Goal: Task Accomplishment & Management: Complete application form

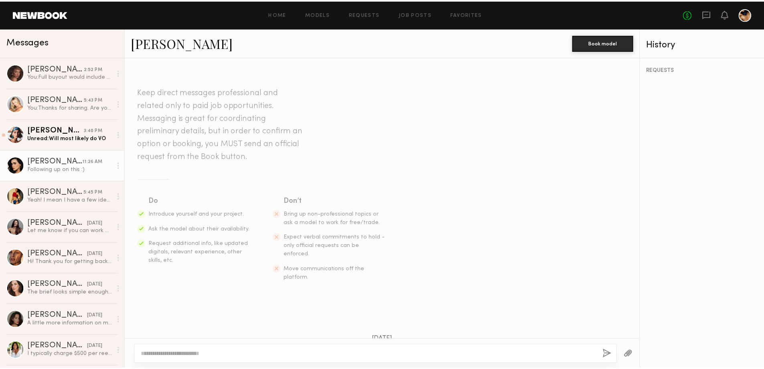
scroll to position [339, 0]
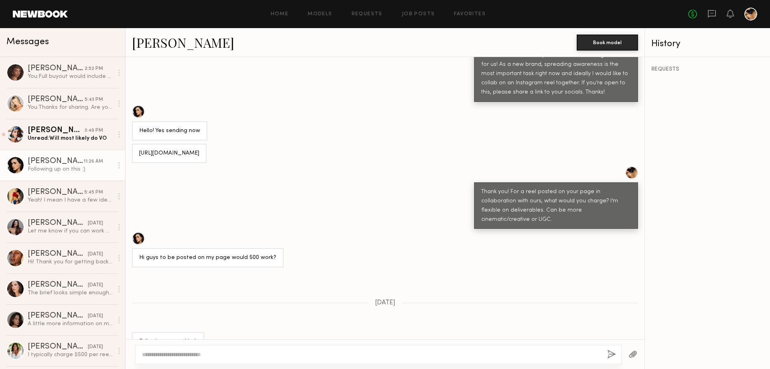
click at [749, 10] on div at bounding box center [751, 14] width 13 height 13
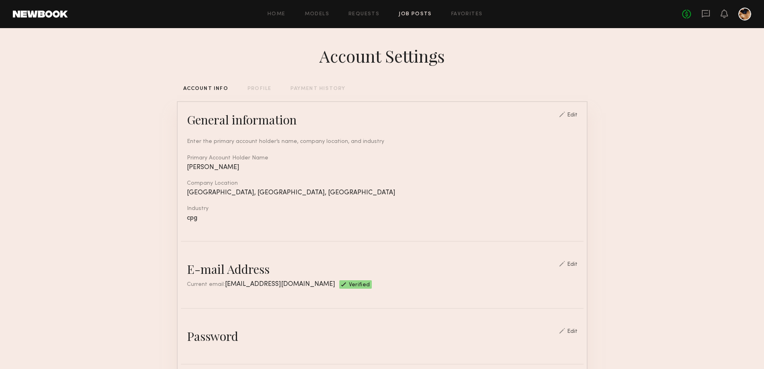
click at [413, 15] on link "Job Posts" at bounding box center [415, 14] width 33 height 5
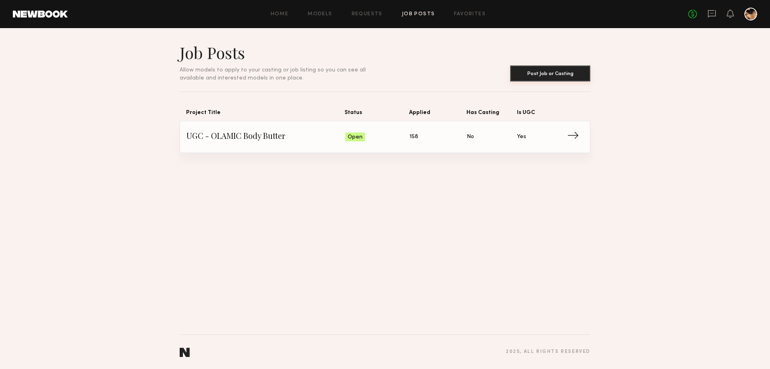
click at [558, 73] on button "Post Job or Casting" at bounding box center [550, 73] width 80 height 16
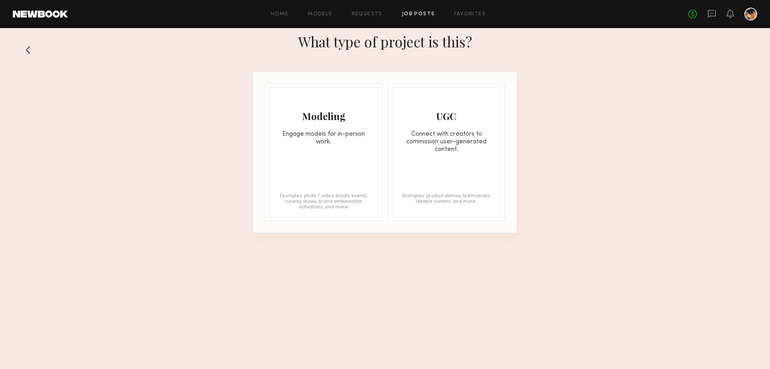
click at [455, 123] on div "UGC Connect with creators to commission user-generated content." at bounding box center [446, 120] width 108 height 66
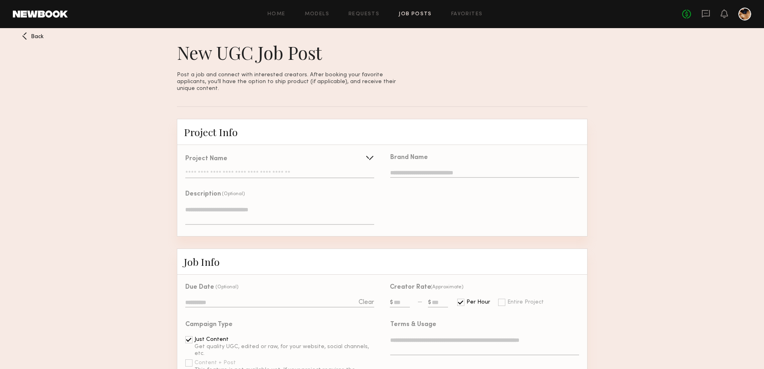
click at [272, 164] on div "Project Name Create Use recent UGC project UGC - OLAMIC Body Butter" at bounding box center [279, 167] width 189 height 22
drag, startPoint x: 373, startPoint y: 152, endPoint x: 362, endPoint y: 155, distance: 11.7
click at [373, 152] on div at bounding box center [369, 157] width 13 height 13
click at [250, 172] on input "text" at bounding box center [261, 174] width 151 height 16
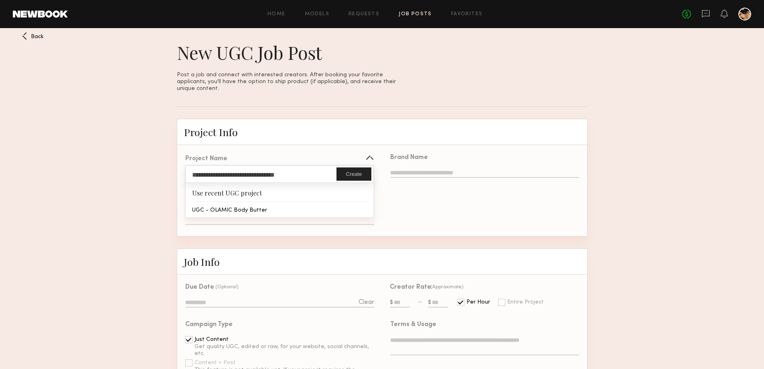
click at [435, 200] on div "Brand Name" at bounding box center [484, 190] width 205 height 91
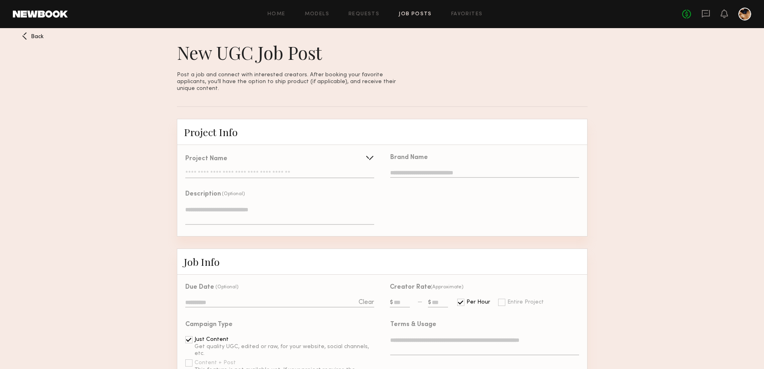
click at [424, 169] on input "text" at bounding box center [484, 173] width 189 height 9
click at [268, 170] on input "text" at bounding box center [279, 174] width 189 height 8
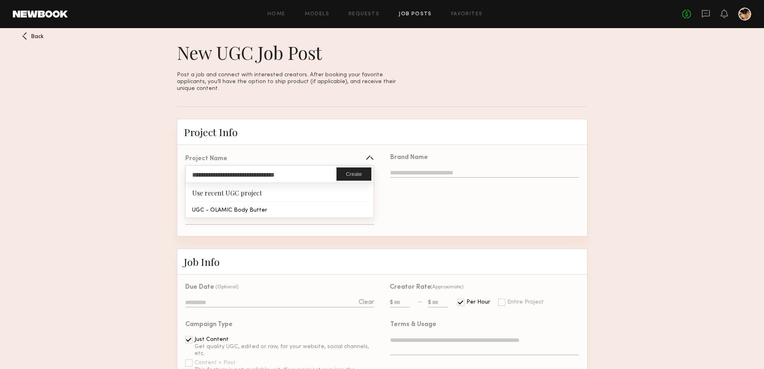
click at [286, 169] on input "**********" at bounding box center [261, 174] width 151 height 16
drag, startPoint x: 261, startPoint y: 169, endPoint x: 237, endPoint y: 168, distance: 24.1
click at [237, 168] on input "**********" at bounding box center [261, 174] width 151 height 16
type input "**********"
click at [368, 167] on button "Create" at bounding box center [354, 173] width 34 height 13
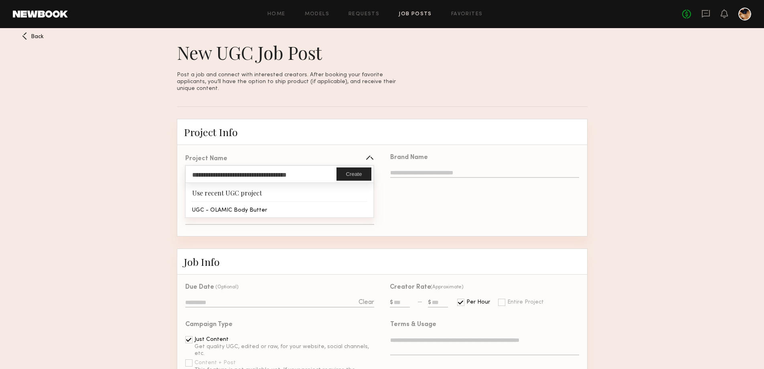
type input "**********"
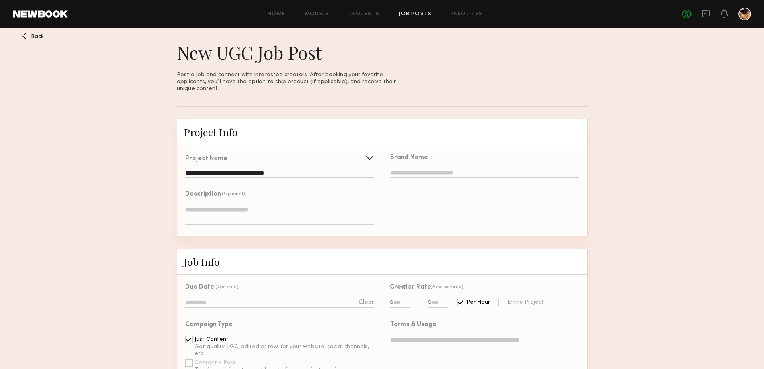
click at [418, 169] on input "text" at bounding box center [484, 173] width 189 height 9
type input "******"
click at [258, 206] on textarea at bounding box center [279, 214] width 189 height 19
type textarea "*"
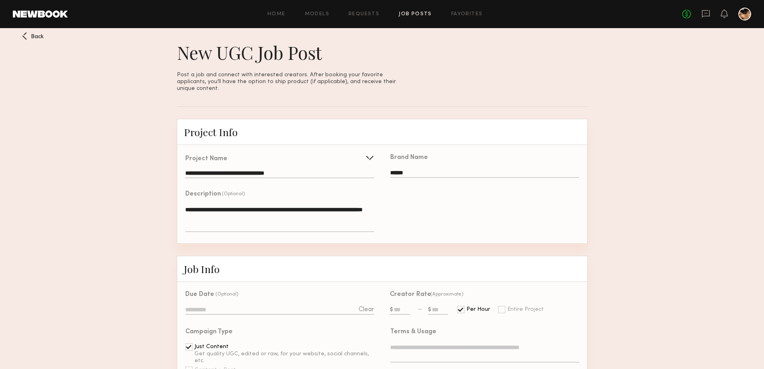
type textarea "**********"
click at [337, 308] on input at bounding box center [279, 310] width 189 height 9
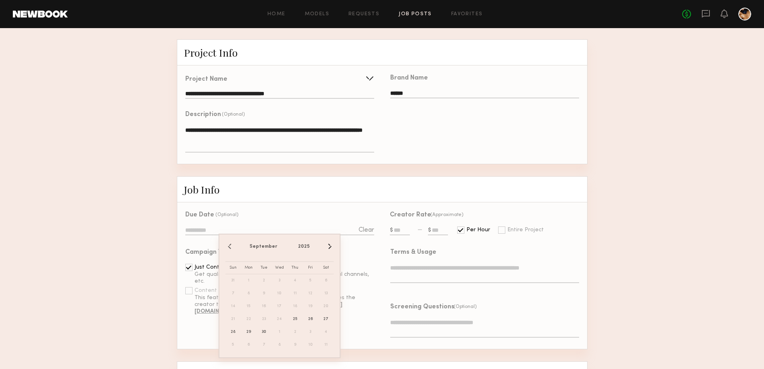
scroll to position [80, 0]
click at [329, 248] on button "›" at bounding box center [329, 245] width 9 height 9
click at [313, 334] on span "31" at bounding box center [310, 331] width 13 height 13
type input "**********"
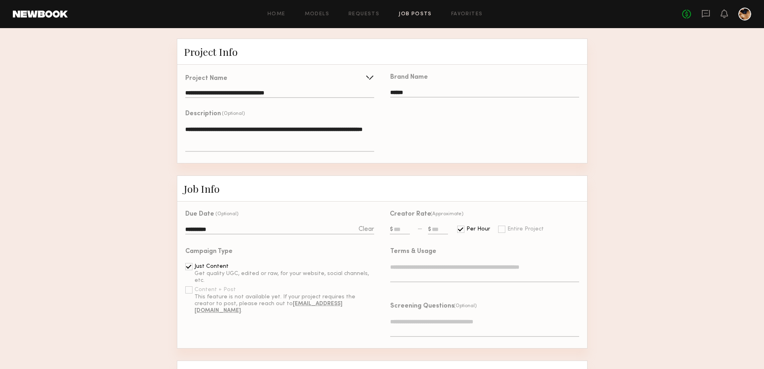
click at [404, 227] on input "text" at bounding box center [400, 229] width 20 height 9
type input "***"
click at [432, 225] on input "text" at bounding box center [438, 229] width 20 height 9
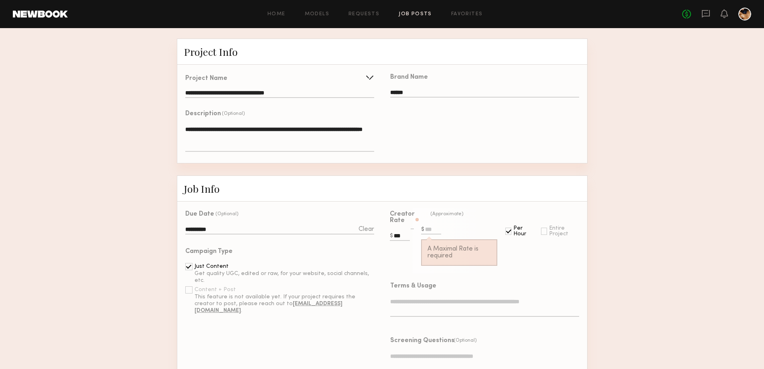
click at [404, 236] on input "***" at bounding box center [400, 236] width 20 height 9
drag, startPoint x: 403, startPoint y: 235, endPoint x: 392, endPoint y: 232, distance: 11.3
click at [392, 232] on label "***" at bounding box center [407, 236] width 35 height 9
click at [425, 226] on input "text" at bounding box center [431, 229] width 20 height 9
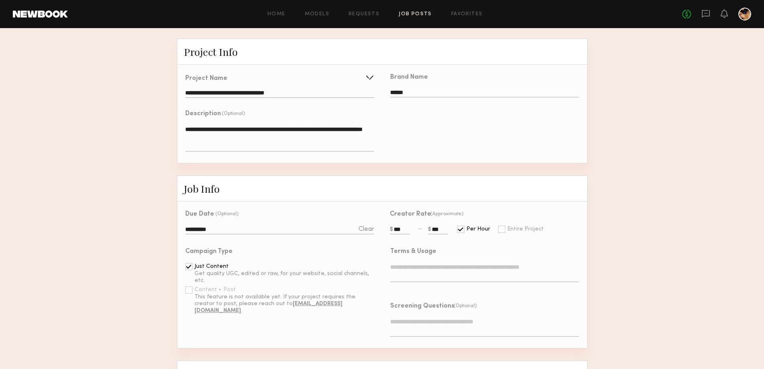
type input "***"
click at [564, 234] on div "Creator Rate (Approximate) *** *** Per Hour Entire Project" at bounding box center [480, 219] width 197 height 37
click at [448, 271] on textarea at bounding box center [484, 272] width 189 height 19
type textarea "*"
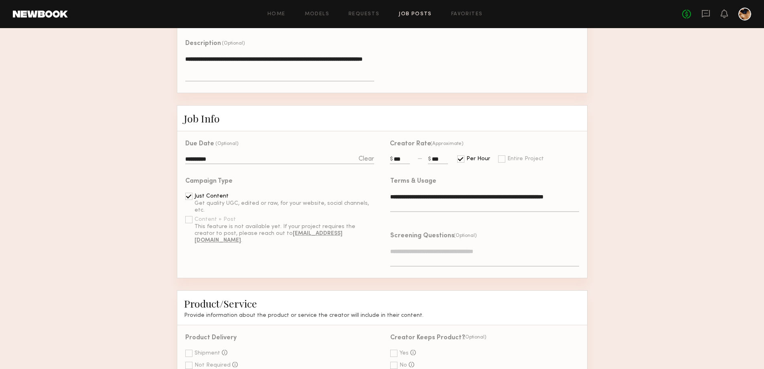
scroll to position [160, 0]
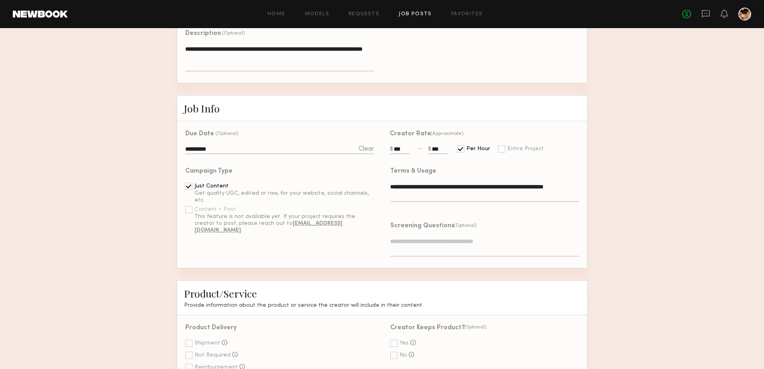
type textarea "**********"
click at [483, 246] on textarea at bounding box center [484, 246] width 189 height 19
click at [483, 242] on textarea at bounding box center [484, 246] width 189 height 19
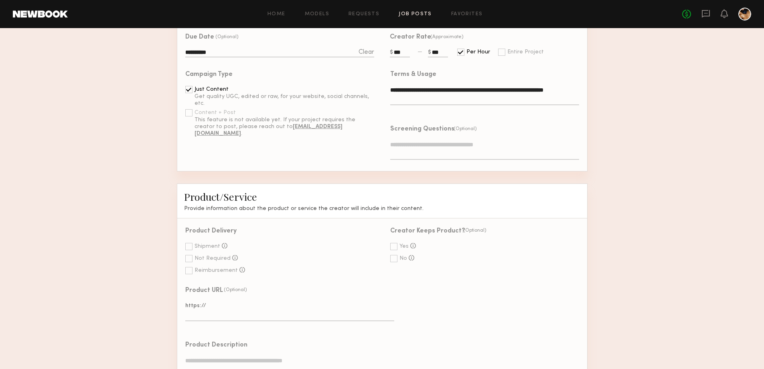
scroll to position [281, 0]
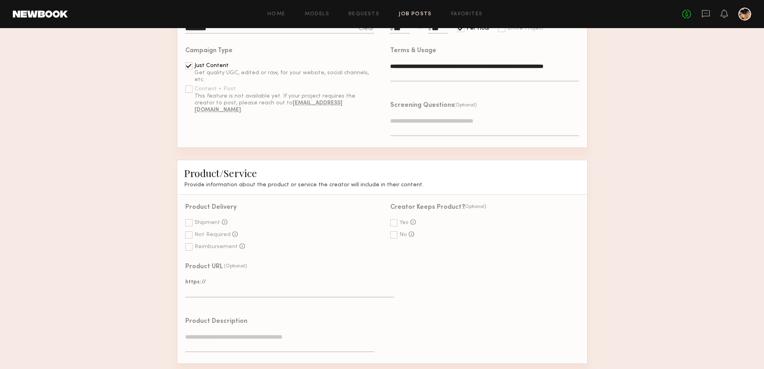
click at [189, 226] on div at bounding box center [188, 222] width 7 height 7
click at [396, 225] on div at bounding box center [393, 222] width 7 height 7
click at [253, 294] on textarea at bounding box center [289, 287] width 209 height 19
click at [233, 294] on textarea at bounding box center [289, 287] width 209 height 19
paste textarea "**********"
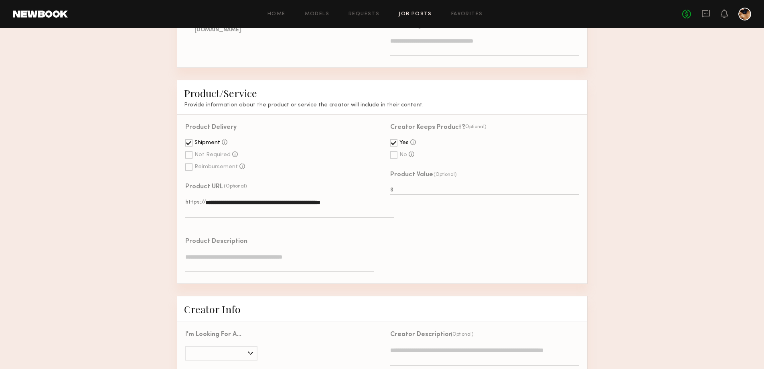
scroll to position [361, 0]
type textarea "**********"
click at [260, 264] on textarea at bounding box center [279, 261] width 189 height 19
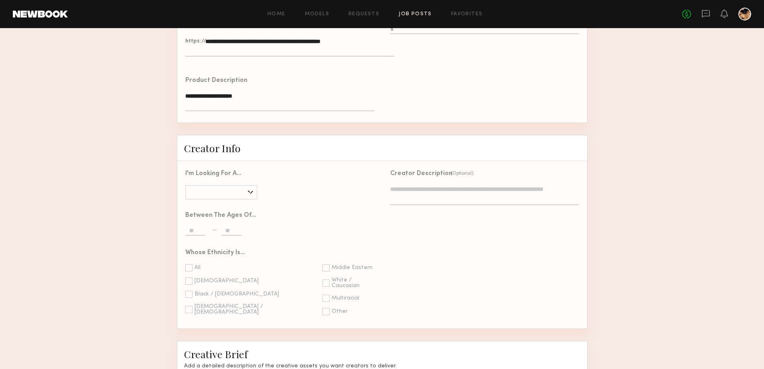
type textarea "**********"
click at [248, 196] on div at bounding box center [250, 191] width 9 height 9
type input "******"
click at [200, 235] on input "text" at bounding box center [195, 231] width 20 height 9
type input "**"
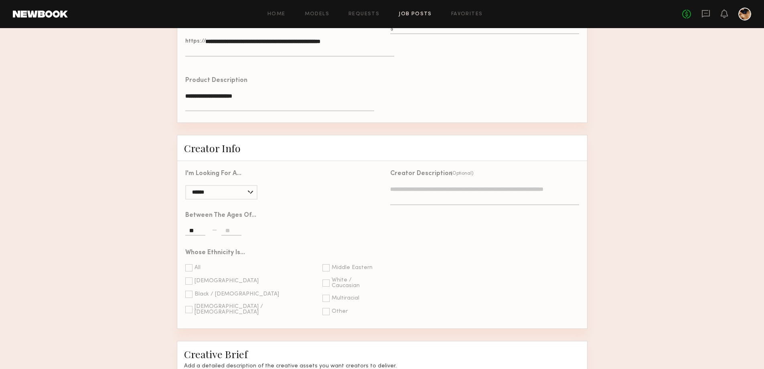
click at [226, 235] on input "text" at bounding box center [231, 231] width 20 height 9
type input "**"
click at [326, 240] on div "Between the ages of... ** **" at bounding box center [275, 221] width 197 height 37
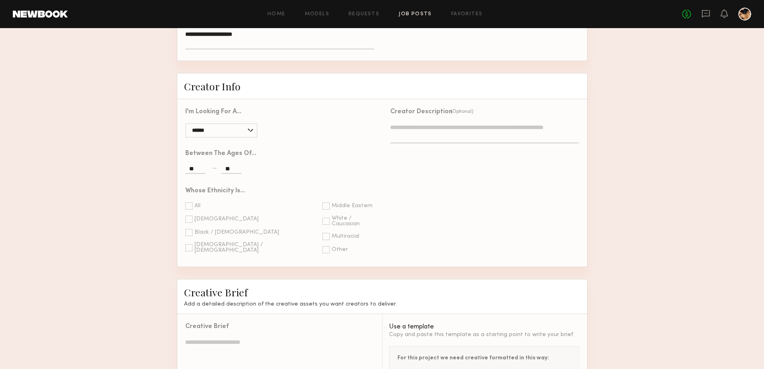
scroll to position [602, 0]
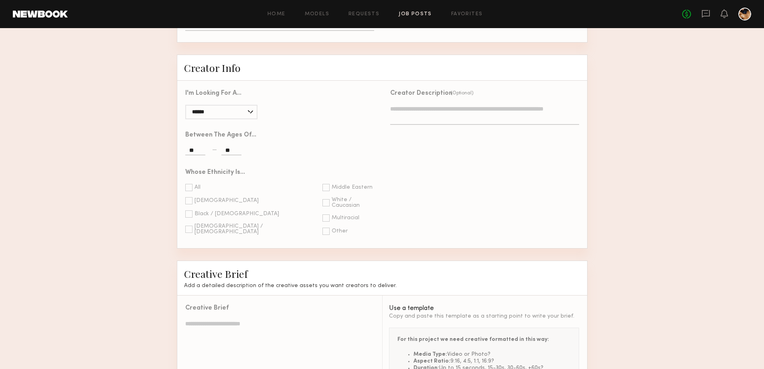
click at [440, 125] on textarea at bounding box center [484, 115] width 189 height 20
type textarea "*"
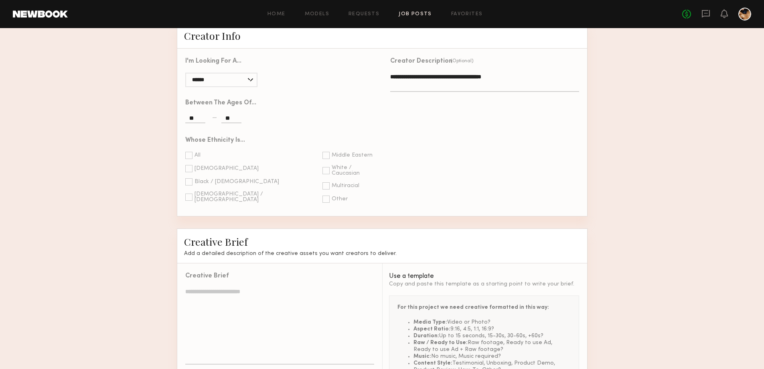
scroll to position [682, 0]
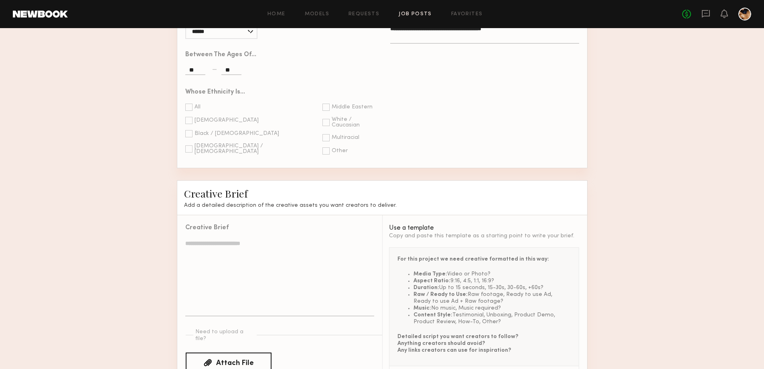
type textarea "**********"
click at [188, 111] on div at bounding box center [188, 106] width 7 height 7
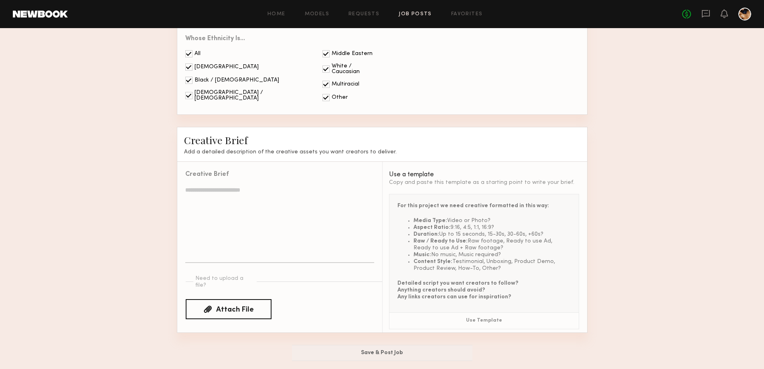
scroll to position [752, 0]
click at [248, 191] on textarea at bounding box center [279, 224] width 189 height 77
click at [209, 307] on div "Need to upload a file? Attach File" at bounding box center [284, 296] width 197 height 45
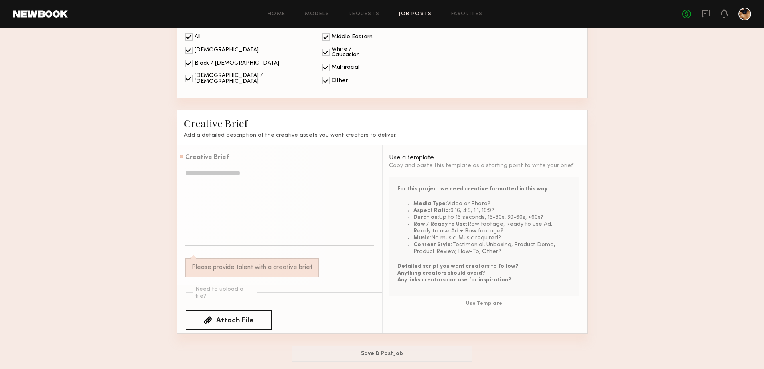
click at [221, 324] on div "Attach File" at bounding box center [235, 320] width 38 height 7
click at [0, 0] on input "Attach File" at bounding box center [0, 0] width 0 height 0
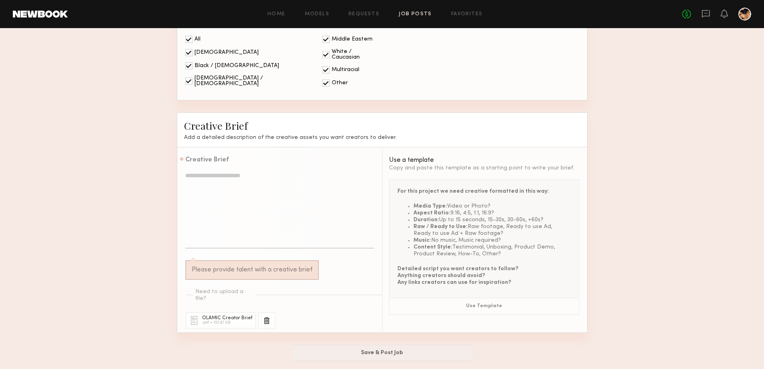
click at [263, 191] on textarea at bounding box center [279, 209] width 189 height 77
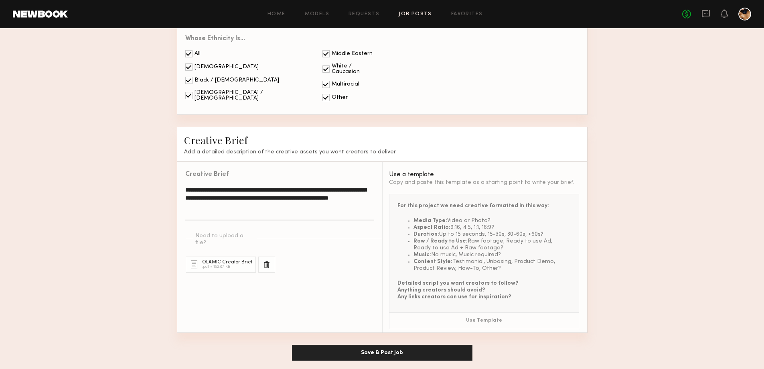
type textarea "**********"
click at [372, 348] on button "Save & Post Job" at bounding box center [382, 353] width 181 height 16
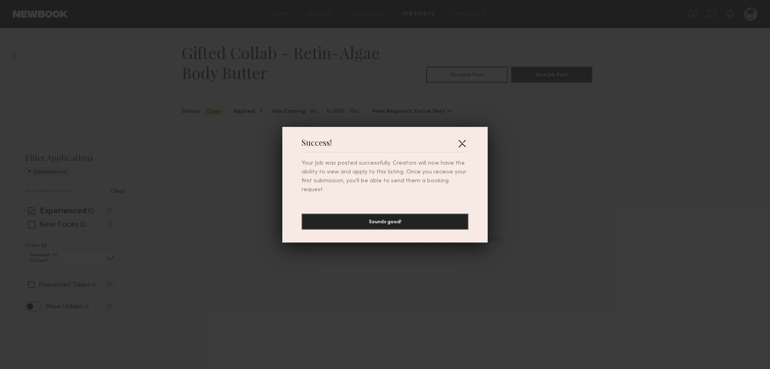
click at [462, 148] on button "button" at bounding box center [462, 143] width 13 height 13
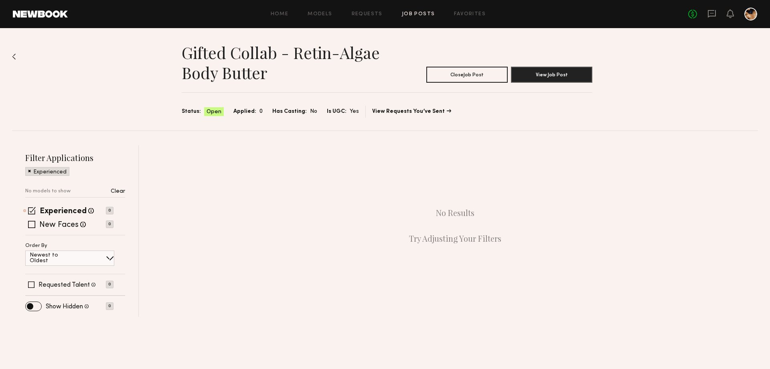
click at [424, 12] on link "Job Posts" at bounding box center [418, 14] width 33 height 5
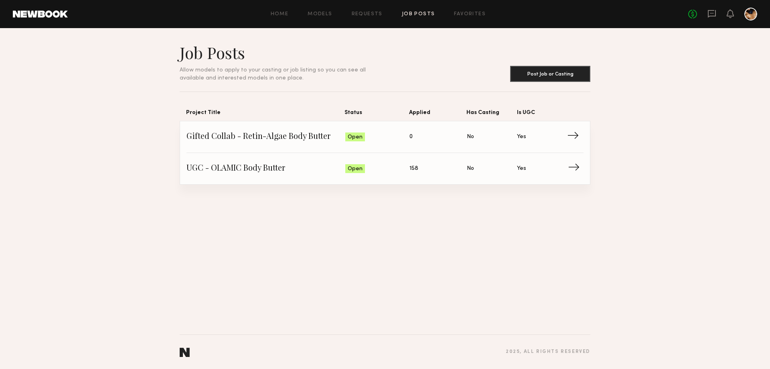
click at [412, 169] on span "158" at bounding box center [414, 168] width 9 height 9
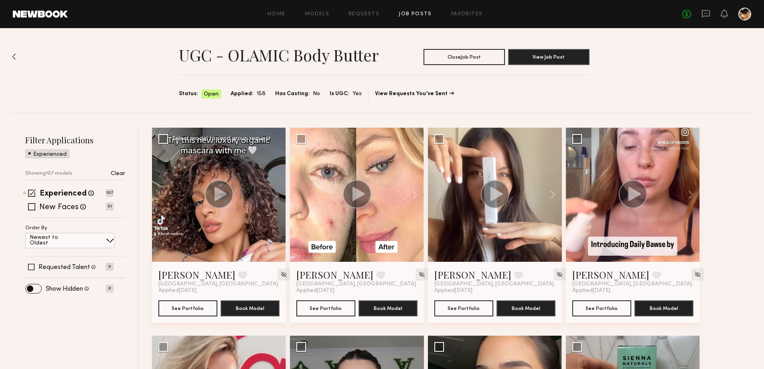
click at [215, 193] on icon at bounding box center [221, 194] width 12 height 14
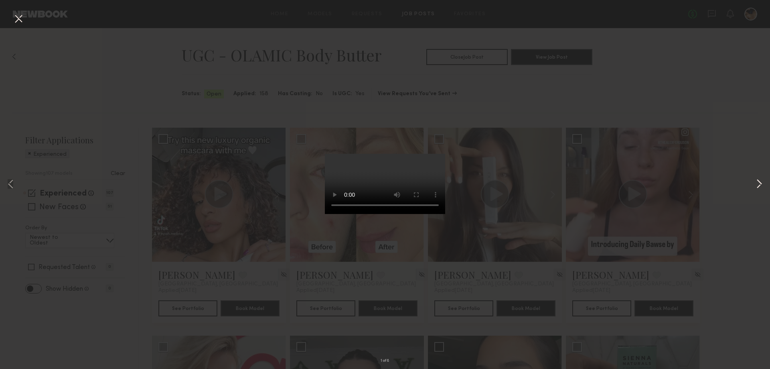
click at [756, 181] on button at bounding box center [760, 184] width 10 height 295
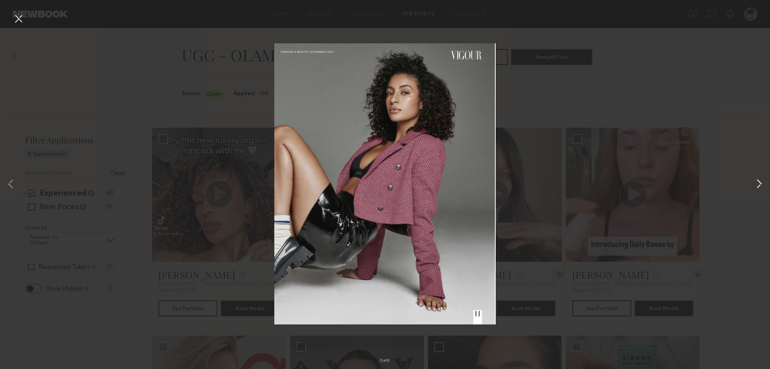
click at [756, 181] on button at bounding box center [760, 184] width 10 height 295
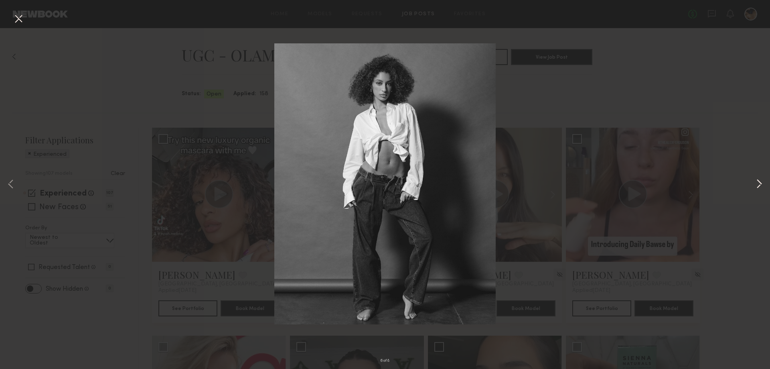
click at [756, 181] on button at bounding box center [760, 184] width 10 height 295
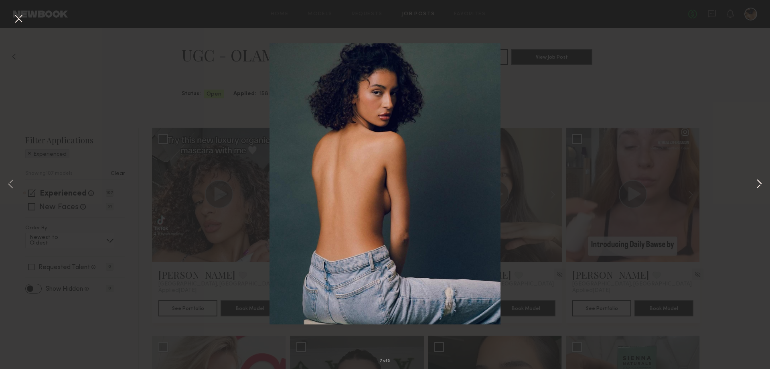
click at [756, 181] on button at bounding box center [760, 184] width 10 height 295
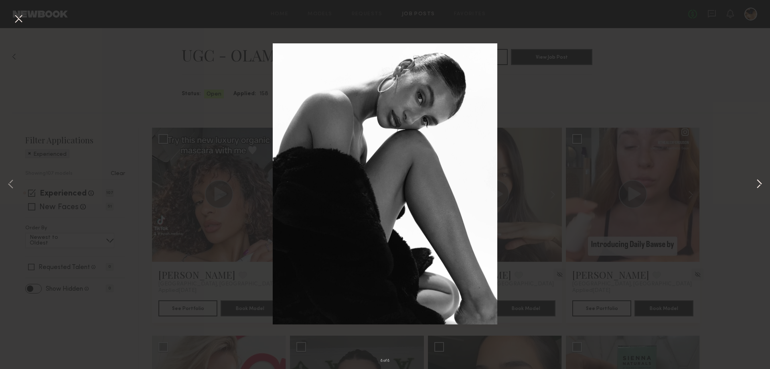
click at [756, 181] on button at bounding box center [760, 184] width 10 height 295
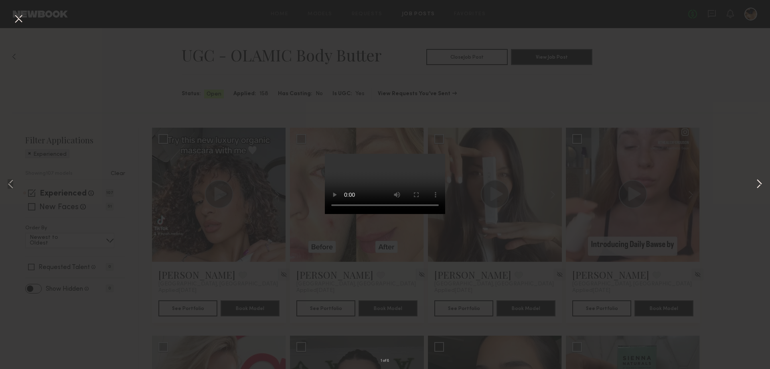
click at [756, 181] on button at bounding box center [760, 184] width 10 height 295
click at [744, 226] on div "3 of 8" at bounding box center [385, 184] width 770 height 369
click at [16, 21] on button at bounding box center [18, 19] width 13 height 14
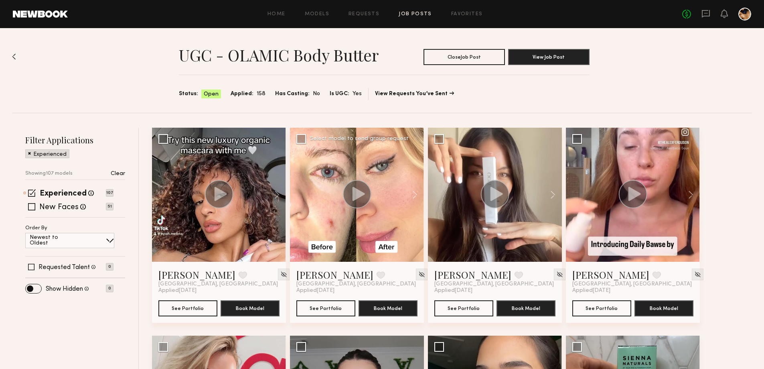
click at [361, 194] on icon at bounding box center [359, 194] width 12 height 14
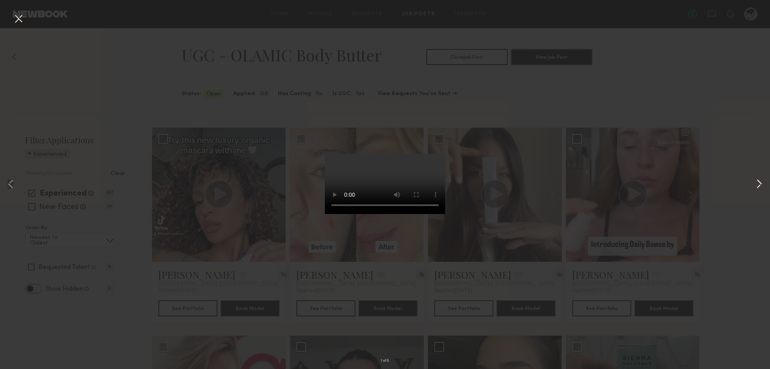
click at [760, 184] on button at bounding box center [760, 184] width 10 height 295
click at [150, 74] on div "3 of 8" at bounding box center [385, 184] width 770 height 369
click at [17, 17] on button at bounding box center [18, 19] width 13 height 14
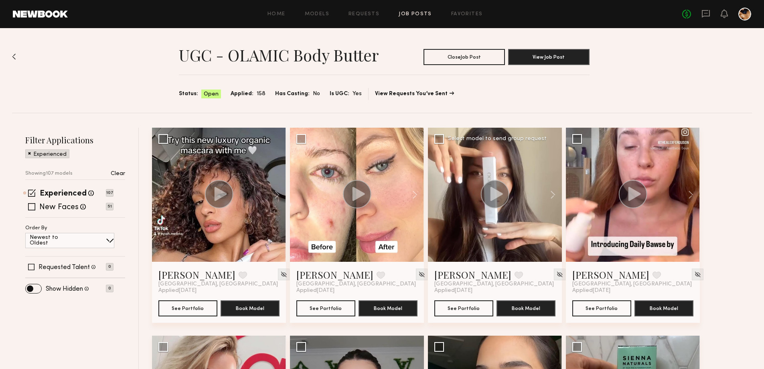
click at [490, 200] on circle at bounding box center [495, 194] width 28 height 28
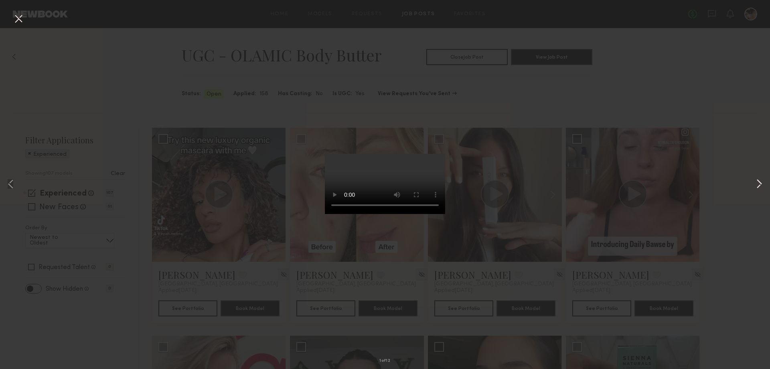
click at [755, 182] on button at bounding box center [760, 184] width 10 height 295
click at [755, 181] on button at bounding box center [760, 184] width 10 height 295
click at [763, 182] on button at bounding box center [760, 184] width 10 height 295
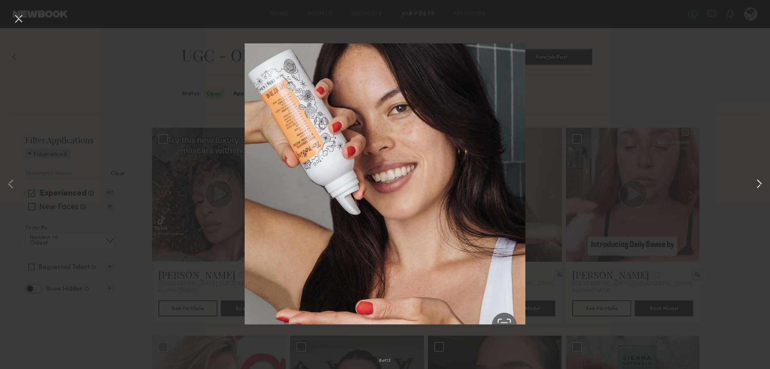
click at [763, 182] on button at bounding box center [760, 184] width 10 height 295
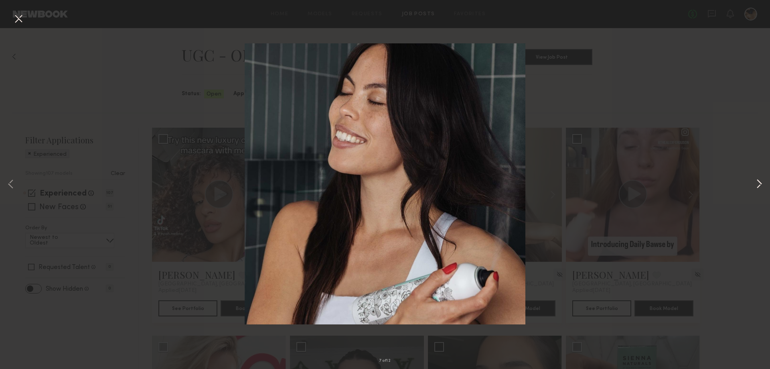
click at [763, 182] on button at bounding box center [760, 184] width 10 height 295
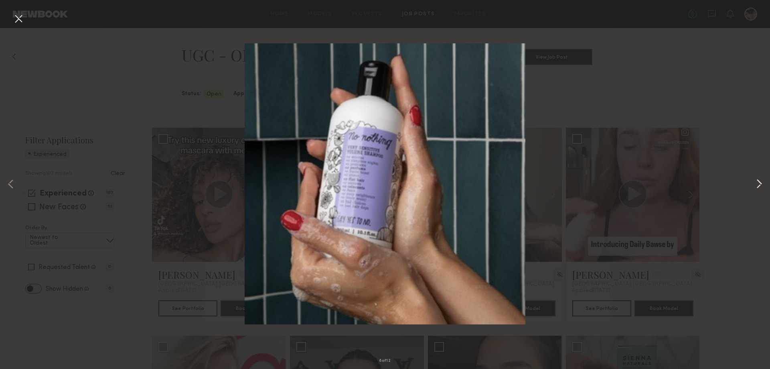
click at [763, 182] on button at bounding box center [760, 184] width 10 height 295
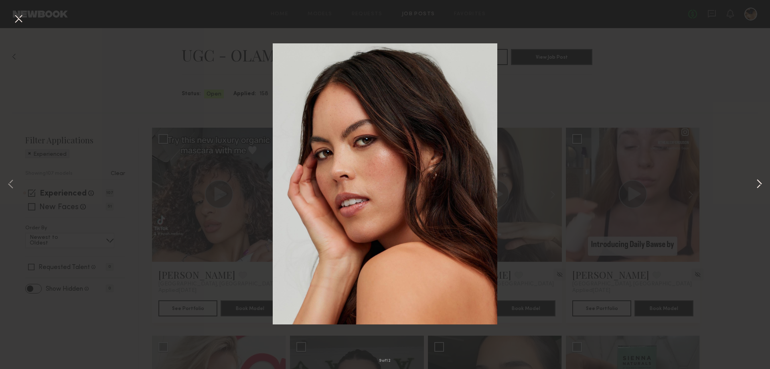
click at [763, 182] on button at bounding box center [760, 184] width 10 height 295
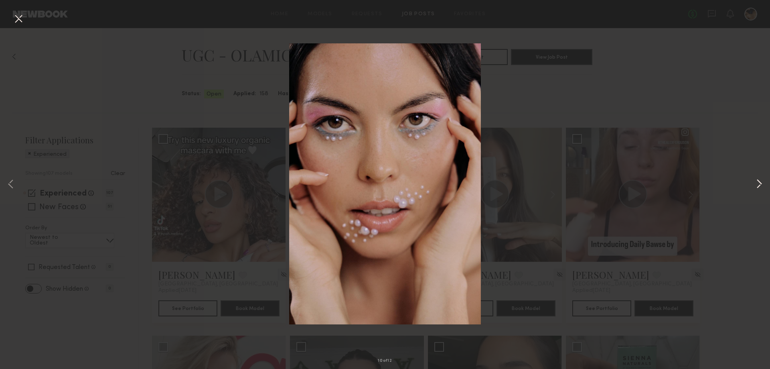
click at [763, 182] on button at bounding box center [760, 184] width 10 height 295
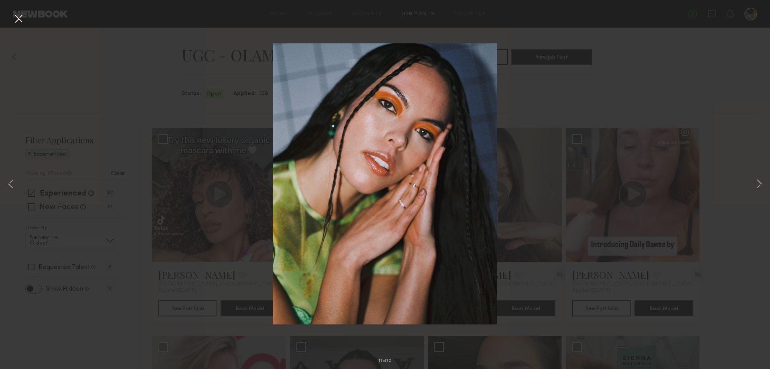
click at [16, 20] on button at bounding box center [18, 19] width 13 height 14
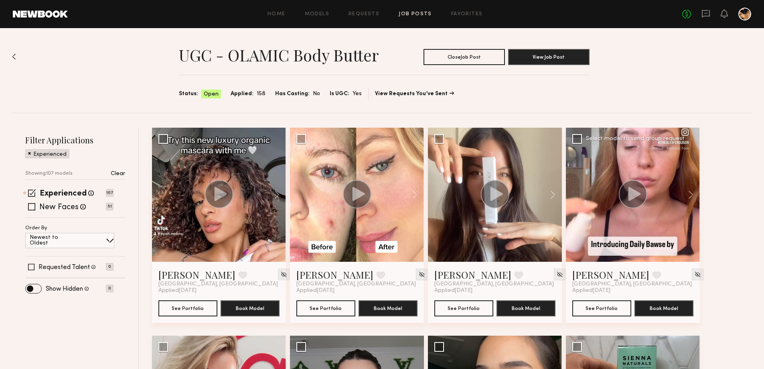
click at [632, 189] on icon at bounding box center [635, 194] width 12 height 14
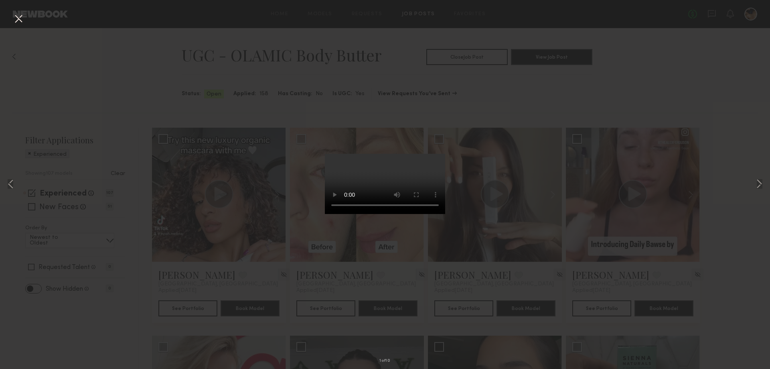
click at [754, 186] on div "1 of 10" at bounding box center [385, 184] width 770 height 369
click at [21, 17] on button at bounding box center [18, 19] width 13 height 14
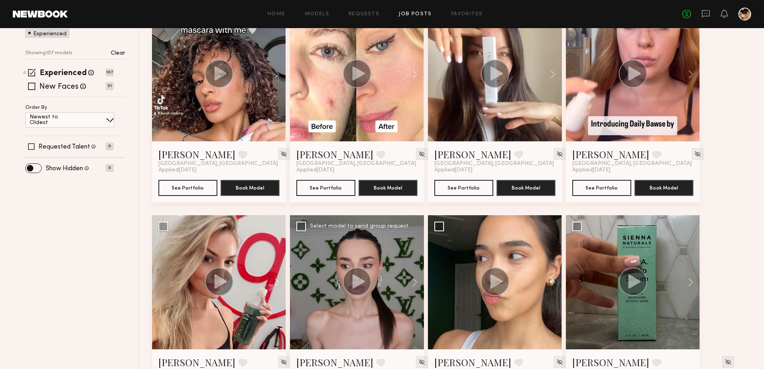
scroll to position [241, 0]
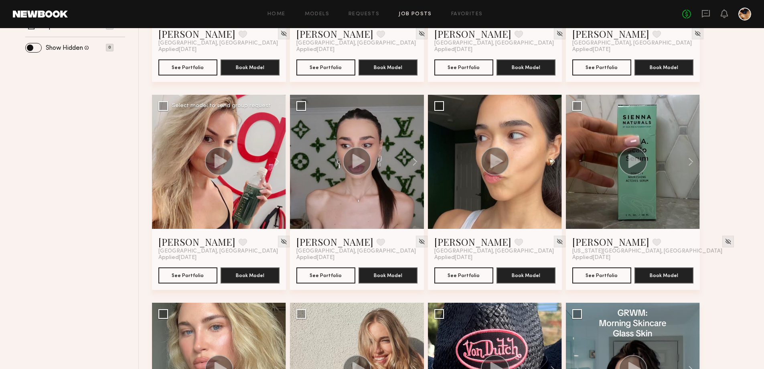
click at [221, 157] on circle at bounding box center [219, 161] width 28 height 28
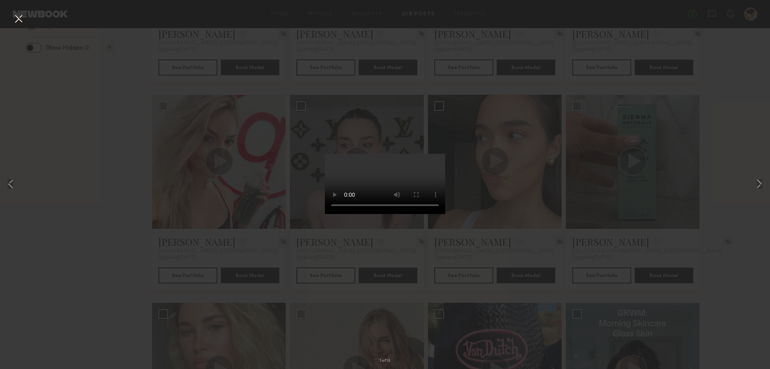
click at [754, 182] on div "1 of 13" at bounding box center [385, 184] width 770 height 369
click at [756, 183] on button at bounding box center [760, 184] width 10 height 295
click at [757, 183] on button at bounding box center [760, 184] width 10 height 295
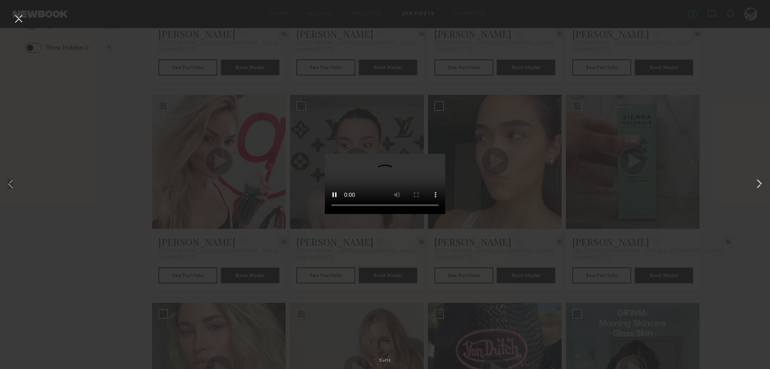
click at [757, 183] on button at bounding box center [760, 184] width 10 height 295
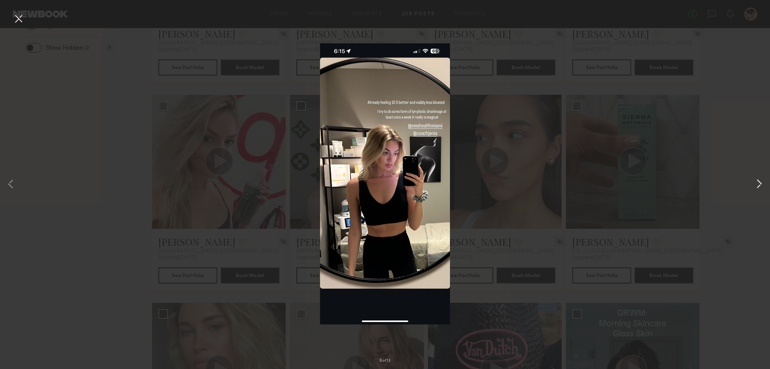
click at [757, 182] on button at bounding box center [760, 184] width 10 height 295
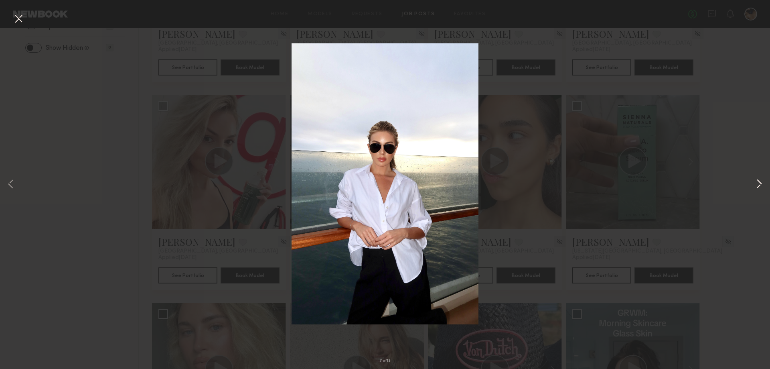
click at [757, 182] on button at bounding box center [760, 184] width 10 height 295
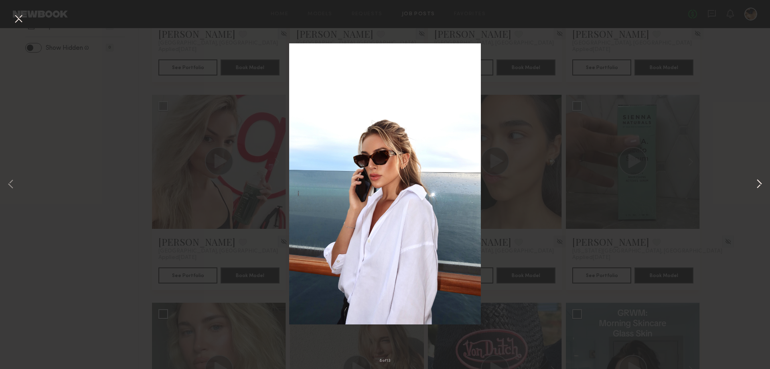
click at [757, 182] on button at bounding box center [760, 184] width 10 height 295
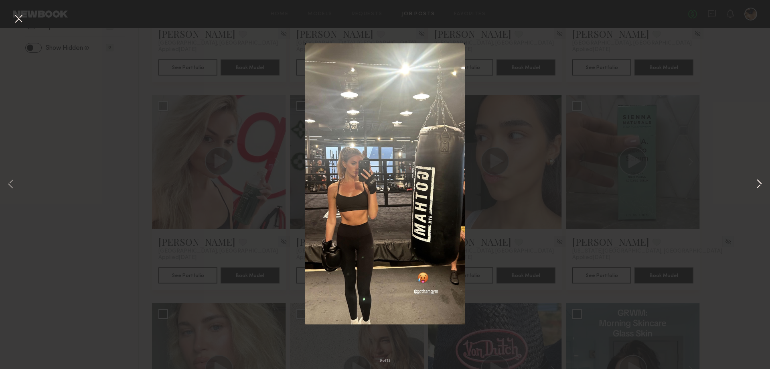
click at [757, 182] on button at bounding box center [760, 184] width 10 height 295
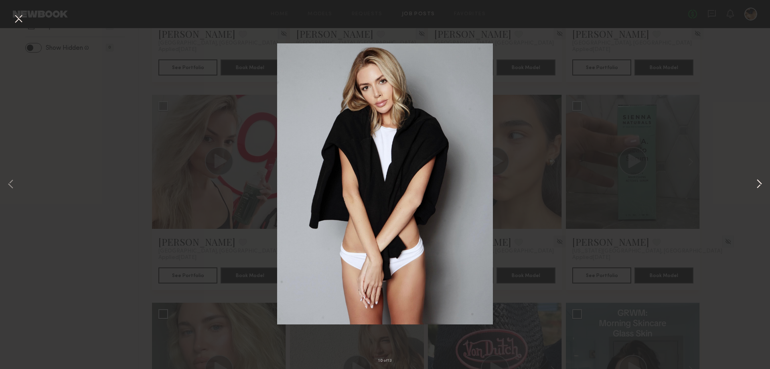
click at [757, 182] on button at bounding box center [760, 184] width 10 height 295
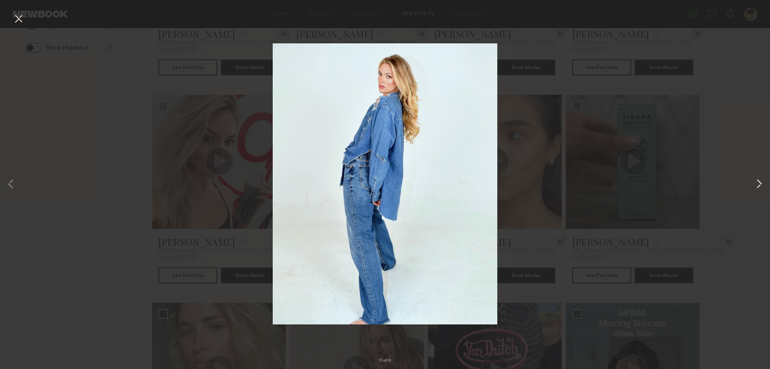
click at [757, 182] on button at bounding box center [760, 184] width 10 height 295
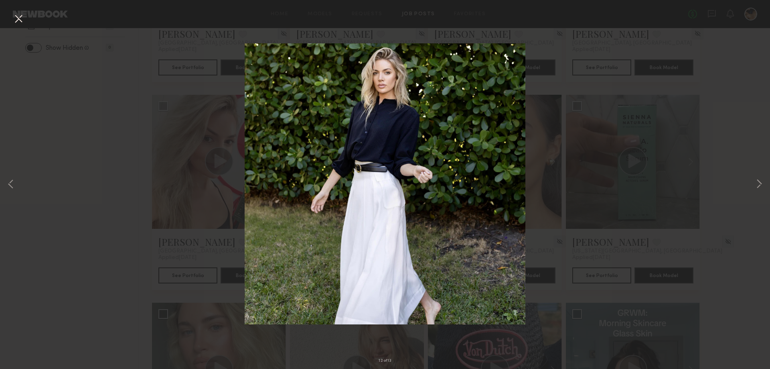
drag, startPoint x: 750, startPoint y: 219, endPoint x: 694, endPoint y: 196, distance: 60.6
click at [749, 219] on div "12 of 13" at bounding box center [385, 184] width 770 height 369
click at [19, 17] on button at bounding box center [18, 19] width 13 height 14
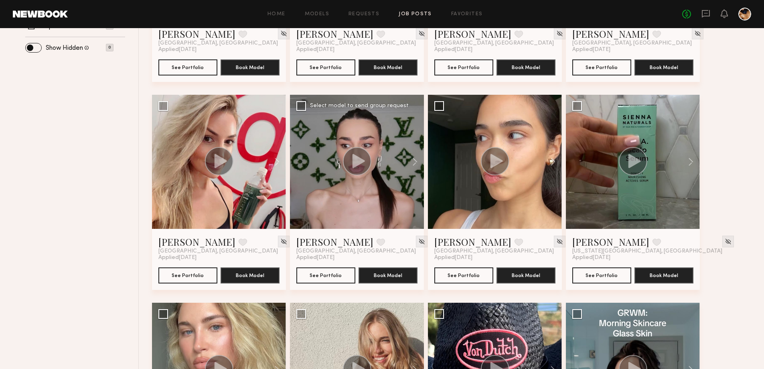
click at [364, 162] on circle at bounding box center [357, 161] width 28 height 28
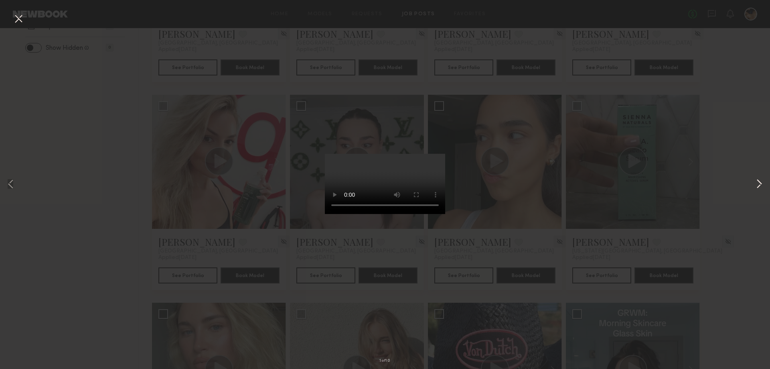
click at [757, 180] on button at bounding box center [760, 184] width 10 height 295
click at [760, 179] on button at bounding box center [760, 184] width 10 height 295
click at [20, 19] on button at bounding box center [18, 19] width 13 height 14
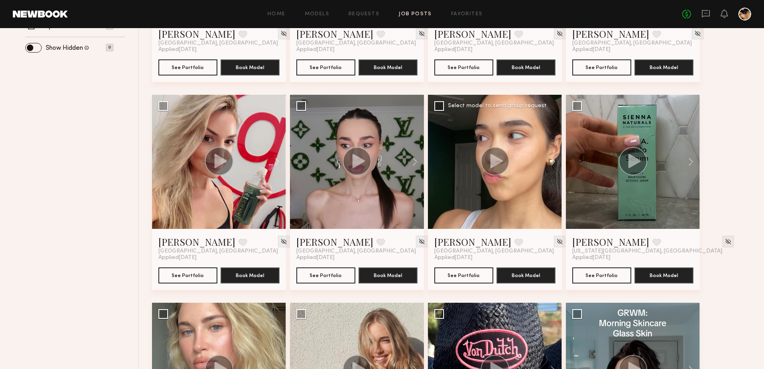
click at [498, 158] on icon at bounding box center [497, 161] width 12 height 14
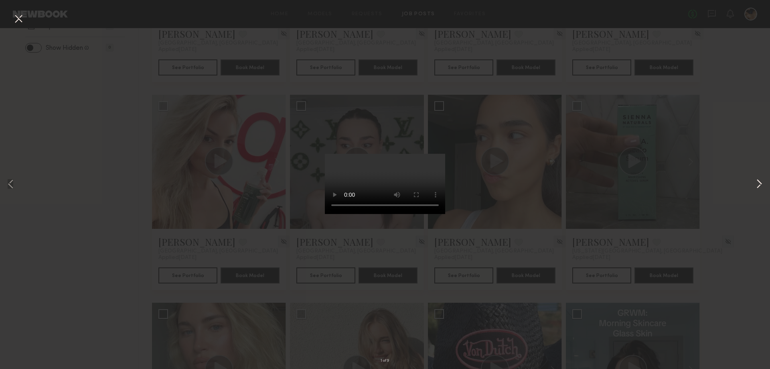
click at [758, 183] on button at bounding box center [760, 184] width 10 height 295
click at [761, 183] on button at bounding box center [760, 184] width 10 height 295
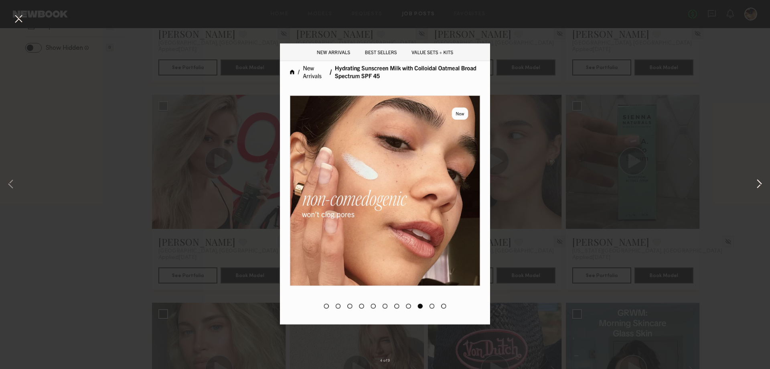
click at [762, 181] on button at bounding box center [760, 184] width 10 height 295
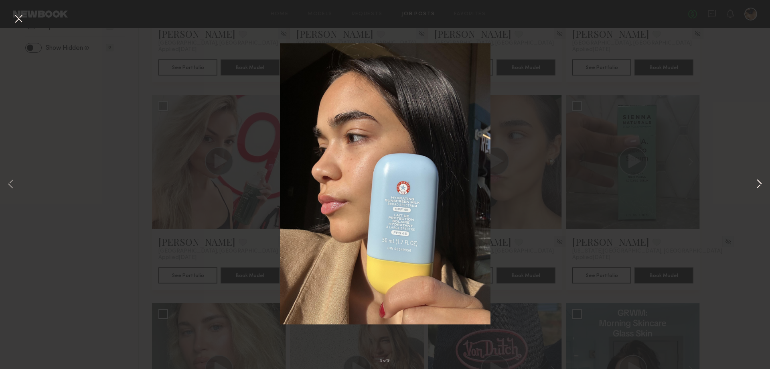
click at [760, 181] on button at bounding box center [760, 184] width 10 height 295
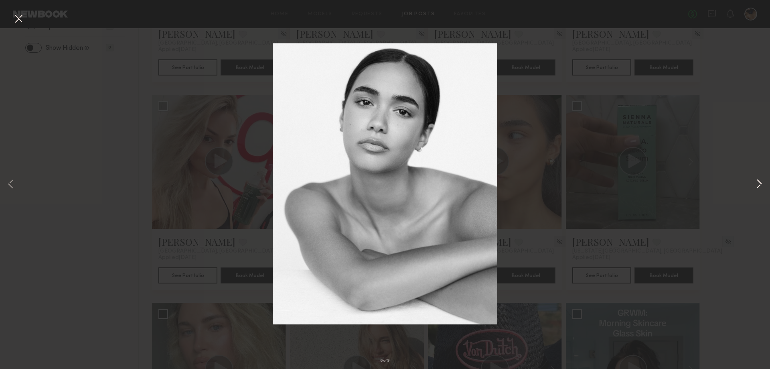
click at [759, 181] on button at bounding box center [760, 184] width 10 height 295
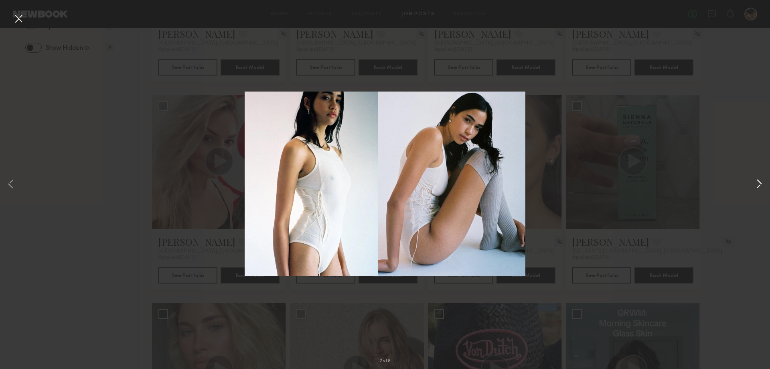
click at [759, 181] on button at bounding box center [760, 184] width 10 height 295
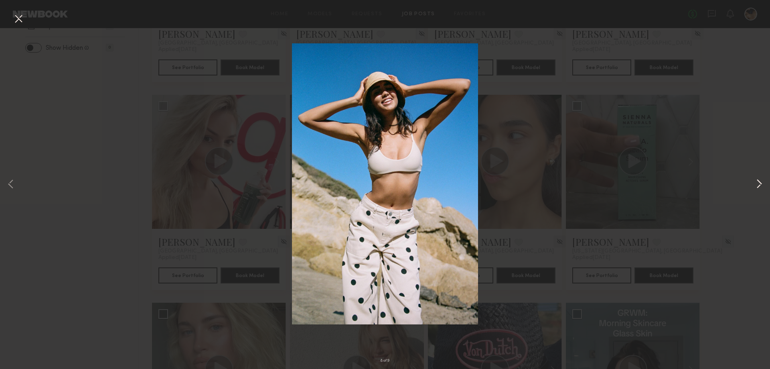
click at [759, 181] on button at bounding box center [760, 184] width 10 height 295
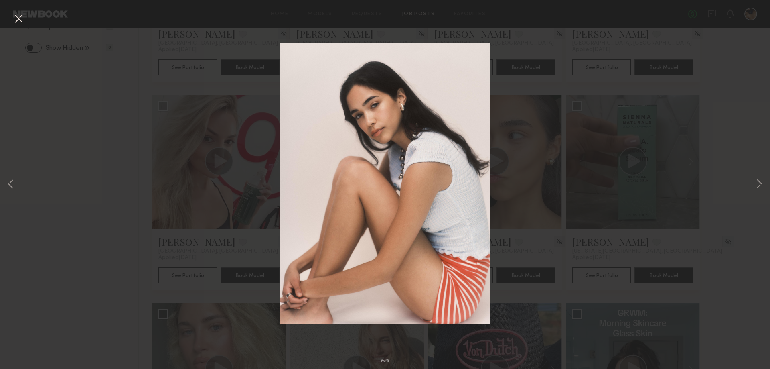
click at [18, 15] on button at bounding box center [18, 19] width 13 height 14
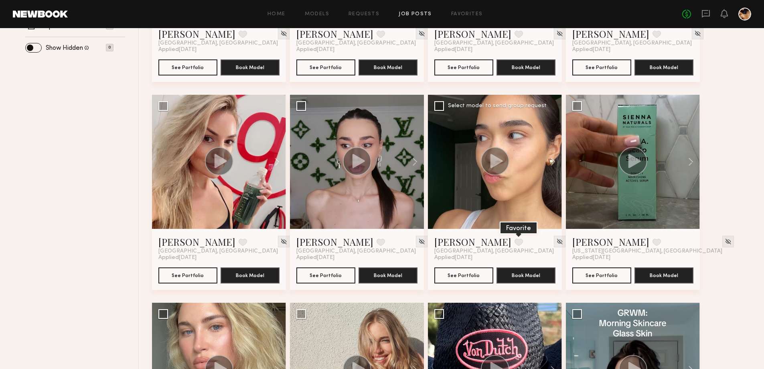
click at [515, 242] on button at bounding box center [519, 241] width 8 height 7
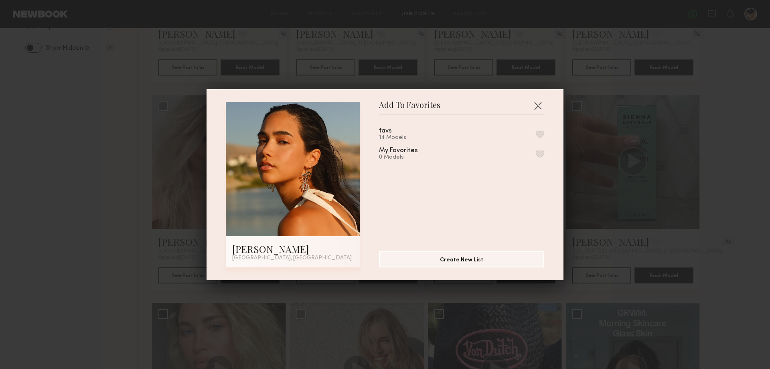
click at [536, 133] on button "button" at bounding box center [540, 133] width 8 height 7
click at [534, 103] on button "button" at bounding box center [538, 105] width 13 height 13
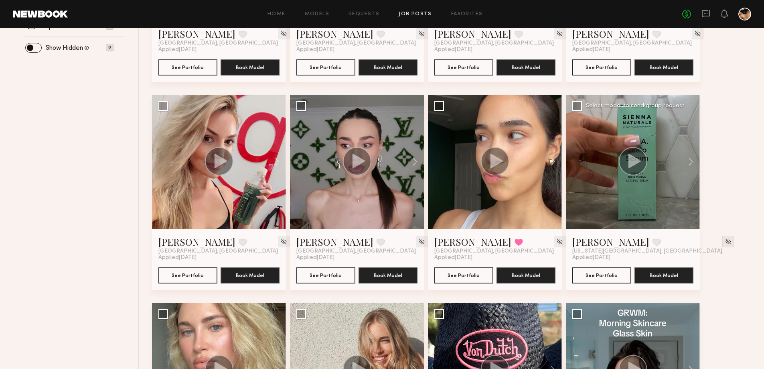
click at [633, 164] on icon at bounding box center [635, 161] width 12 height 14
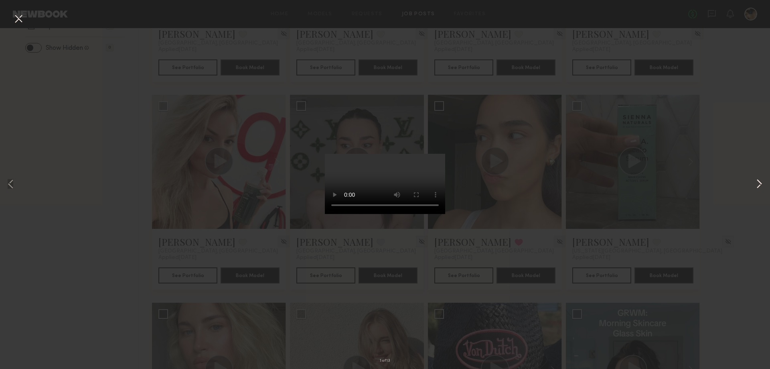
click at [755, 185] on button at bounding box center [760, 184] width 10 height 295
click at [761, 181] on button at bounding box center [760, 184] width 10 height 295
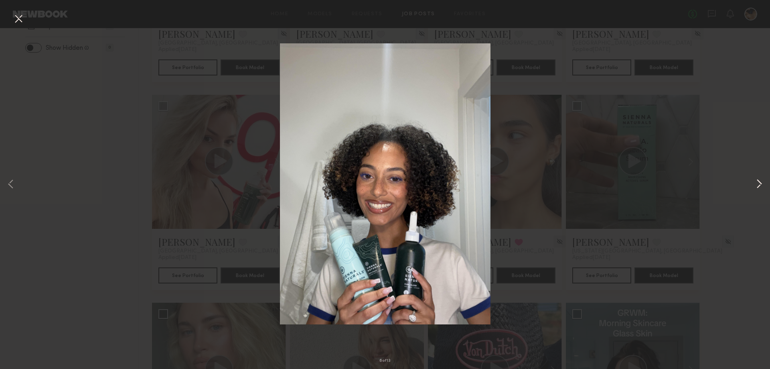
click at [761, 181] on button at bounding box center [760, 184] width 10 height 295
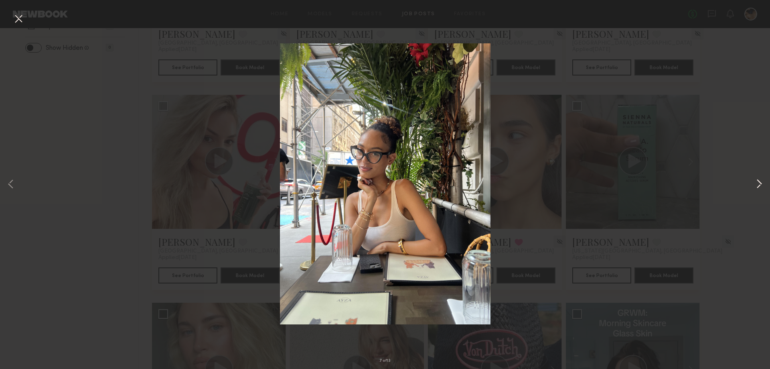
click at [760, 181] on button at bounding box center [760, 184] width 10 height 295
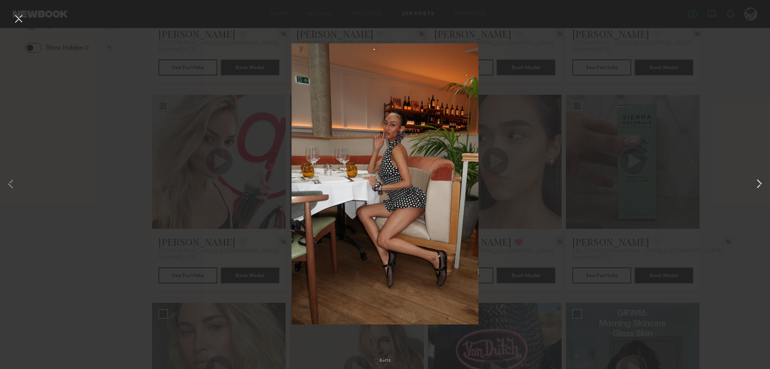
click at [760, 181] on button at bounding box center [760, 184] width 10 height 295
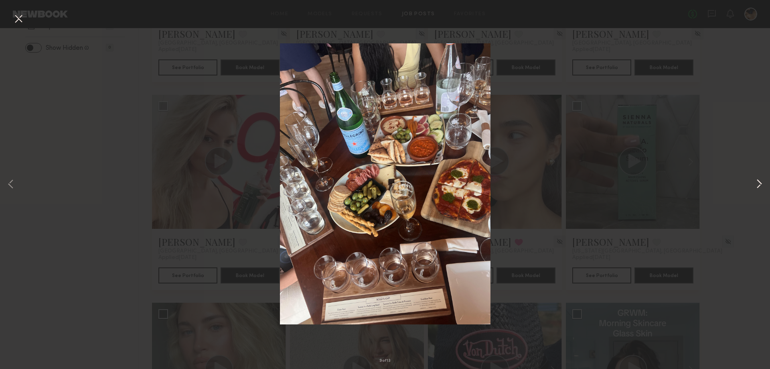
click at [760, 181] on button at bounding box center [760, 184] width 10 height 295
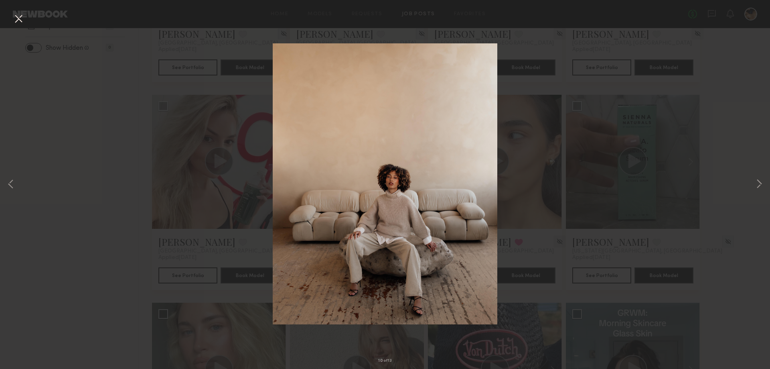
click at [744, 214] on div "10 of 13" at bounding box center [385, 184] width 770 height 369
click at [17, 19] on button at bounding box center [18, 19] width 13 height 14
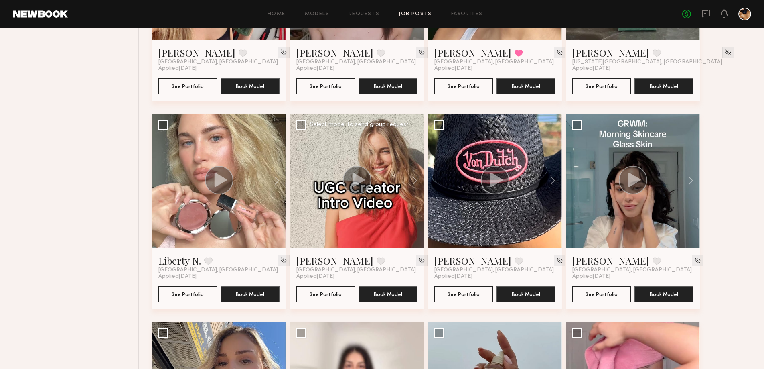
scroll to position [441, 0]
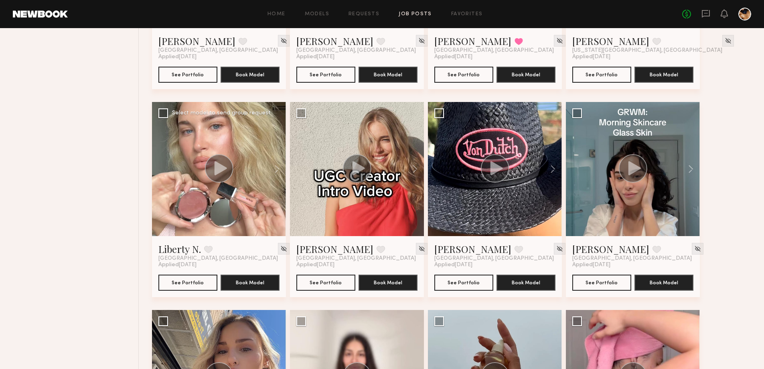
click at [219, 168] on icon at bounding box center [221, 168] width 12 height 14
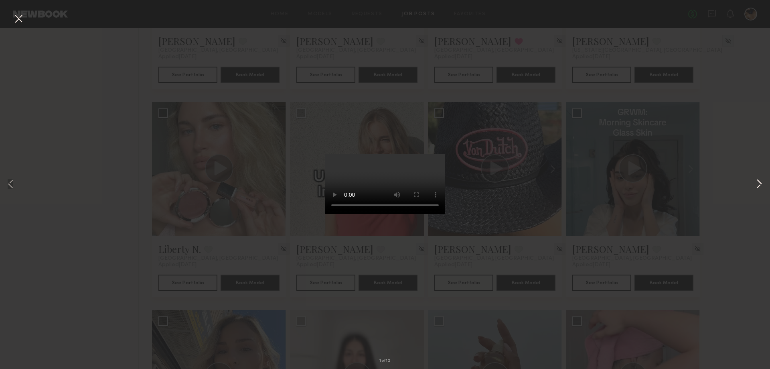
click at [757, 183] on button at bounding box center [760, 184] width 10 height 295
click at [756, 227] on button at bounding box center [760, 184] width 10 height 295
click at [20, 17] on button at bounding box center [18, 19] width 13 height 14
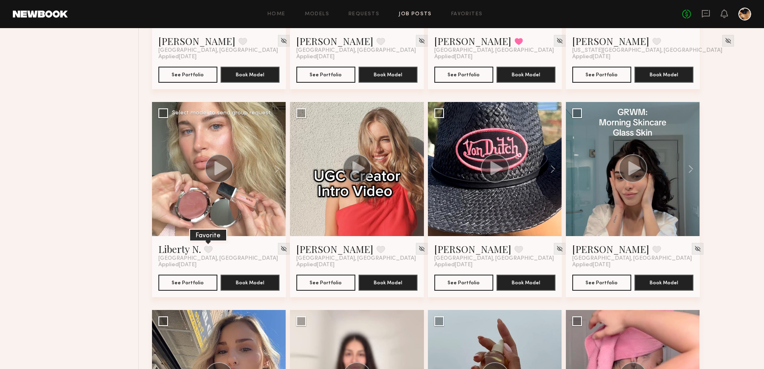
click at [207, 249] on button at bounding box center [208, 249] width 8 height 7
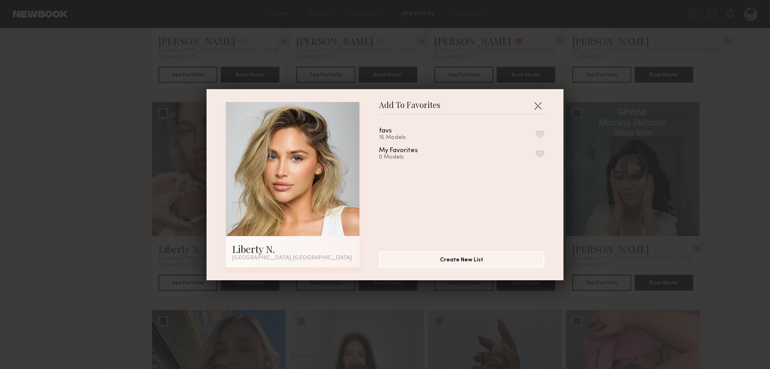
click at [537, 133] on div "favs 15 Models My Favorites 0 Models" at bounding box center [465, 179] width 173 height 117
click at [536, 135] on button "button" at bounding box center [540, 133] width 8 height 7
click at [536, 105] on button "button" at bounding box center [538, 105] width 13 height 13
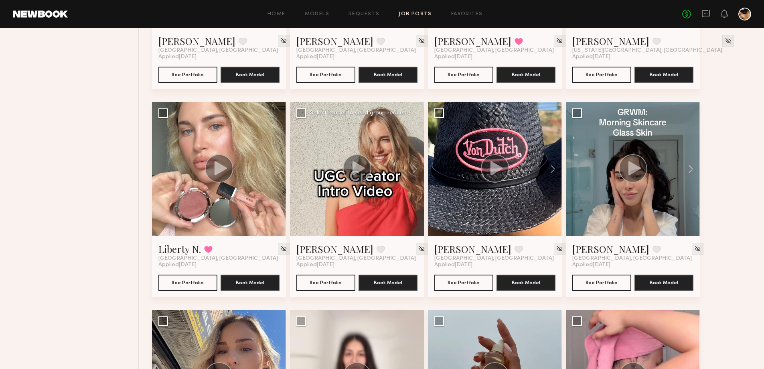
click at [355, 168] on icon at bounding box center [359, 168] width 12 height 14
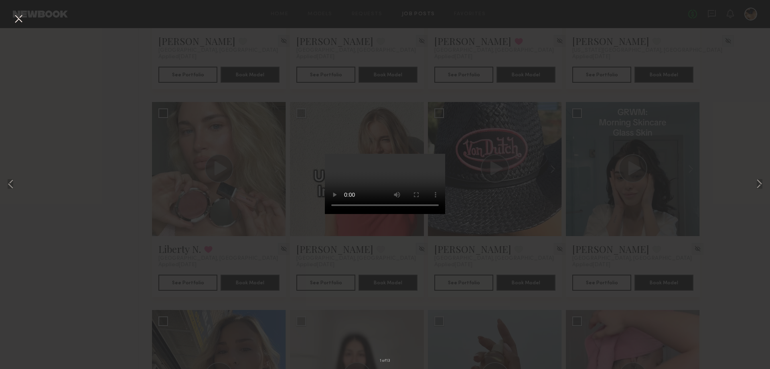
click at [766, 179] on div "1 of 13" at bounding box center [385, 184] width 770 height 369
click at [759, 180] on button at bounding box center [760, 184] width 10 height 295
click at [755, 181] on button at bounding box center [760, 184] width 10 height 295
click at [726, 189] on div "3 of 13" at bounding box center [385, 184] width 770 height 369
click at [21, 16] on button at bounding box center [18, 19] width 13 height 14
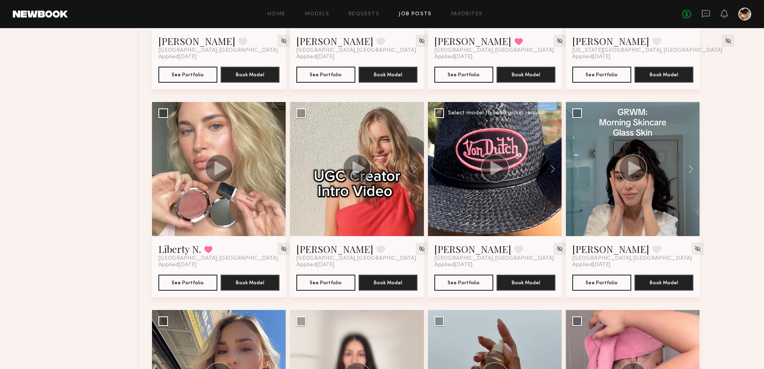
click at [496, 168] on icon at bounding box center [497, 168] width 12 height 14
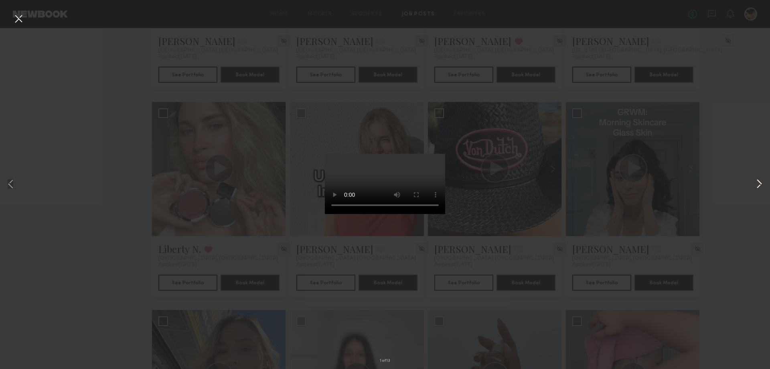
click at [757, 181] on button at bounding box center [760, 184] width 10 height 295
click at [755, 183] on button at bounding box center [760, 184] width 10 height 295
click at [759, 183] on button at bounding box center [760, 184] width 10 height 295
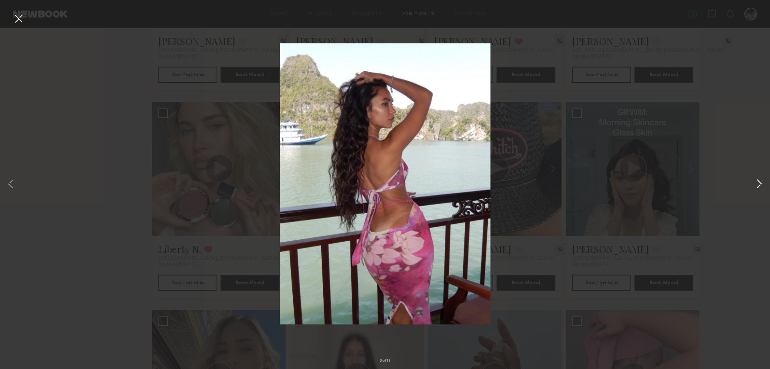
click at [759, 183] on button at bounding box center [760, 184] width 10 height 295
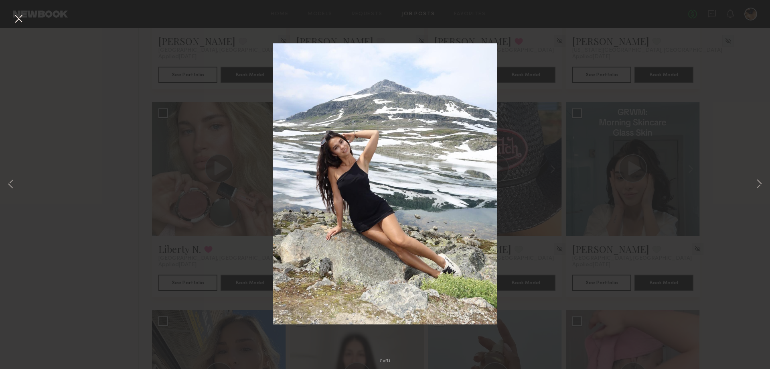
click at [727, 178] on div "7 of 13" at bounding box center [385, 184] width 770 height 369
click at [22, 20] on button at bounding box center [18, 19] width 13 height 14
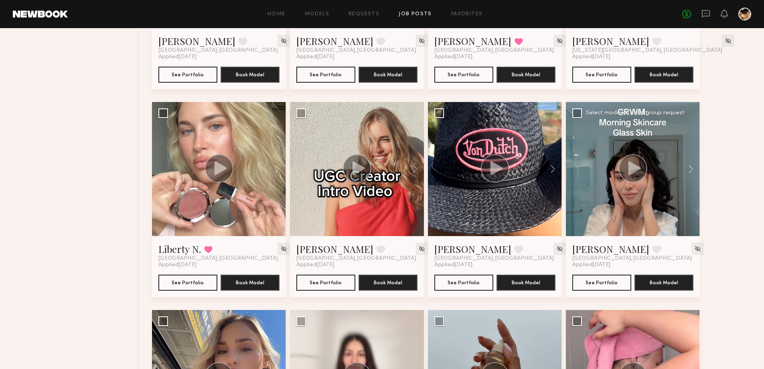
click at [638, 170] on icon at bounding box center [635, 168] width 12 height 14
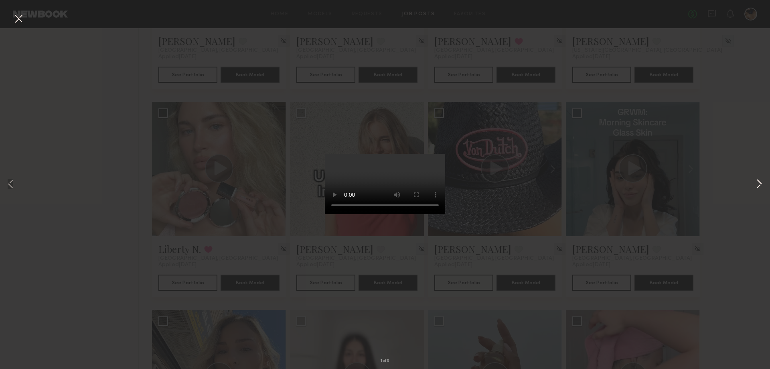
click at [761, 178] on button at bounding box center [760, 184] width 10 height 295
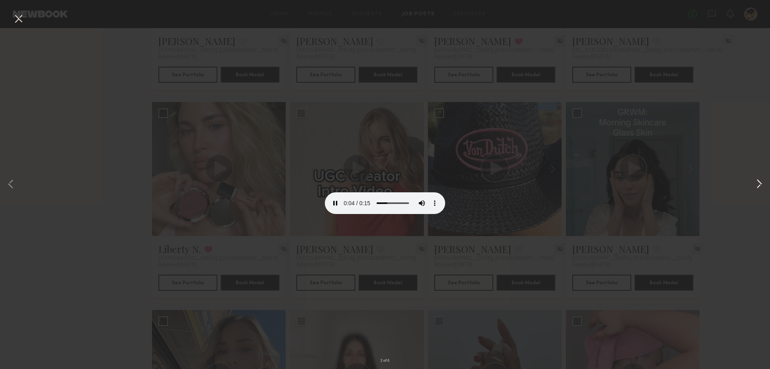
click at [762, 179] on button at bounding box center [760, 184] width 10 height 295
click at [725, 185] on div "3 of 8" at bounding box center [385, 184] width 770 height 369
click at [21, 13] on button at bounding box center [18, 19] width 13 height 14
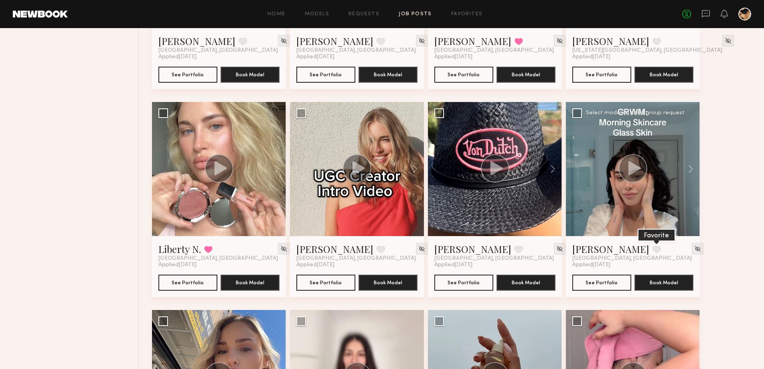
click at [653, 250] on button at bounding box center [657, 249] width 8 height 7
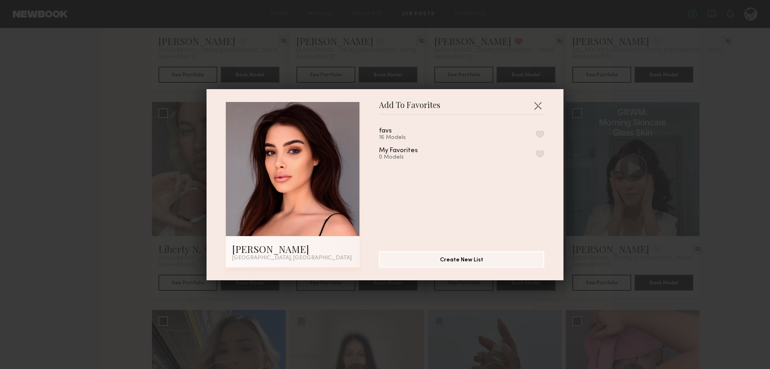
click at [536, 132] on button "button" at bounding box center [540, 133] width 8 height 7
click at [537, 101] on button "button" at bounding box center [538, 105] width 13 height 13
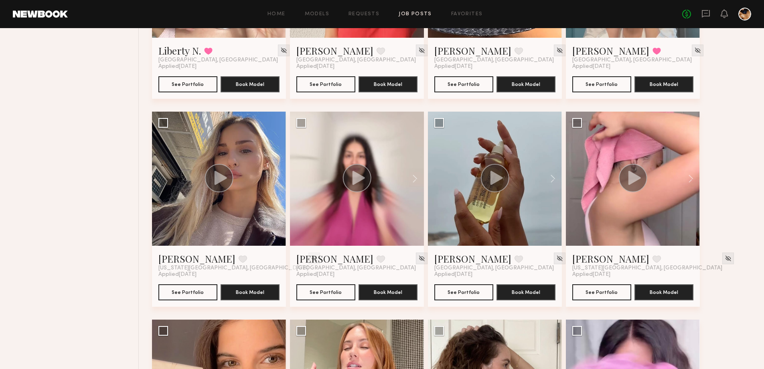
scroll to position [642, 0]
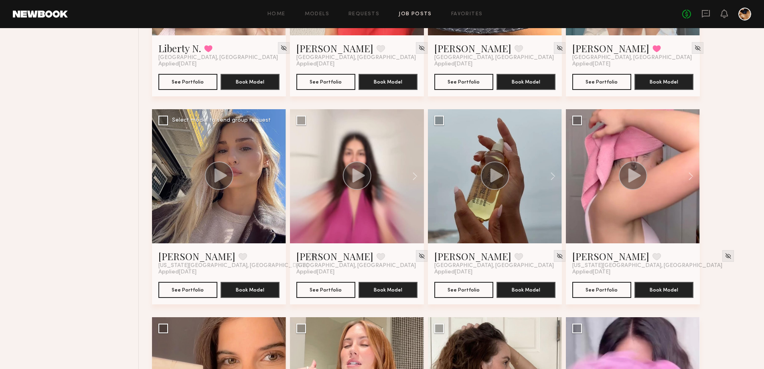
click at [221, 174] on icon at bounding box center [221, 175] width 12 height 14
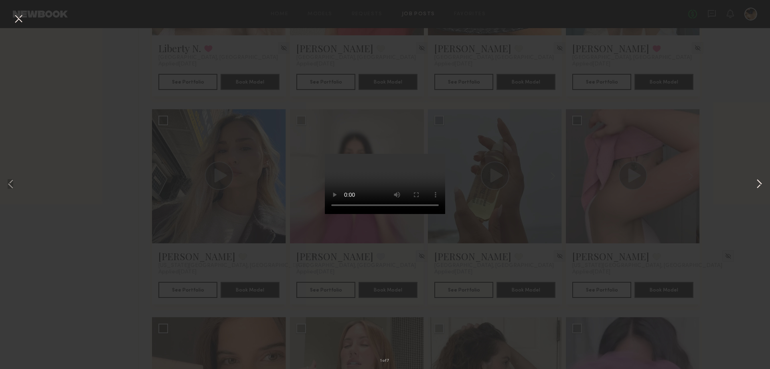
click at [759, 185] on button at bounding box center [760, 184] width 10 height 295
click at [760, 178] on button at bounding box center [760, 184] width 10 height 295
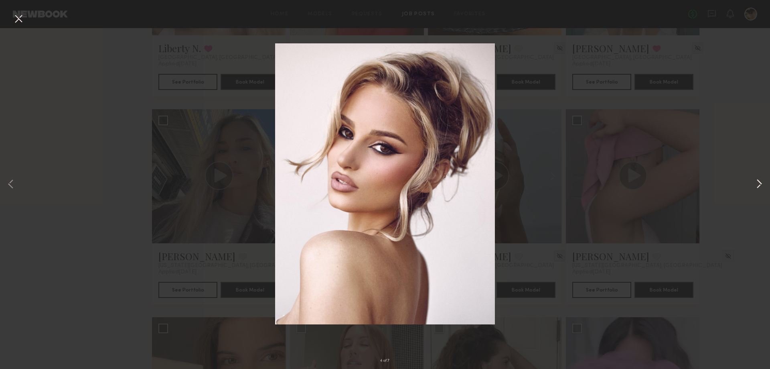
click at [760, 178] on button at bounding box center [760, 184] width 10 height 295
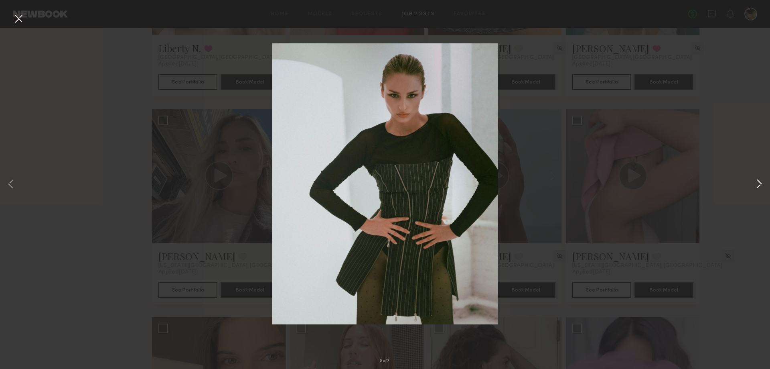
click at [760, 178] on button at bounding box center [760, 184] width 10 height 295
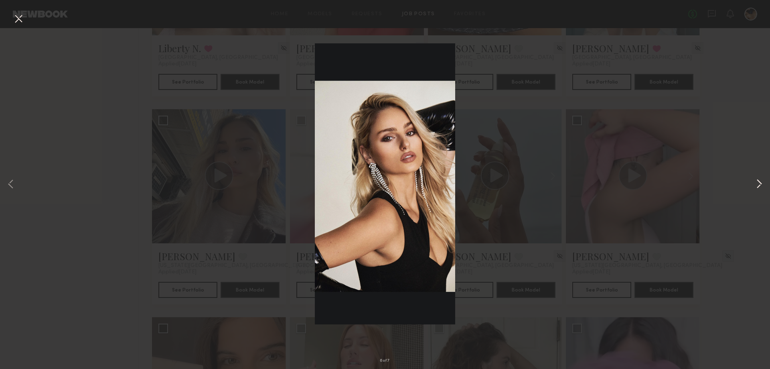
click at [760, 178] on button at bounding box center [760, 184] width 10 height 295
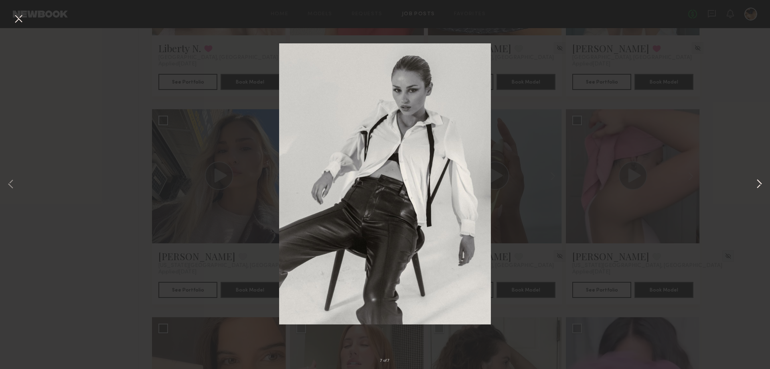
click at [760, 178] on button at bounding box center [760, 184] width 10 height 295
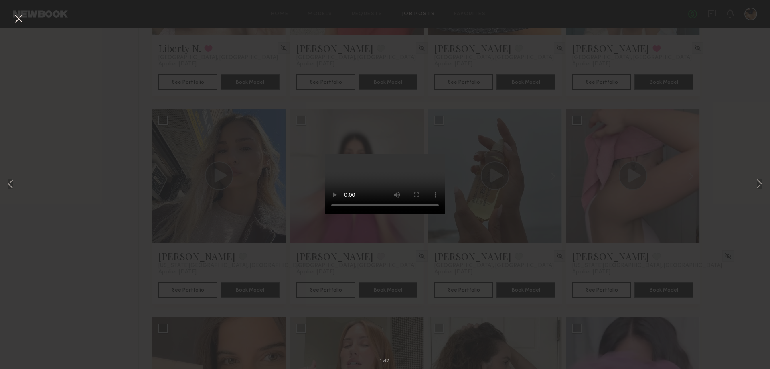
click at [83, 63] on div "1 of 7" at bounding box center [385, 184] width 770 height 369
click at [22, 19] on button at bounding box center [18, 19] width 13 height 14
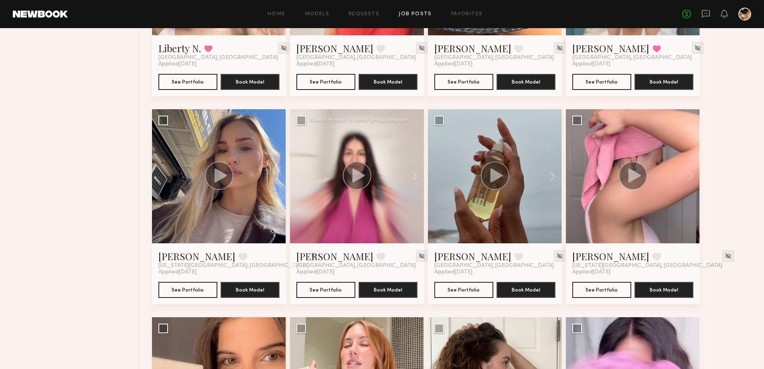
click at [357, 172] on icon at bounding box center [359, 175] width 12 height 14
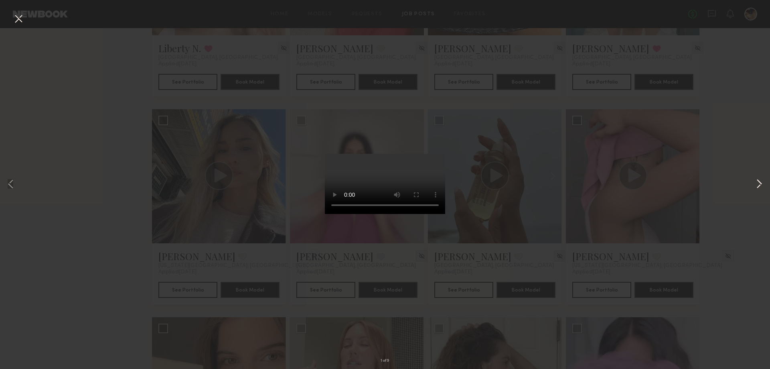
click at [757, 183] on button at bounding box center [760, 184] width 10 height 295
click at [743, 241] on div "2 of 9" at bounding box center [385, 184] width 770 height 369
click at [20, 19] on button at bounding box center [18, 19] width 13 height 14
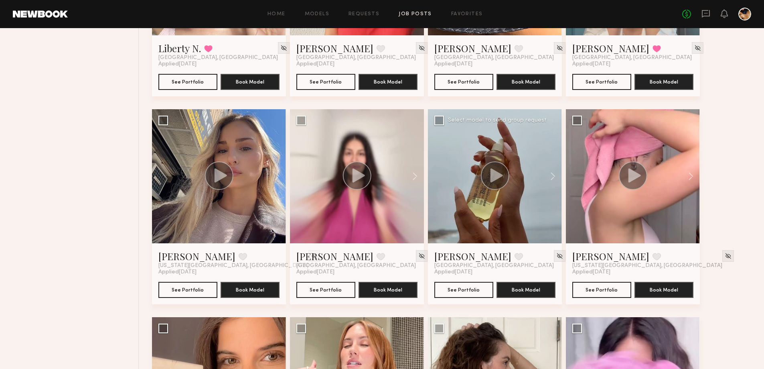
click at [500, 173] on icon at bounding box center [497, 175] width 12 height 14
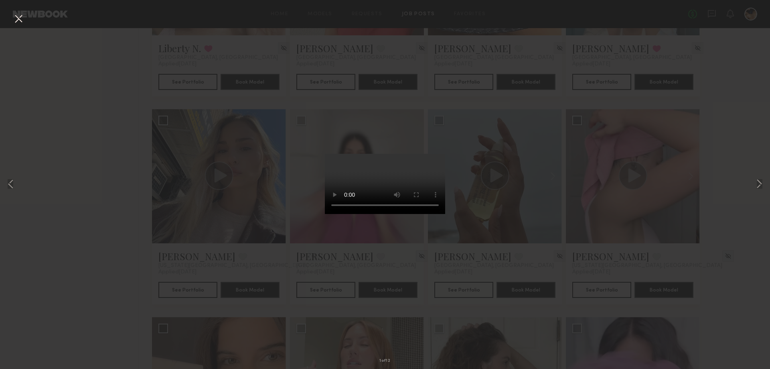
click at [749, 184] on div "1 of 12" at bounding box center [385, 184] width 770 height 369
click at [755, 182] on button at bounding box center [760, 184] width 10 height 295
click at [761, 180] on button at bounding box center [760, 184] width 10 height 295
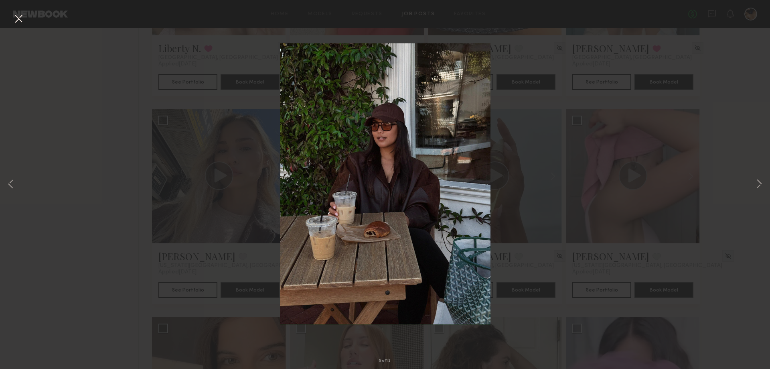
drag, startPoint x: 17, startPoint y: 18, endPoint x: 254, endPoint y: 68, distance: 241.4
click at [17, 19] on button at bounding box center [18, 19] width 13 height 14
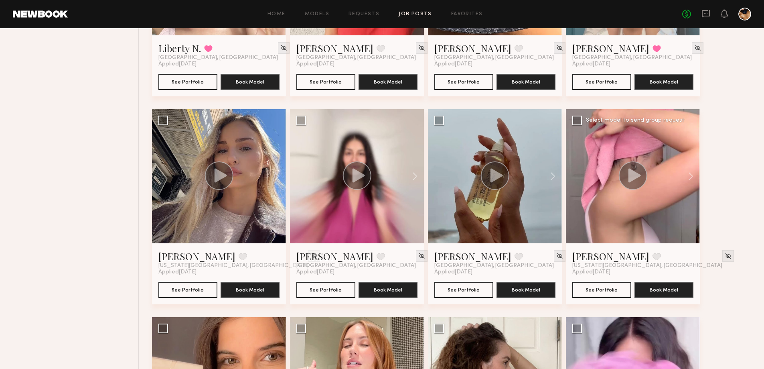
click at [633, 174] on icon at bounding box center [635, 175] width 12 height 14
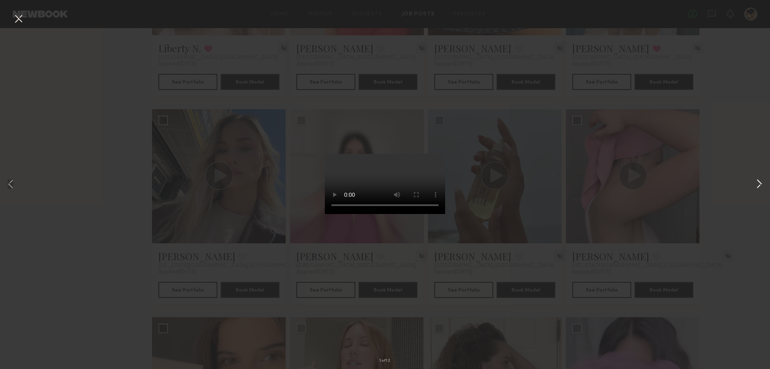
click at [759, 183] on button at bounding box center [760, 184] width 10 height 295
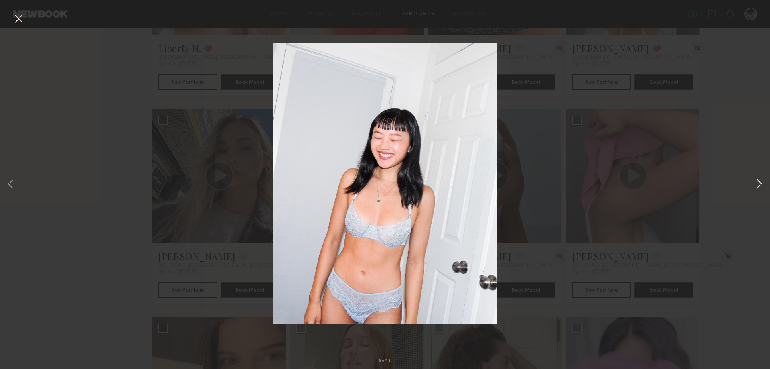
click at [759, 183] on button at bounding box center [760, 184] width 10 height 295
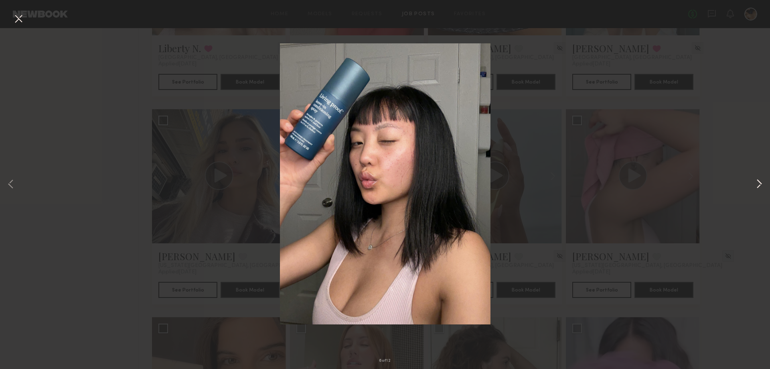
click at [759, 183] on button at bounding box center [760, 184] width 10 height 295
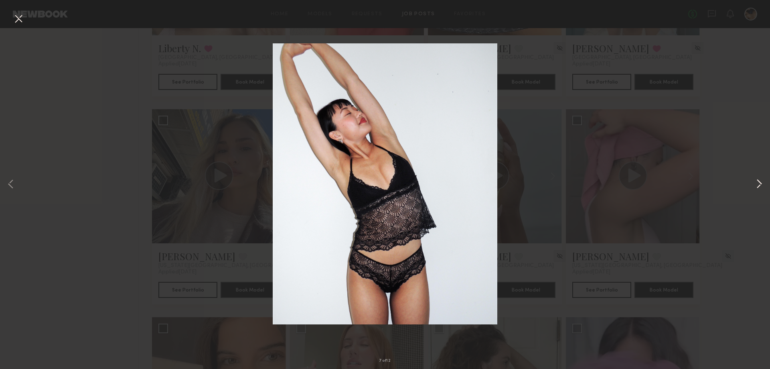
click at [759, 183] on button at bounding box center [760, 184] width 10 height 295
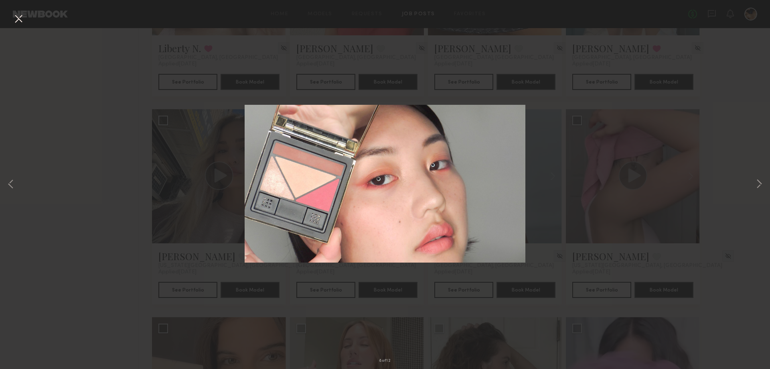
click at [732, 211] on div "8 of 12" at bounding box center [385, 184] width 770 height 369
click at [14, 18] on button at bounding box center [18, 19] width 13 height 14
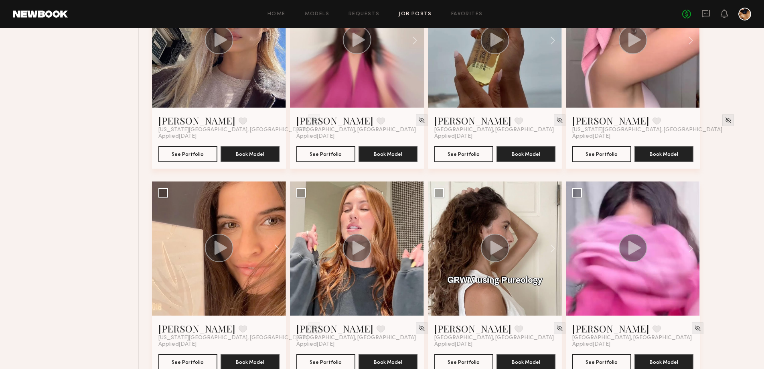
scroll to position [802, 0]
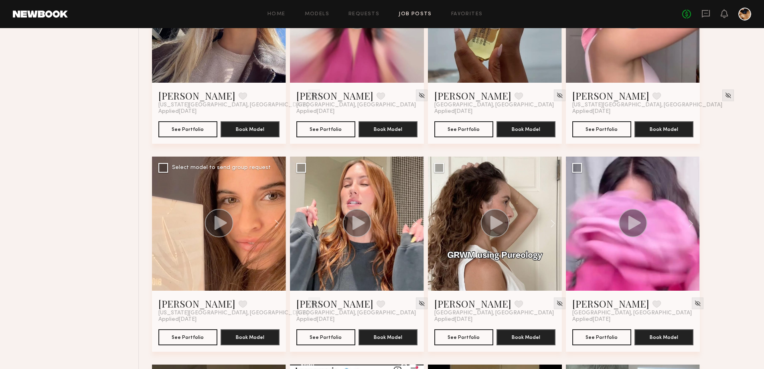
click at [217, 219] on icon at bounding box center [221, 222] width 12 height 14
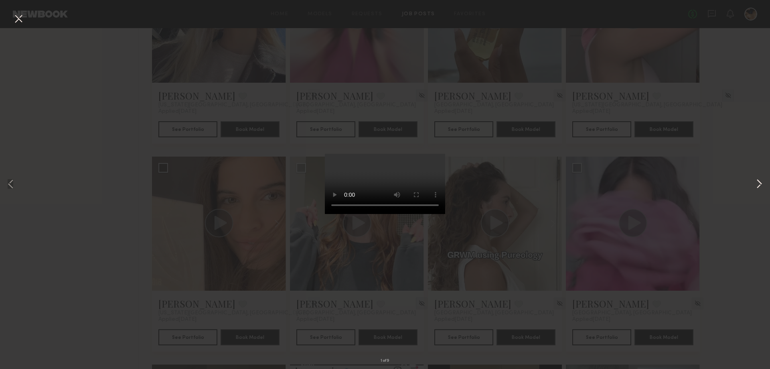
click at [761, 185] on button at bounding box center [760, 184] width 10 height 295
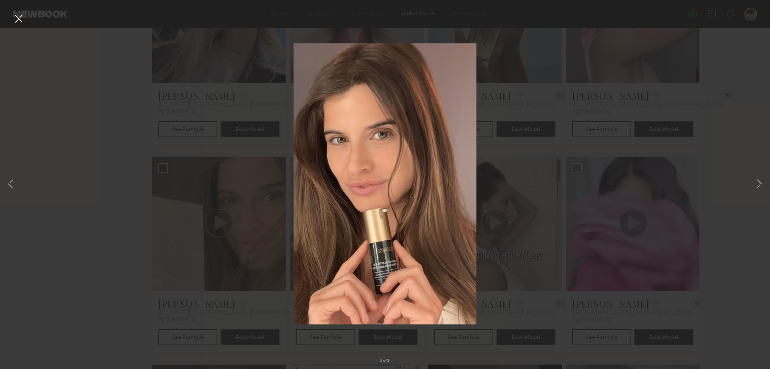
click at [734, 199] on div "5 of 9" at bounding box center [385, 184] width 770 height 369
click at [18, 16] on button at bounding box center [18, 19] width 13 height 14
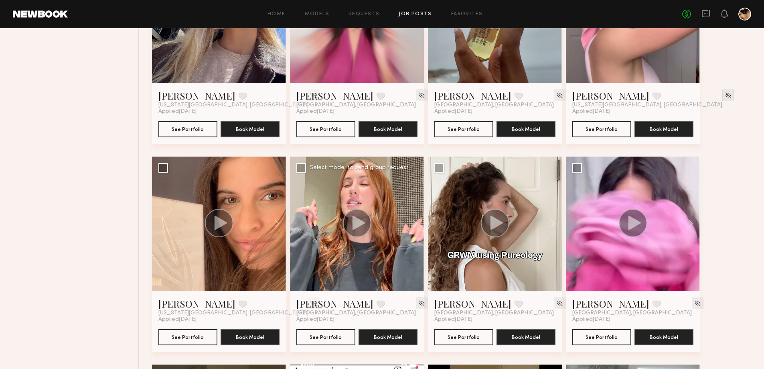
click at [362, 224] on icon at bounding box center [359, 222] width 12 height 14
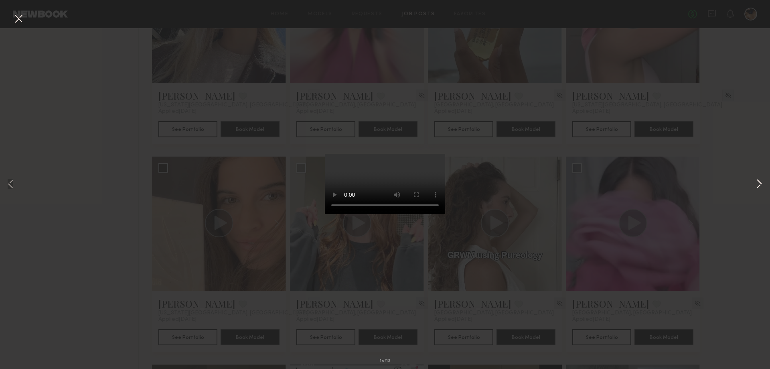
click at [756, 184] on button at bounding box center [760, 184] width 10 height 295
click at [755, 184] on button at bounding box center [760, 184] width 10 height 295
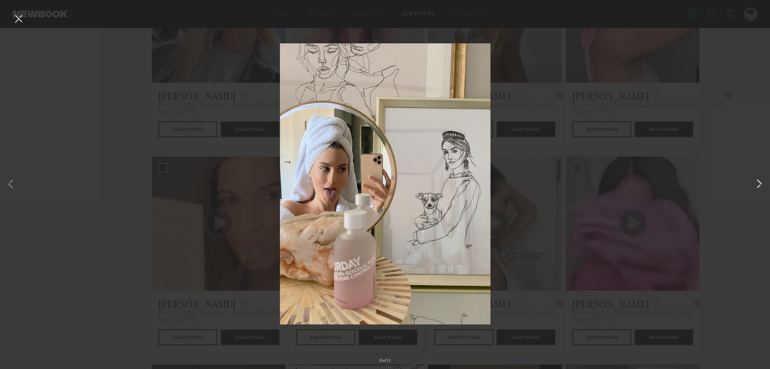
click at [755, 184] on button at bounding box center [760, 184] width 10 height 295
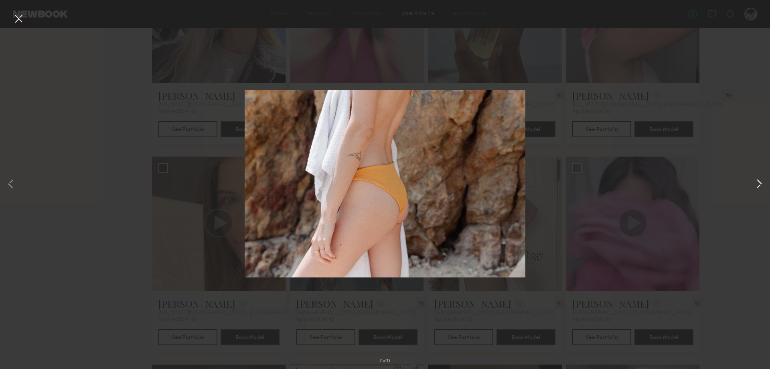
click at [755, 184] on button at bounding box center [760, 184] width 10 height 295
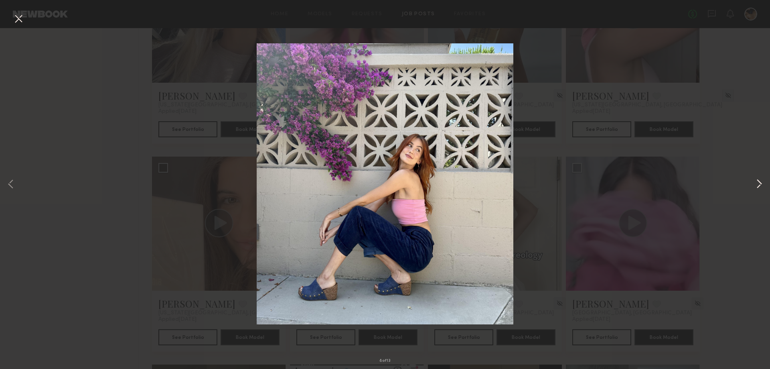
click at [755, 184] on button at bounding box center [760, 184] width 10 height 295
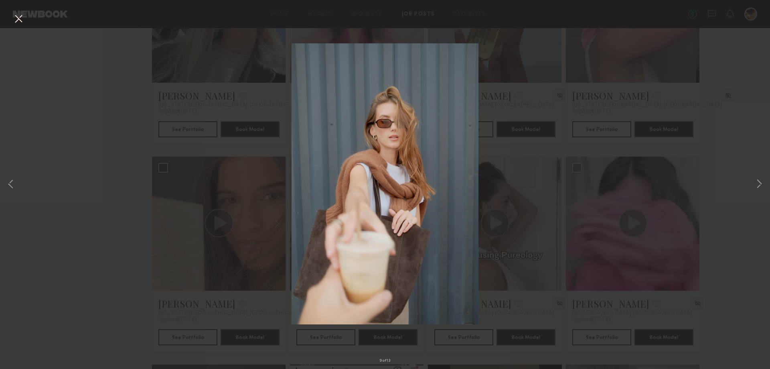
click at [740, 218] on div "9 of 13" at bounding box center [385, 184] width 770 height 369
click at [19, 20] on button at bounding box center [18, 19] width 13 height 14
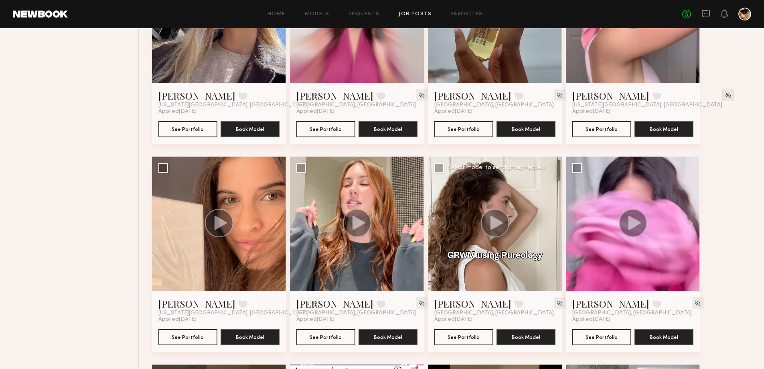
click at [505, 228] on circle at bounding box center [495, 223] width 28 height 28
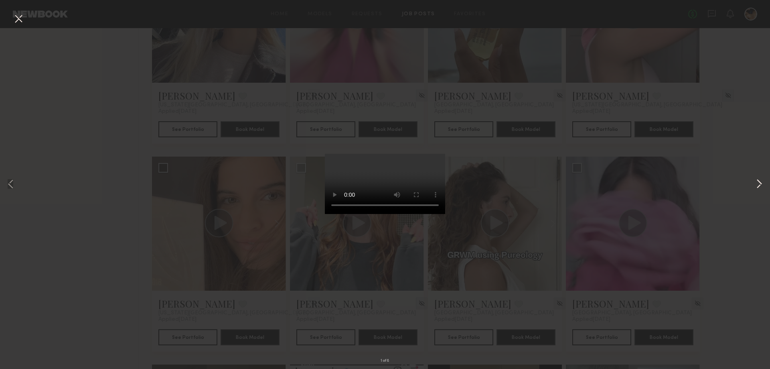
click at [760, 183] on button at bounding box center [760, 184] width 10 height 295
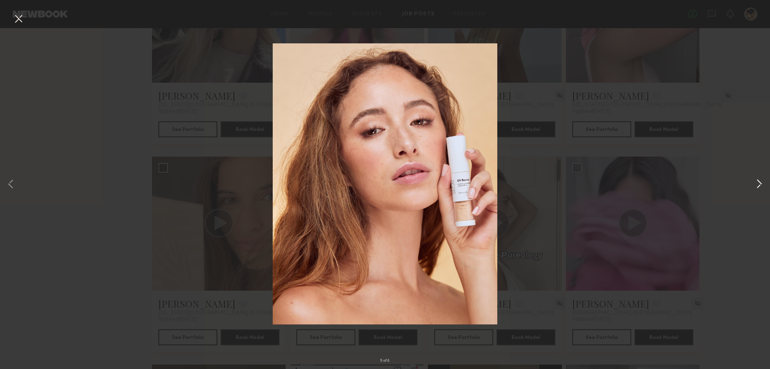
click at [758, 187] on button at bounding box center [760, 184] width 10 height 295
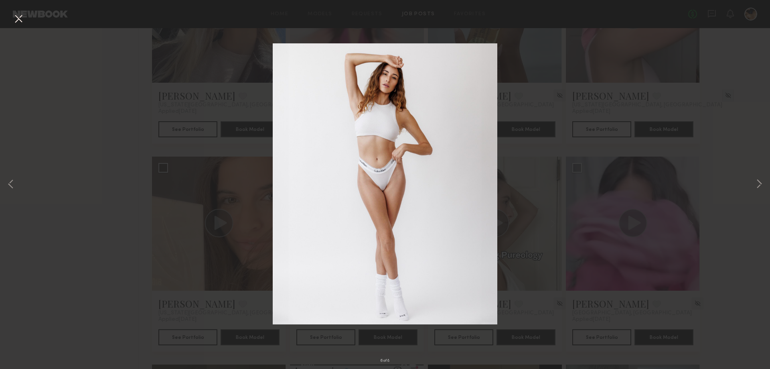
click at [745, 211] on div "6 of 8" at bounding box center [385, 184] width 770 height 369
click at [20, 22] on button at bounding box center [18, 19] width 13 height 14
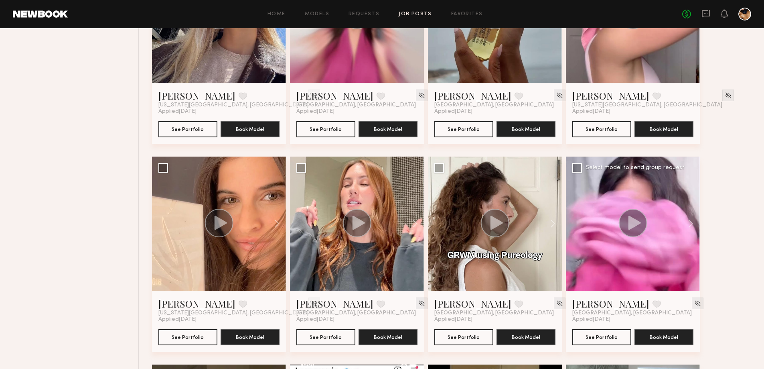
click at [638, 216] on circle at bounding box center [633, 223] width 28 height 28
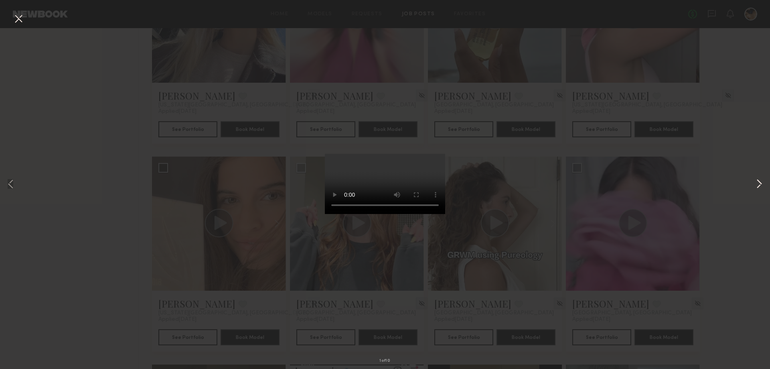
click at [761, 182] on button at bounding box center [760, 184] width 10 height 295
click at [760, 185] on button at bounding box center [760, 184] width 10 height 295
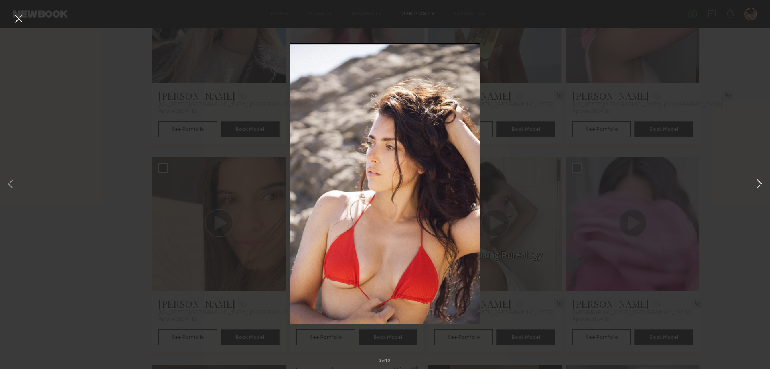
click at [760, 185] on button at bounding box center [760, 184] width 10 height 295
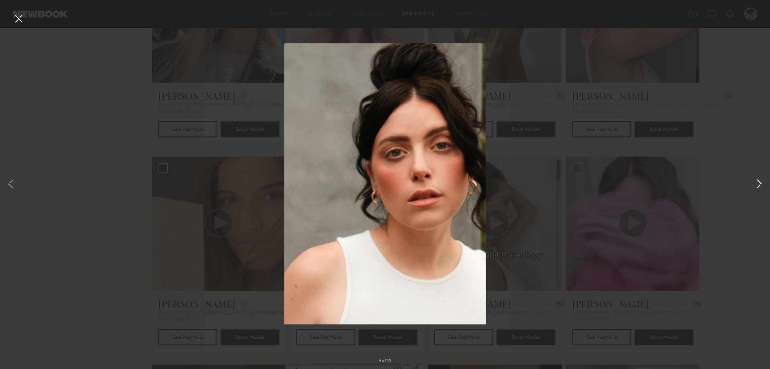
click at [760, 185] on button at bounding box center [760, 184] width 10 height 295
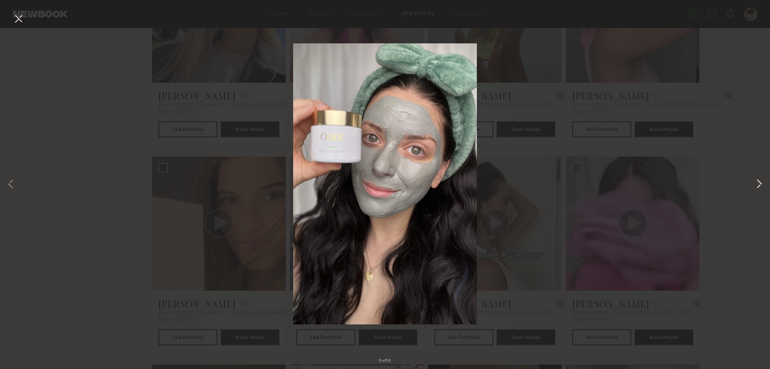
click at [760, 185] on button at bounding box center [760, 184] width 10 height 295
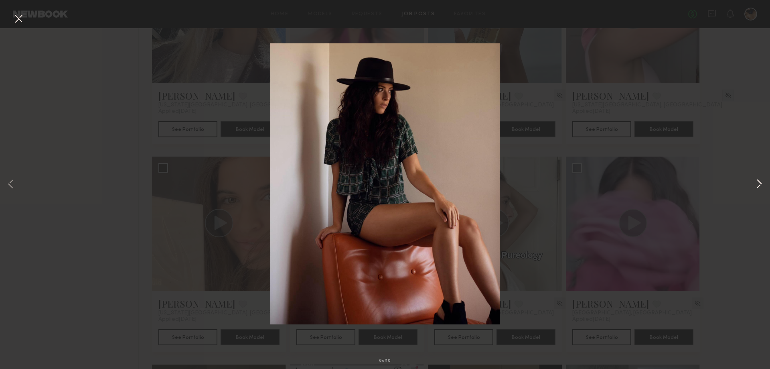
click at [760, 185] on button at bounding box center [760, 184] width 10 height 295
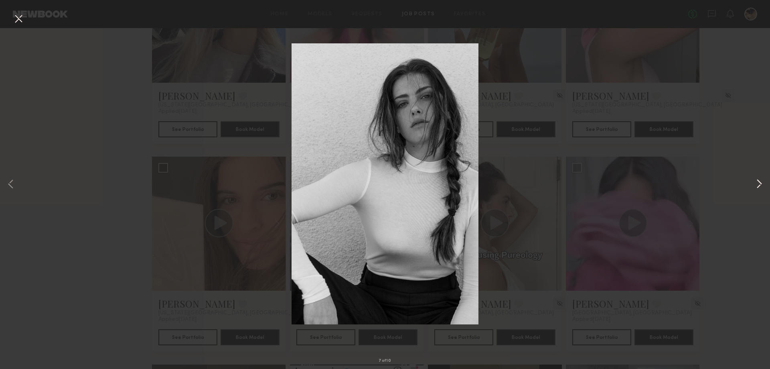
click at [760, 185] on button at bounding box center [760, 184] width 10 height 295
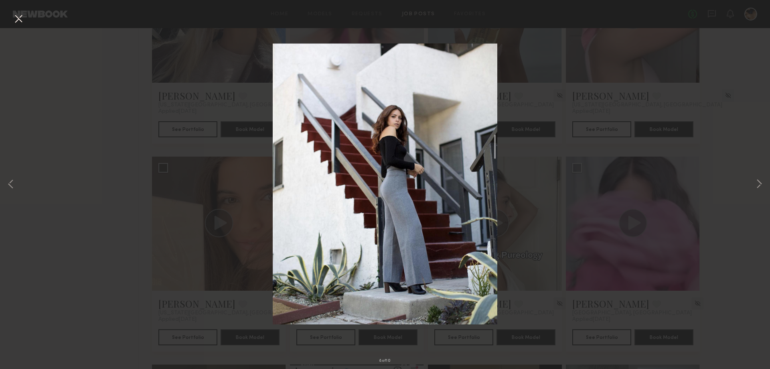
click at [18, 16] on button at bounding box center [18, 19] width 13 height 14
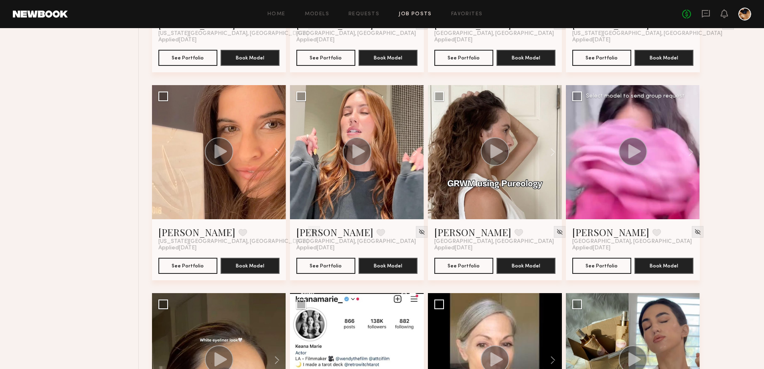
scroll to position [883, 0]
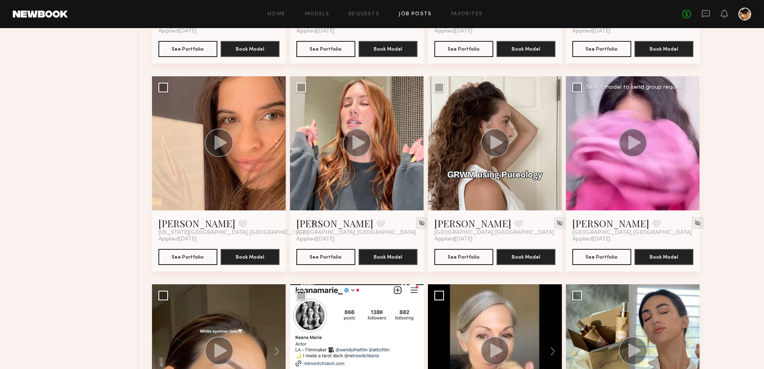
click at [636, 135] on circle at bounding box center [633, 142] width 28 height 28
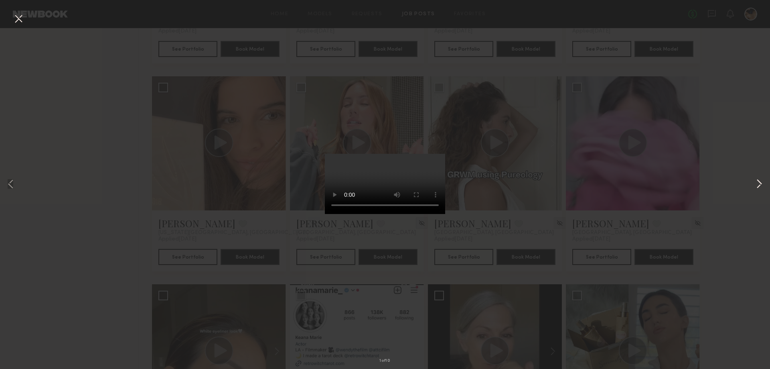
click at [760, 183] on button at bounding box center [760, 184] width 10 height 295
click at [759, 184] on button at bounding box center [760, 184] width 10 height 295
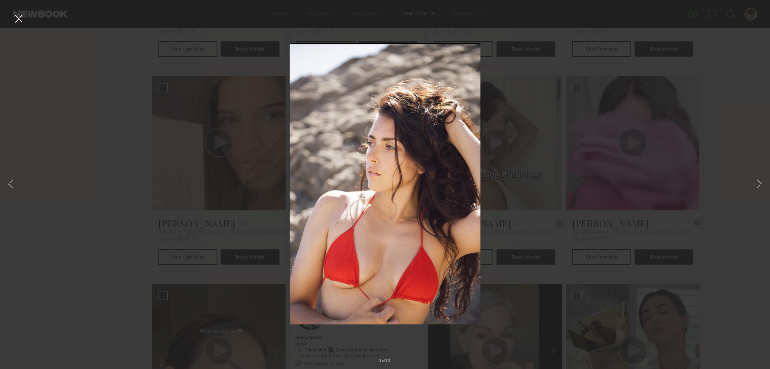
click at [14, 22] on button at bounding box center [18, 19] width 13 height 14
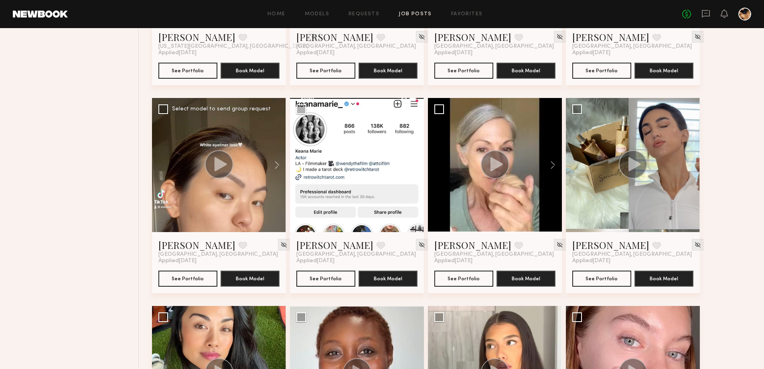
scroll to position [1123, 0]
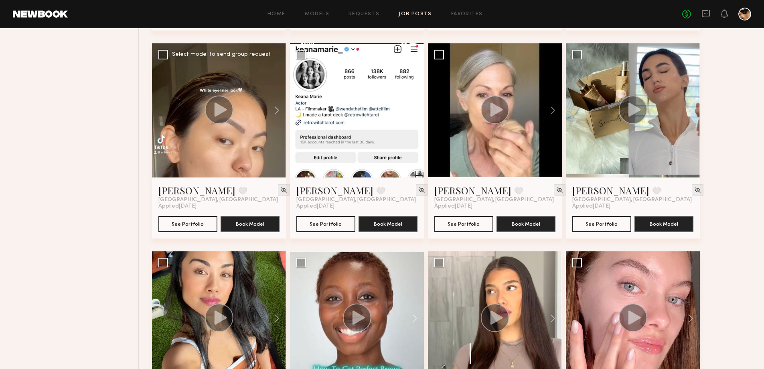
click at [218, 110] on icon at bounding box center [221, 109] width 12 height 14
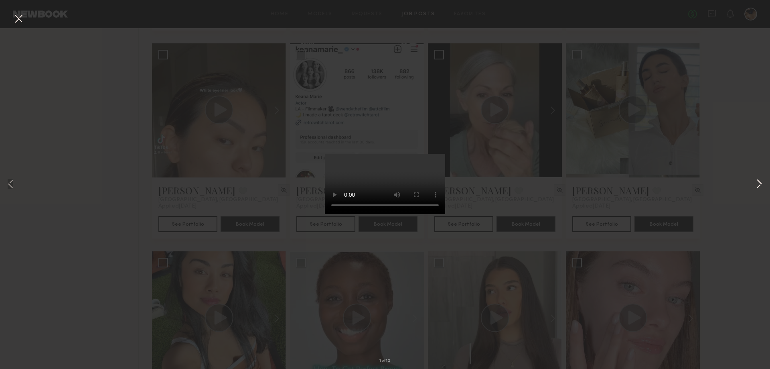
click at [756, 187] on button at bounding box center [760, 184] width 10 height 295
click at [755, 187] on button at bounding box center [760, 184] width 10 height 295
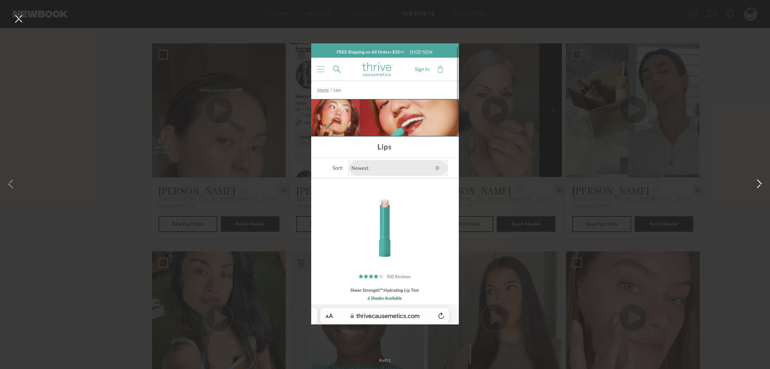
click at [755, 187] on button at bounding box center [760, 184] width 10 height 295
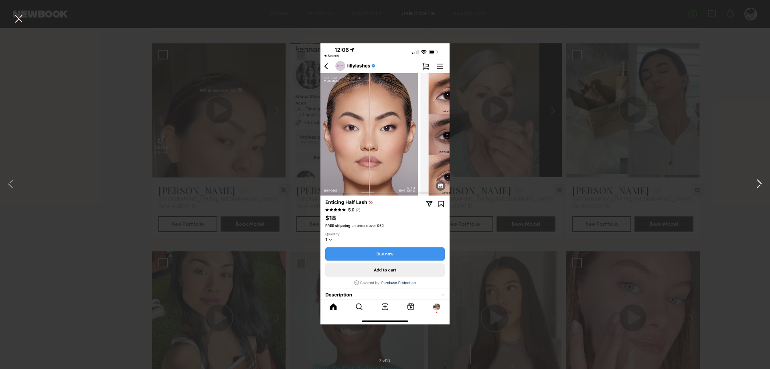
click at [755, 187] on button at bounding box center [760, 184] width 10 height 295
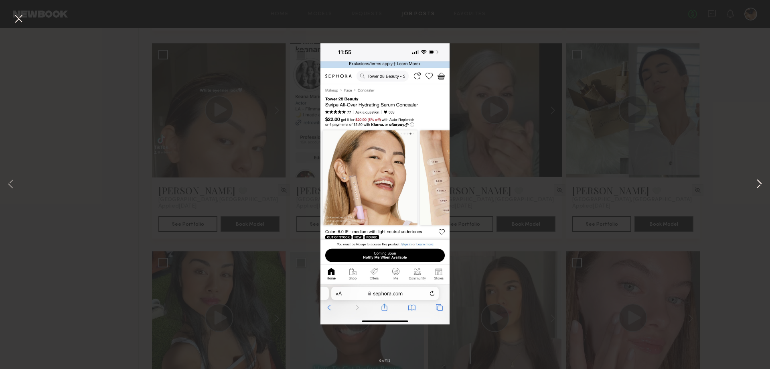
click at [755, 187] on button at bounding box center [760, 184] width 10 height 295
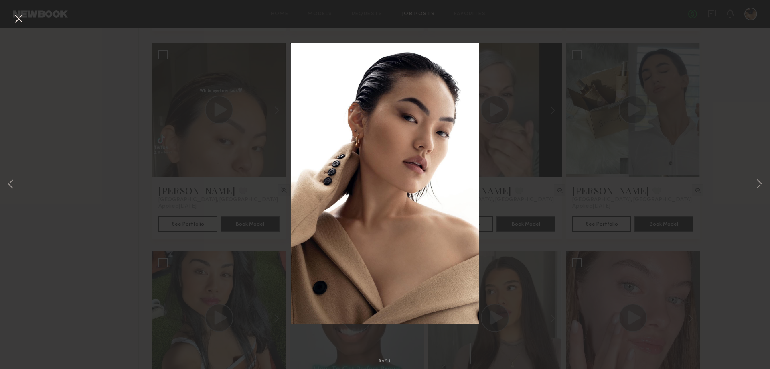
click at [19, 18] on button at bounding box center [18, 19] width 13 height 14
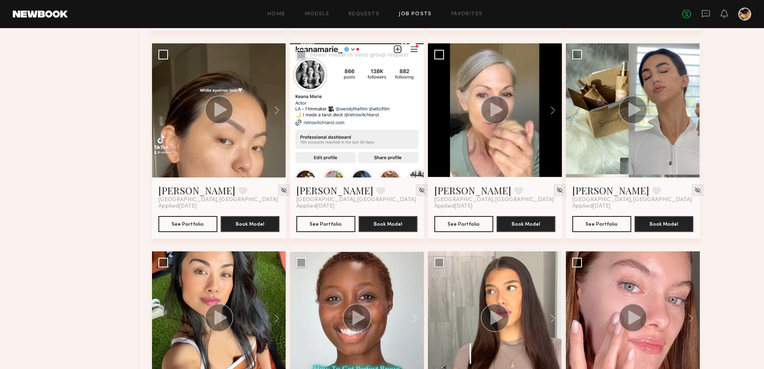
click at [373, 118] on div at bounding box center [357, 110] width 134 height 134
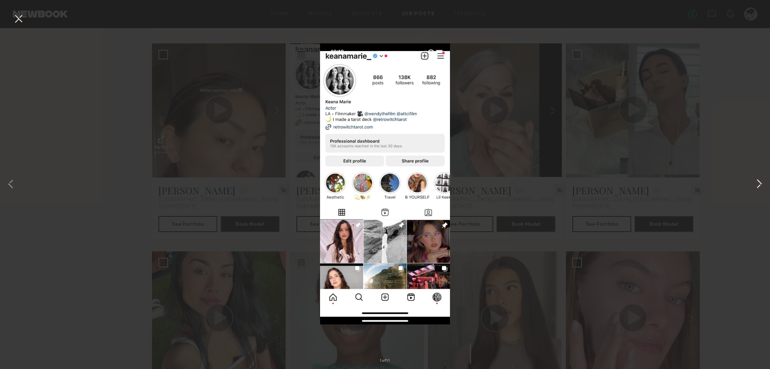
click at [757, 182] on button at bounding box center [760, 184] width 10 height 295
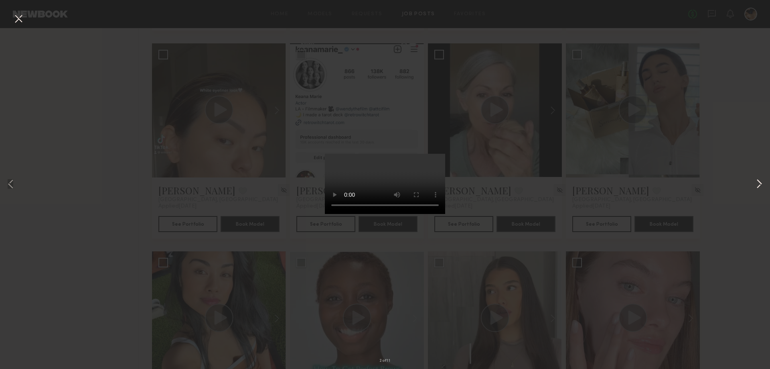
click at [759, 182] on button at bounding box center [760, 184] width 10 height 295
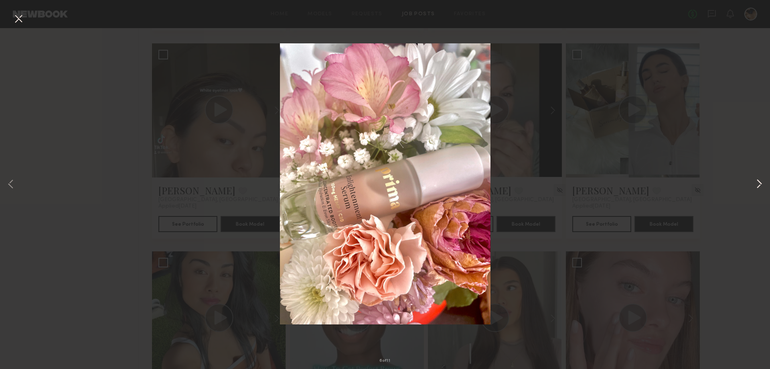
click at [759, 182] on button at bounding box center [760, 184] width 10 height 295
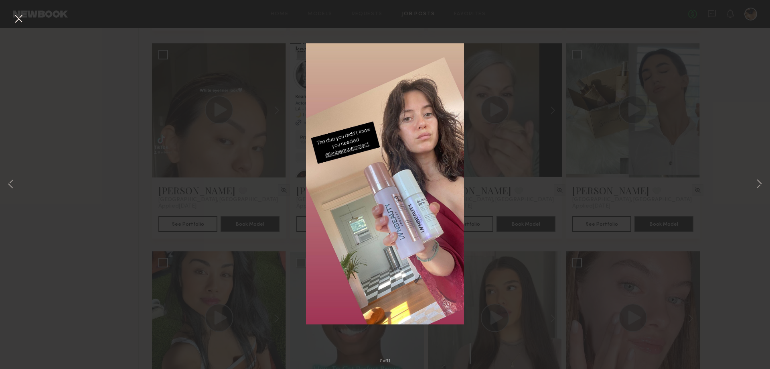
click at [17, 18] on button at bounding box center [18, 19] width 13 height 14
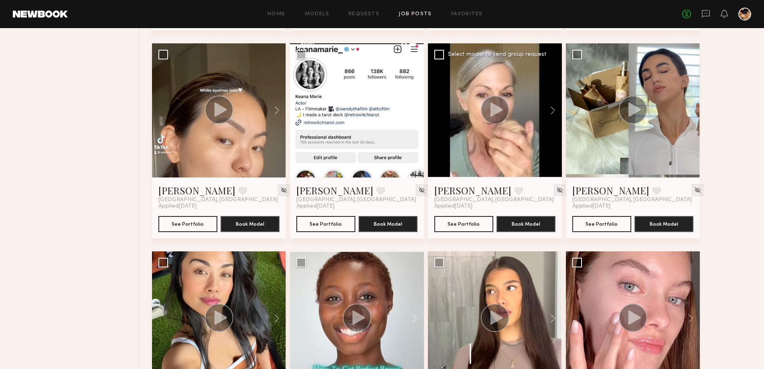
click at [499, 101] on circle at bounding box center [495, 109] width 28 height 28
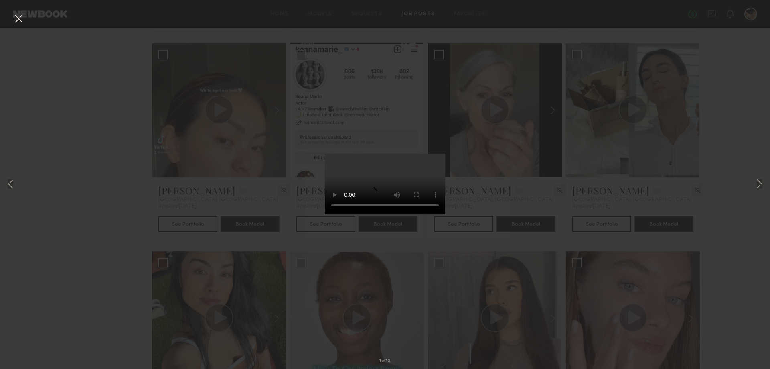
click at [22, 14] on button at bounding box center [18, 19] width 13 height 14
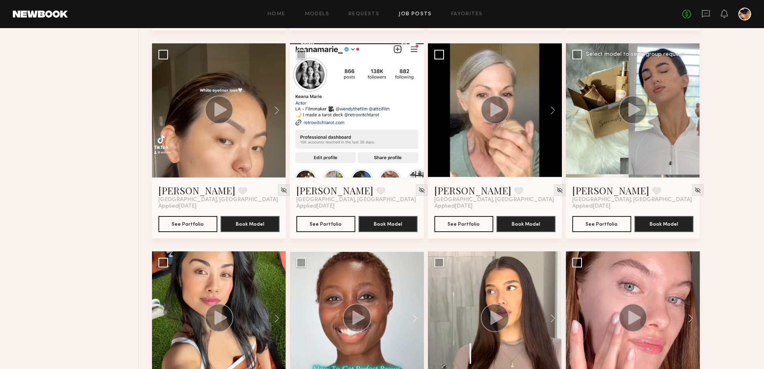
click at [635, 112] on icon at bounding box center [635, 109] width 12 height 14
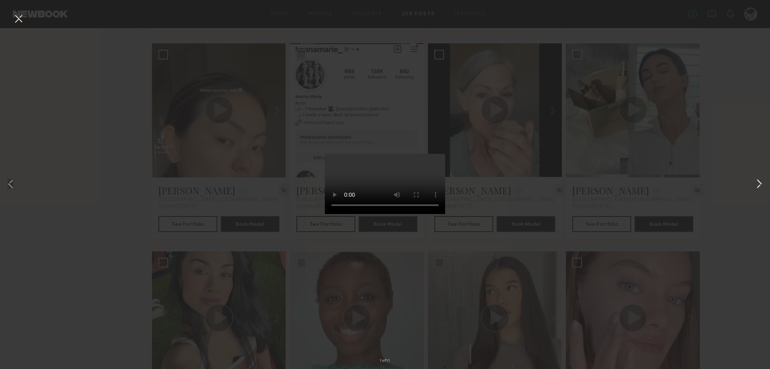
click at [759, 187] on button at bounding box center [760, 184] width 10 height 295
click at [758, 187] on button at bounding box center [760, 184] width 10 height 295
click at [15, 16] on button at bounding box center [18, 19] width 13 height 14
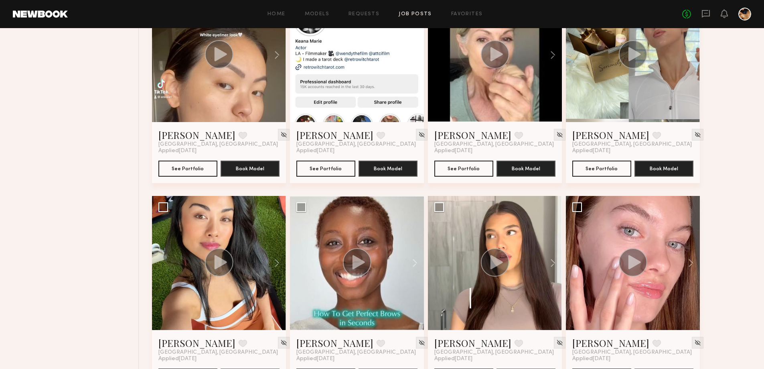
scroll to position [1203, 0]
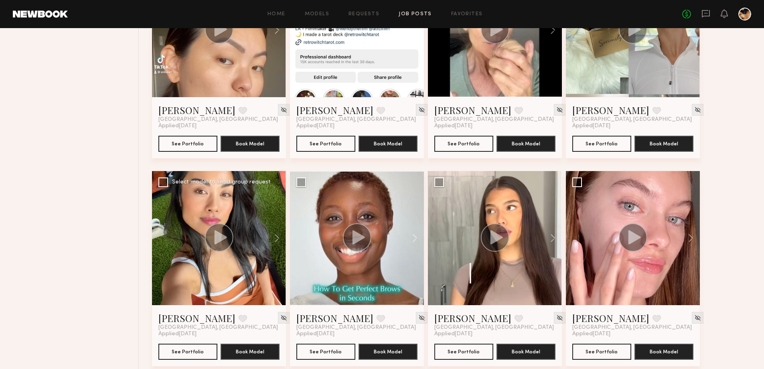
click at [215, 244] on circle at bounding box center [219, 237] width 28 height 28
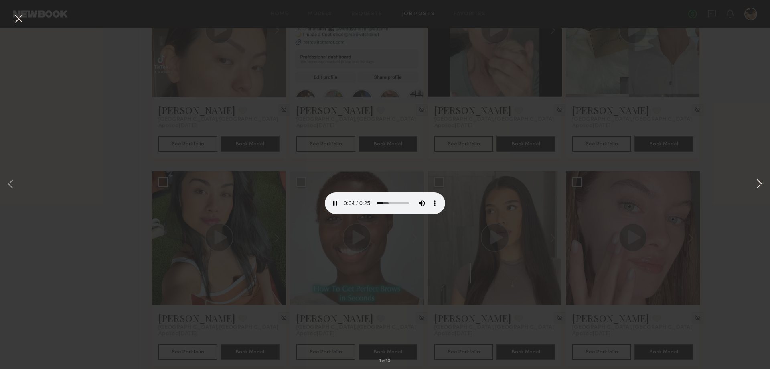
click at [761, 183] on button at bounding box center [760, 184] width 10 height 295
click at [749, 219] on div "4 of 12" at bounding box center [385, 184] width 770 height 369
click at [14, 19] on button at bounding box center [18, 19] width 13 height 14
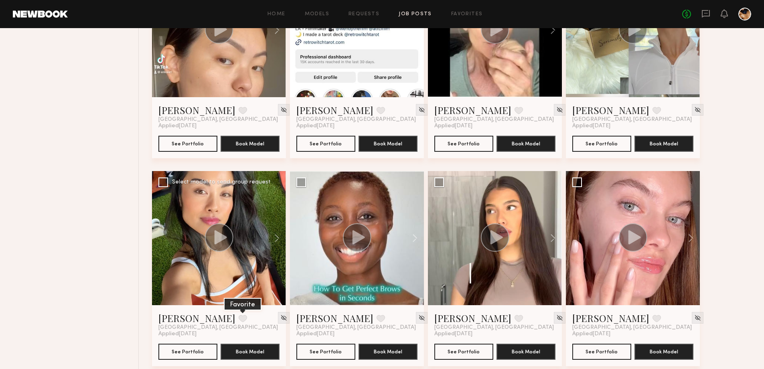
click at [239, 321] on button at bounding box center [243, 318] width 8 height 7
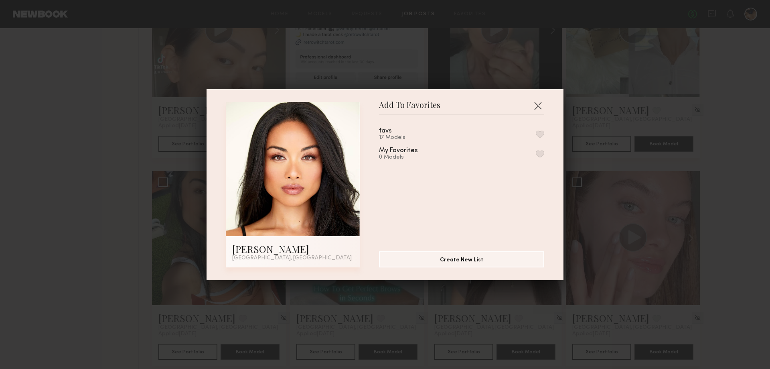
click at [536, 133] on button "button" at bounding box center [540, 133] width 8 height 7
click at [536, 102] on button "button" at bounding box center [538, 105] width 13 height 13
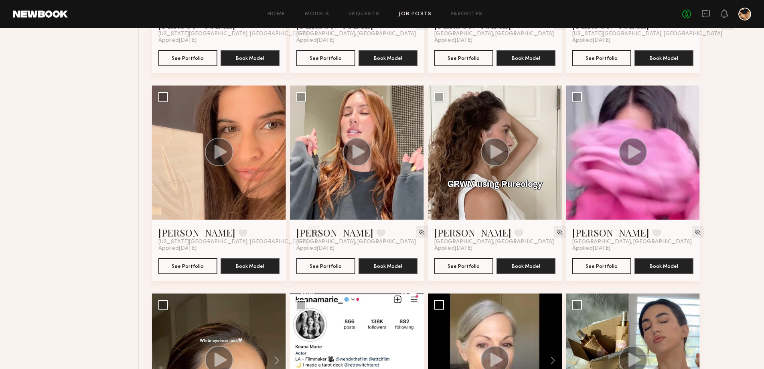
scroll to position [682, 0]
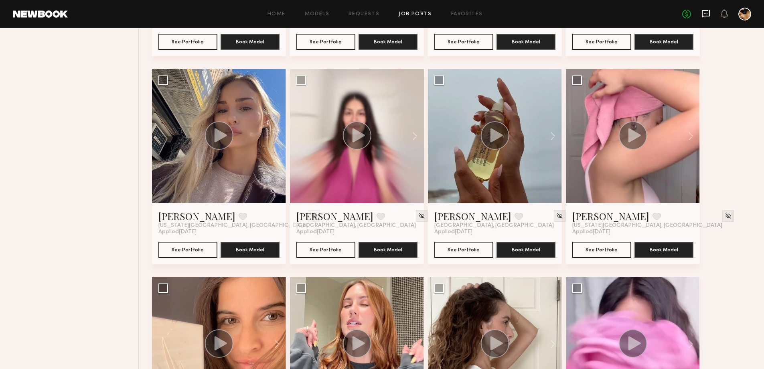
click at [703, 14] on icon at bounding box center [706, 13] width 9 height 9
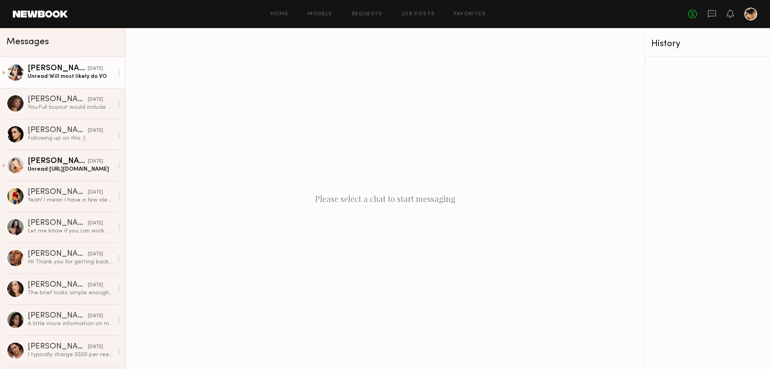
click at [57, 68] on div "[PERSON_NAME]" at bounding box center [58, 69] width 60 height 8
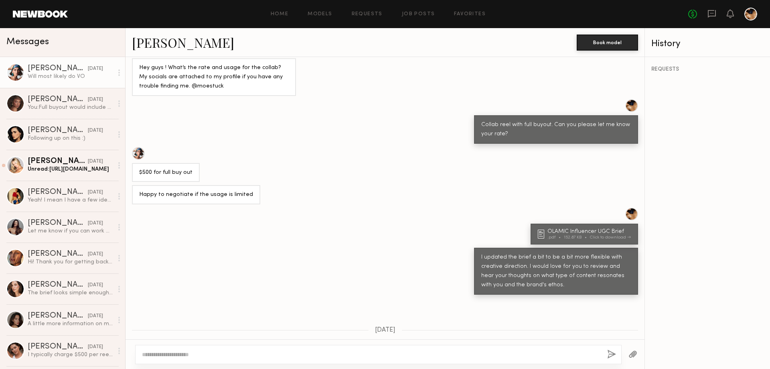
scroll to position [399, 0]
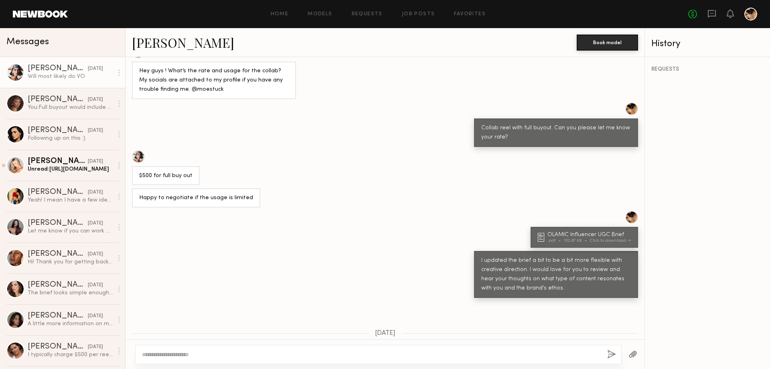
click at [148, 47] on link "[PERSON_NAME]" at bounding box center [183, 42] width 102 height 17
click at [75, 166] on div "Unread: https://www.instagram.com/reel/DDpZcyPxKnv/?igsh=NTc4MTIwNjQ2YQ==" at bounding box center [70, 169] width 85 height 8
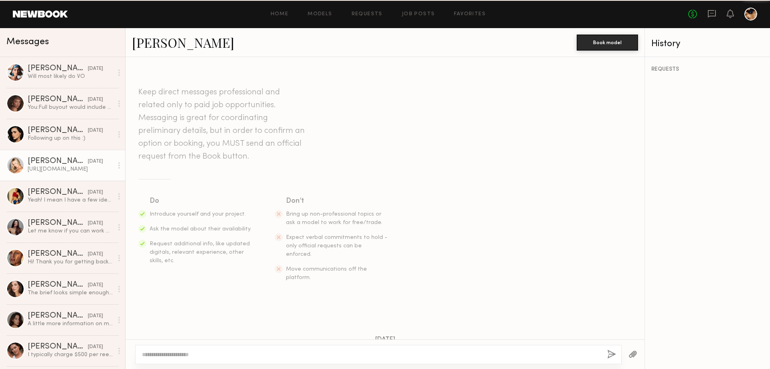
scroll to position [797, 0]
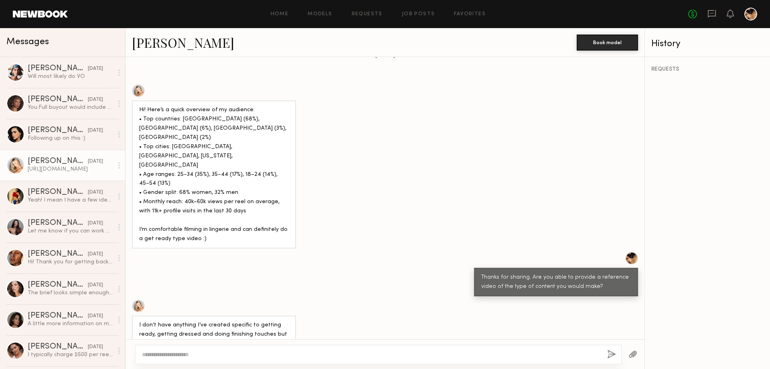
drag, startPoint x: 212, startPoint y: 324, endPoint x: 131, endPoint y: 315, distance: 81.5
click at [131, 356] on div "[URL][DOMAIN_NAME]" at bounding box center [385, 365] width 519 height 19
copy div "[URL][DOMAIN_NAME]"
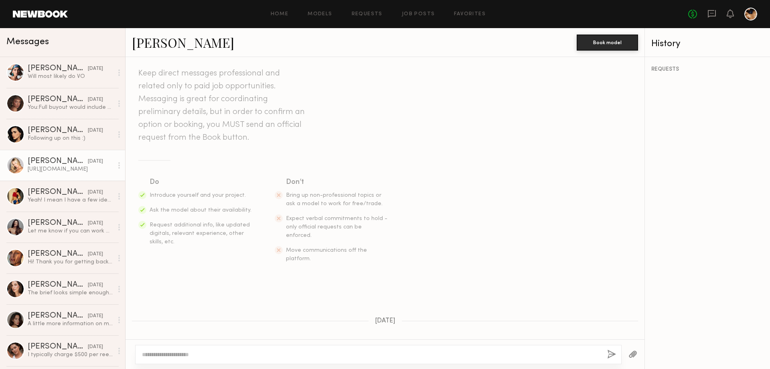
scroll to position [241, 0]
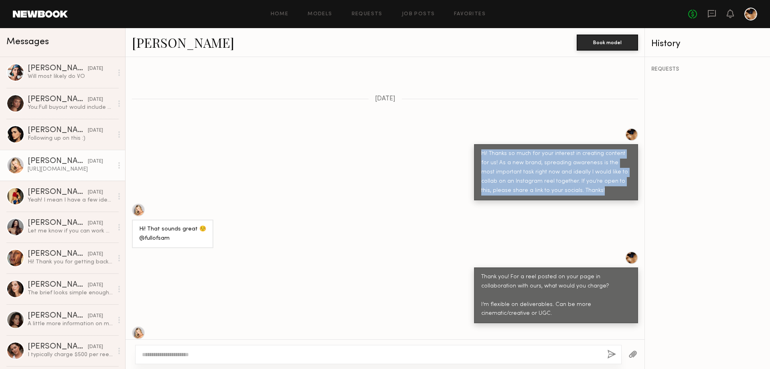
drag, startPoint x: 572, startPoint y: 175, endPoint x: 490, endPoint y: 142, distance: 88.2
click at [466, 128] on div "Hi! Thanks so much for your interest in creating content for us! As a new brand…" at bounding box center [385, 164] width 519 height 72
copy div "Hi! Thanks so much for your interest in creating content for us! As a new brand…"
click at [456, 14] on link "Favorites" at bounding box center [470, 14] width 32 height 5
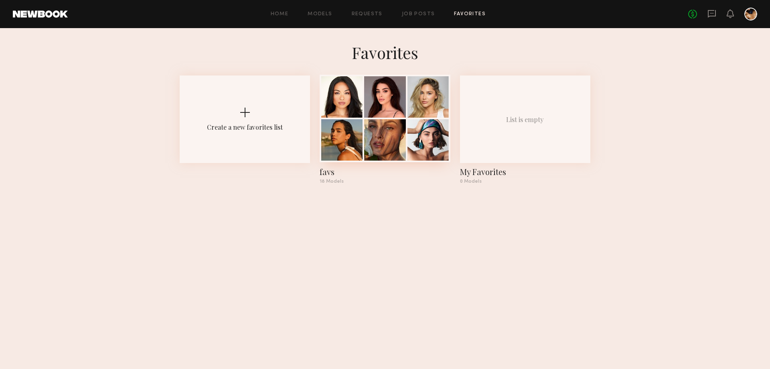
click at [404, 113] on div at bounding box center [384, 96] width 41 height 41
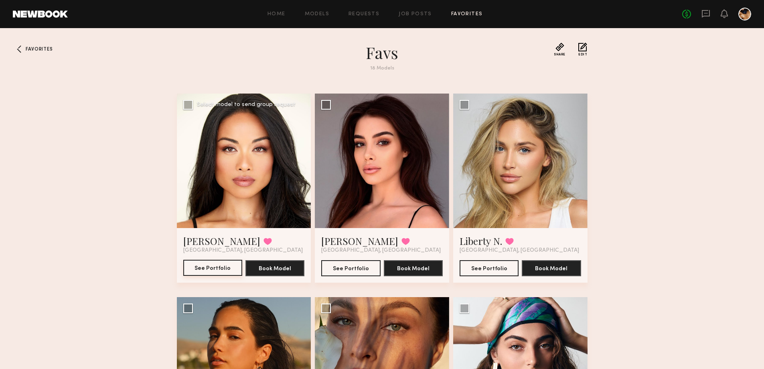
click at [220, 271] on button "See Portfolio" at bounding box center [212, 268] width 59 height 16
click at [30, 48] on span "Favorites" at bounding box center [39, 49] width 27 height 5
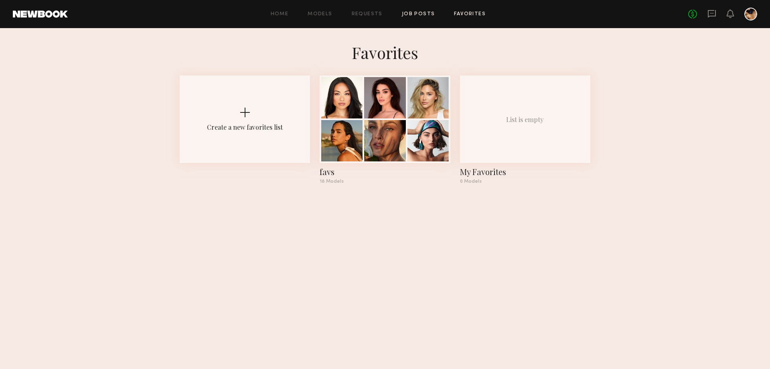
click at [412, 12] on link "Job Posts" at bounding box center [418, 14] width 33 height 5
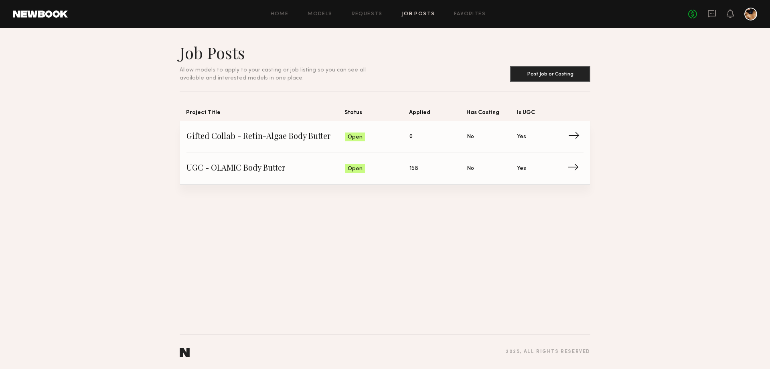
click at [299, 134] on span "Gifted Collab - Retin-Algae Body Butter" at bounding box center [266, 137] width 159 height 12
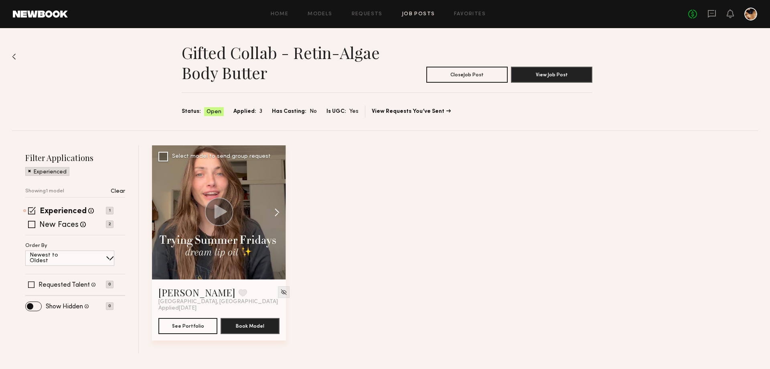
click at [275, 214] on button at bounding box center [273, 212] width 26 height 134
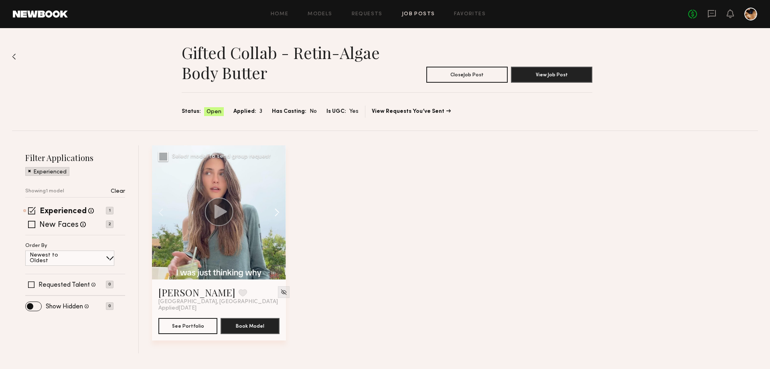
click at [275, 214] on button at bounding box center [273, 212] width 26 height 134
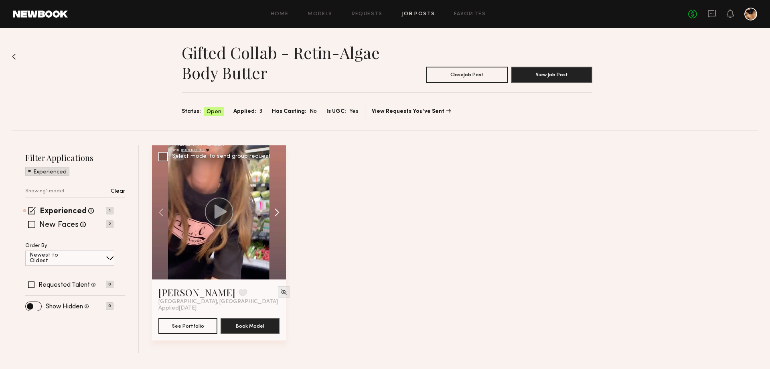
click at [275, 214] on button at bounding box center [273, 212] width 26 height 134
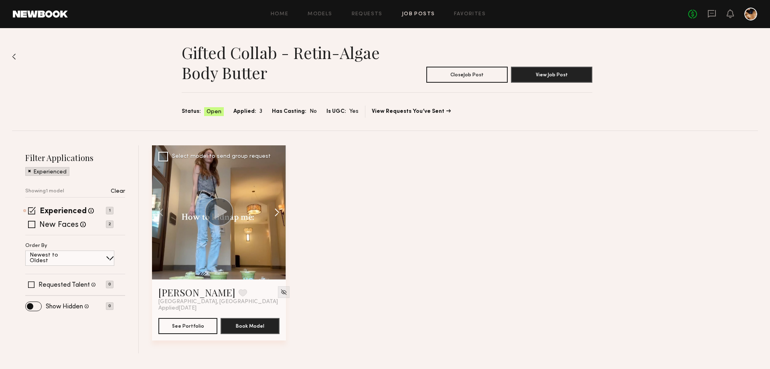
click at [275, 214] on button at bounding box center [273, 212] width 26 height 134
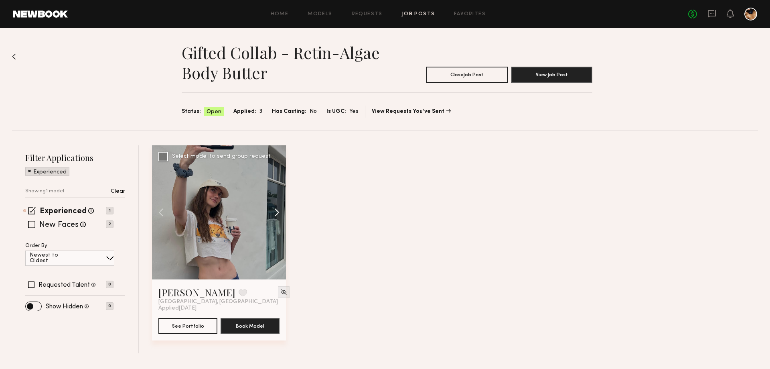
click at [275, 214] on button at bounding box center [273, 212] width 26 height 134
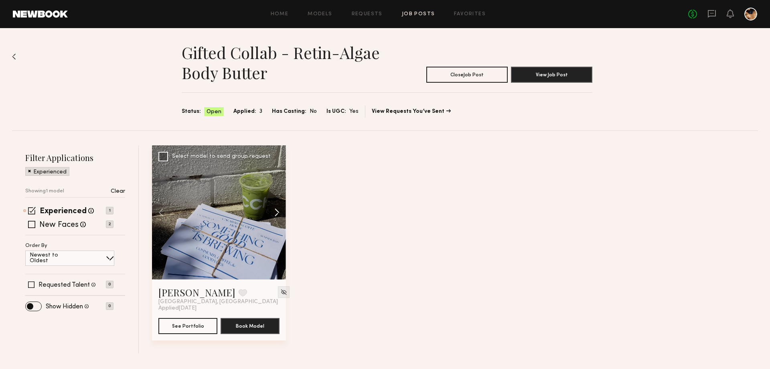
click at [275, 214] on button at bounding box center [273, 212] width 26 height 134
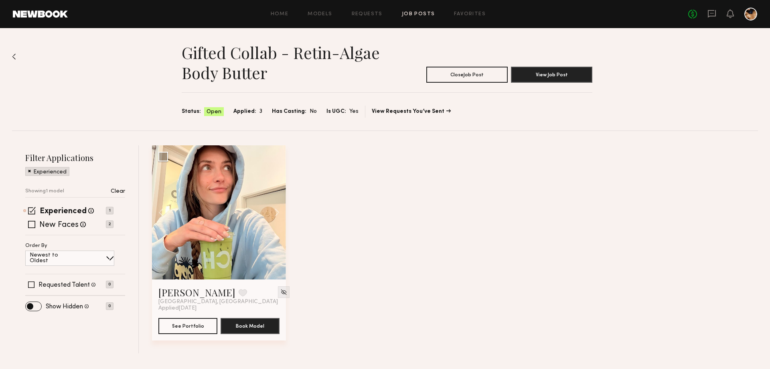
drag, startPoint x: 384, startPoint y: 211, endPoint x: 383, endPoint y: 203, distance: 7.7
click at [384, 211] on div "Emily H. Favorite Los Angeles, CA Applied 09/25/2025 See Portfolio Book Model S…" at bounding box center [457, 249] width 610 height 208
click at [280, 292] on img at bounding box center [283, 291] width 7 height 7
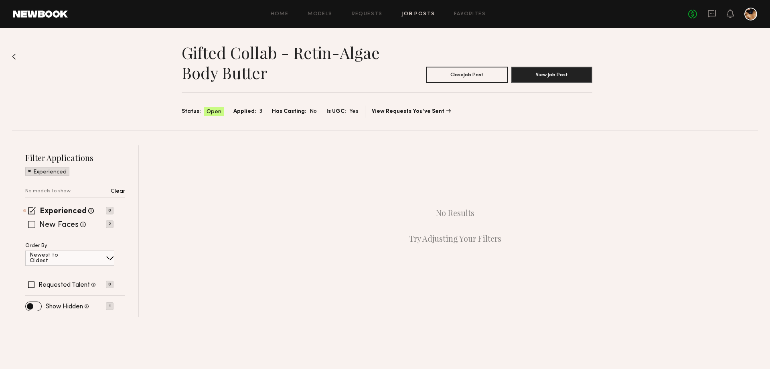
click at [30, 225] on span at bounding box center [31, 224] width 7 height 7
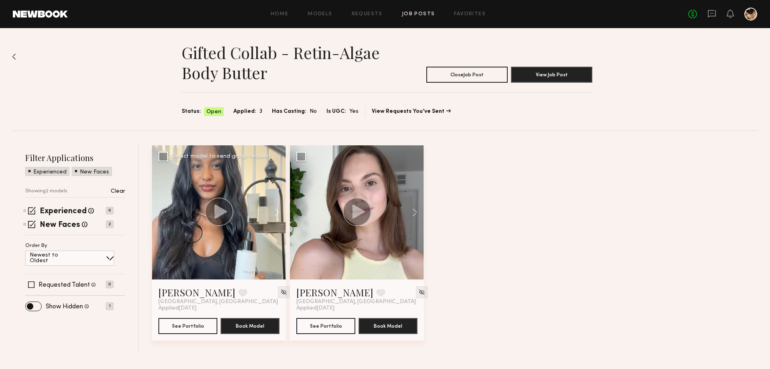
click at [219, 212] on icon at bounding box center [221, 211] width 12 height 14
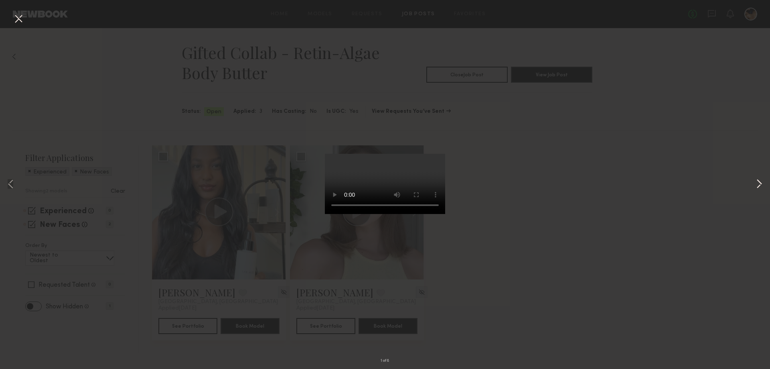
click at [761, 178] on button at bounding box center [760, 184] width 10 height 295
click at [629, 213] on div "2 of 8" at bounding box center [385, 184] width 770 height 369
click at [149, 78] on div "2 of 8" at bounding box center [385, 184] width 770 height 369
click at [759, 183] on button at bounding box center [760, 184] width 10 height 295
click at [581, 206] on div "3 of 8" at bounding box center [385, 184] width 770 height 369
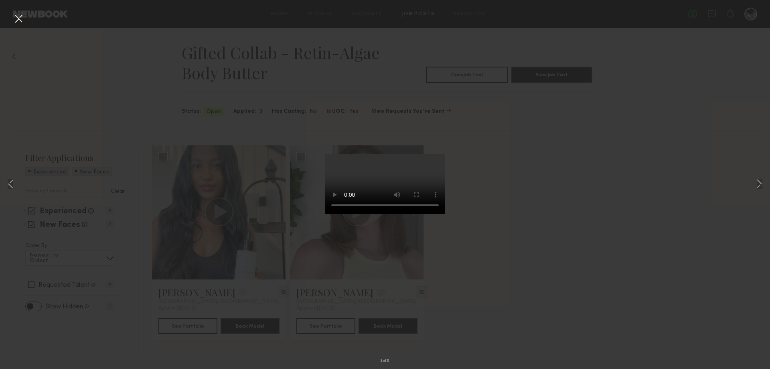
drag, startPoint x: 16, startPoint y: 19, endPoint x: 26, endPoint y: 22, distance: 11.3
click at [16, 19] on button at bounding box center [18, 19] width 13 height 14
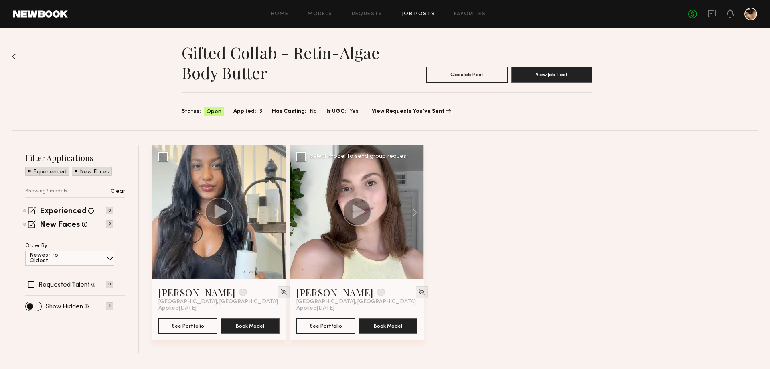
click at [357, 216] on icon at bounding box center [359, 211] width 12 height 14
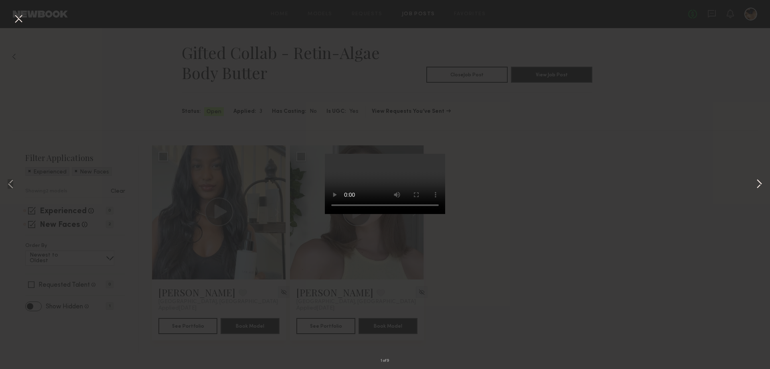
click at [761, 184] on button at bounding box center [760, 184] width 10 height 295
click at [761, 186] on button at bounding box center [760, 184] width 10 height 295
click at [609, 201] on div "4 of 9" at bounding box center [385, 184] width 770 height 369
click at [19, 22] on button at bounding box center [18, 19] width 13 height 14
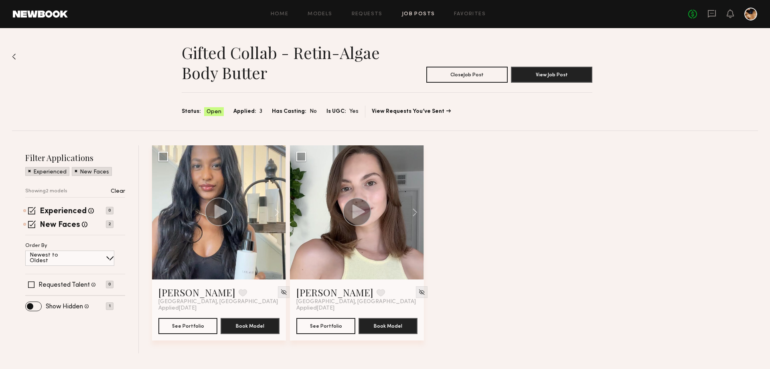
click at [16, 53] on div "Gifted Collab - Retin-Algae Body Butter Close Job Post View Job Post Status: Op…" at bounding box center [385, 79] width 746 height 102
click at [15, 59] on img at bounding box center [14, 56] width 4 height 6
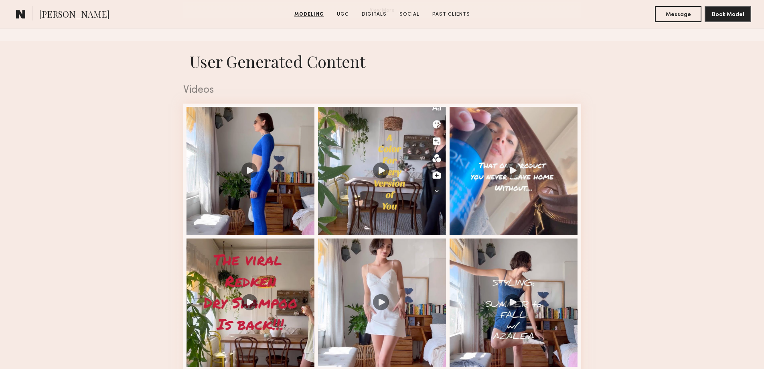
scroll to position [883, 0]
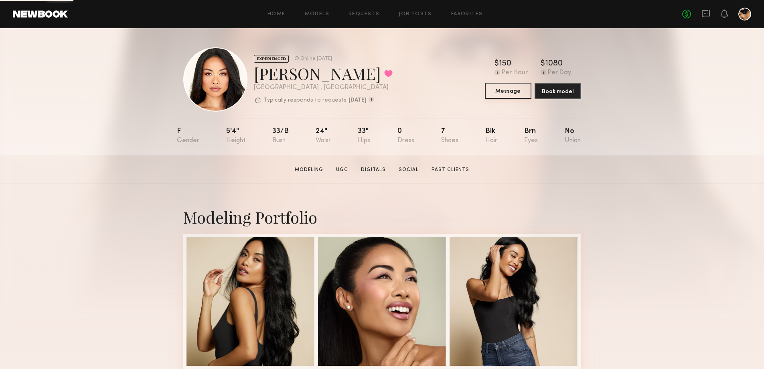
click at [506, 93] on button "Message" at bounding box center [508, 91] width 47 height 16
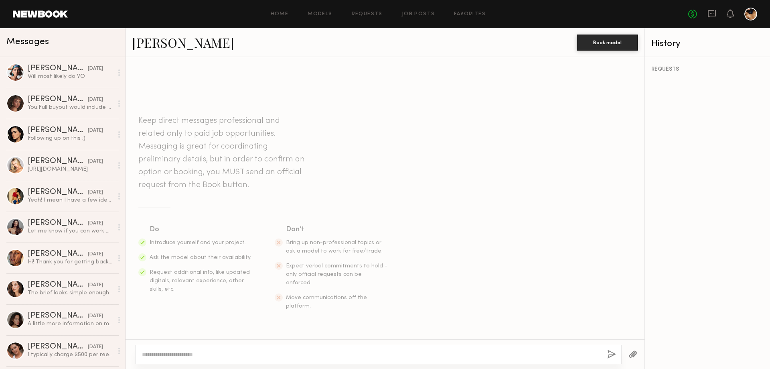
click at [199, 351] on textarea at bounding box center [371, 354] width 459 height 8
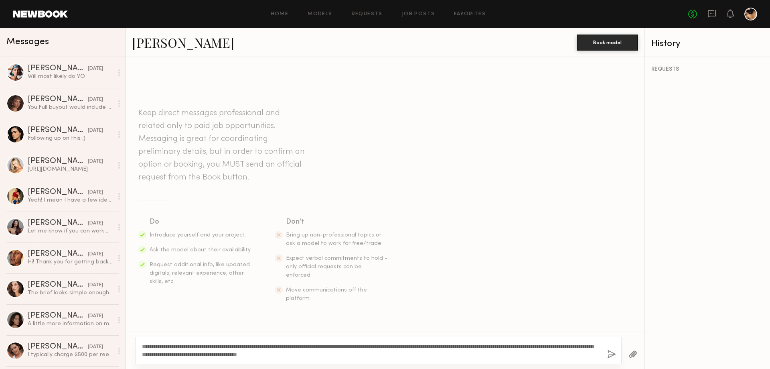
type textarea "**********"
click at [611, 353] on button "button" at bounding box center [611, 354] width 9 height 10
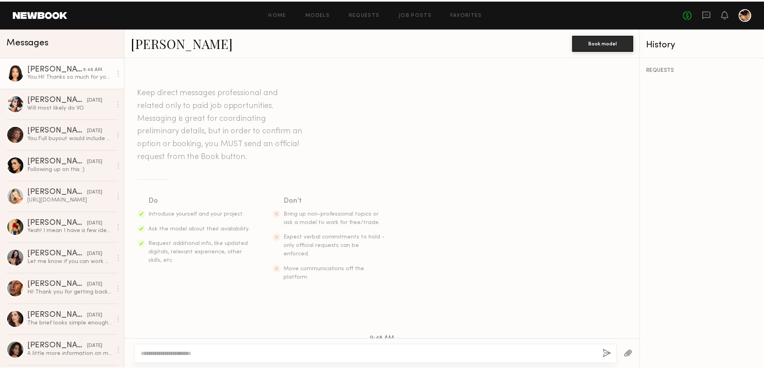
scroll to position [91, 0]
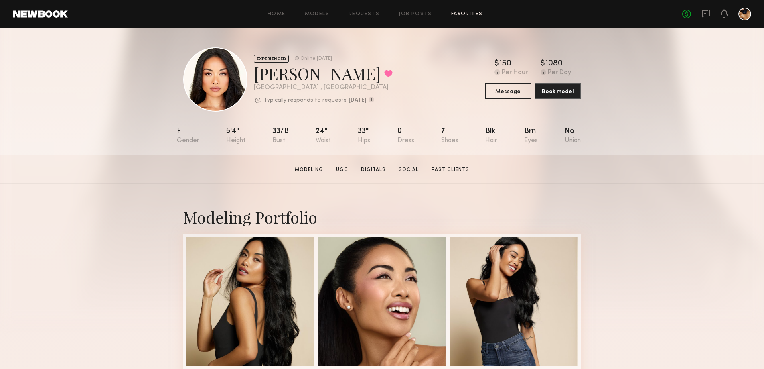
click at [462, 15] on link "Favorites" at bounding box center [467, 14] width 32 height 5
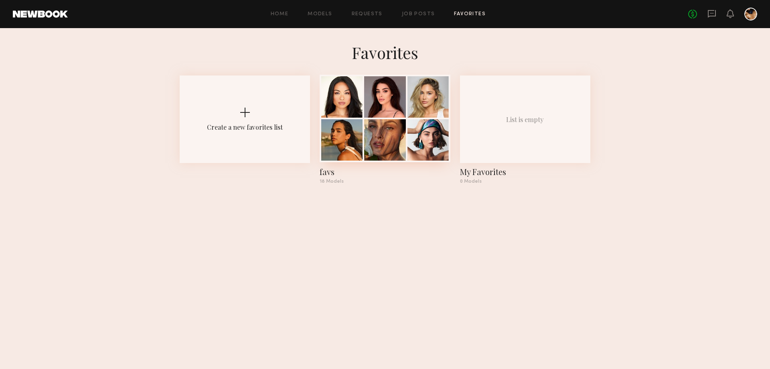
click at [410, 100] on div at bounding box center [428, 96] width 41 height 41
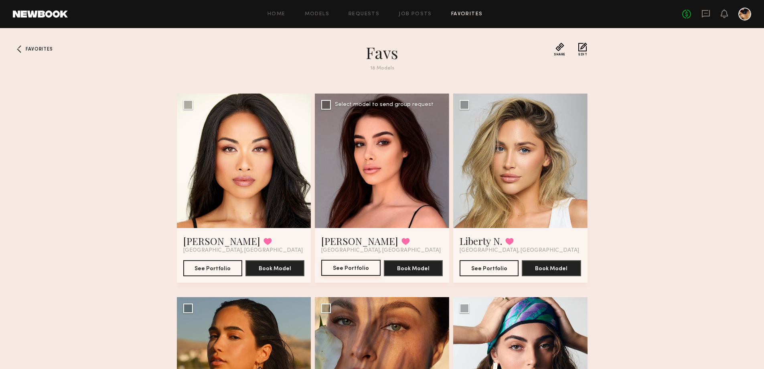
click at [365, 271] on button "See Portfolio" at bounding box center [350, 268] width 59 height 16
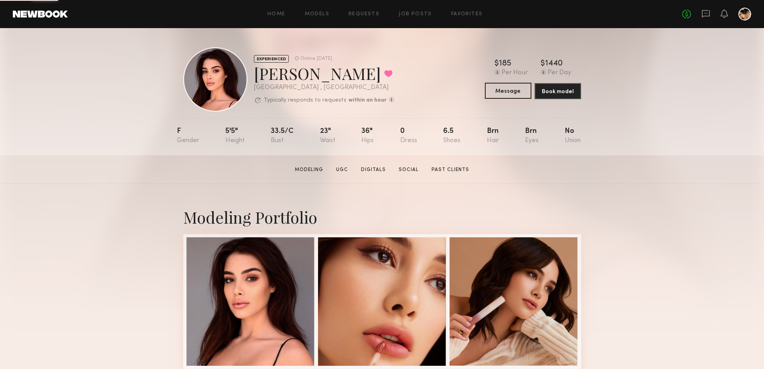
click at [522, 88] on button "Message" at bounding box center [508, 91] width 47 height 16
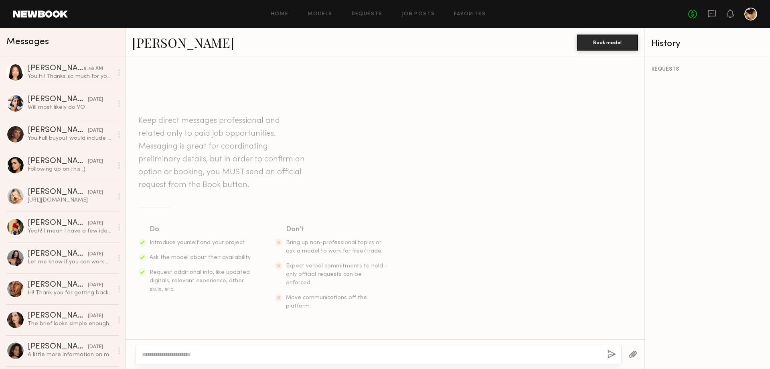
click at [264, 353] on textarea at bounding box center [371, 354] width 459 height 8
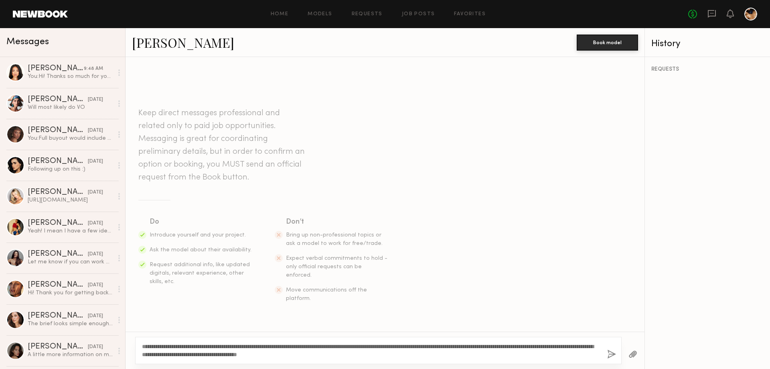
type textarea "**********"
click at [609, 353] on button "button" at bounding box center [611, 354] width 9 height 10
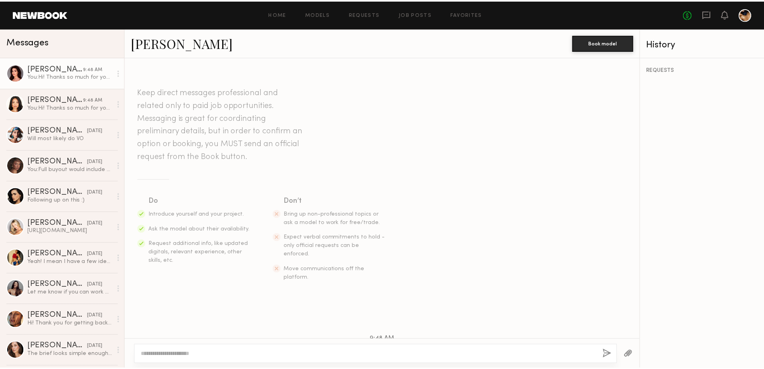
scroll to position [91, 0]
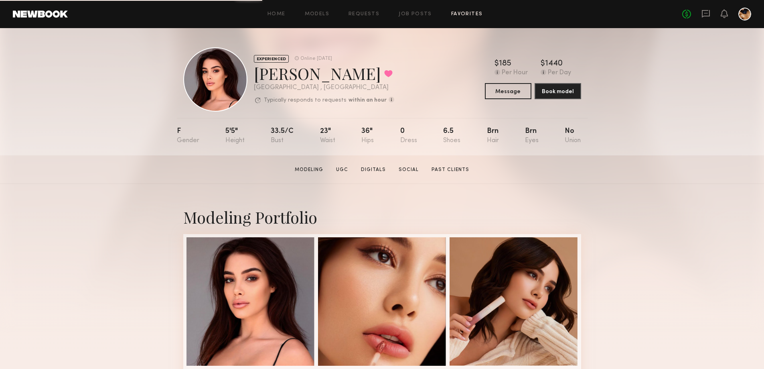
click at [471, 14] on link "Favorites" at bounding box center [467, 14] width 32 height 5
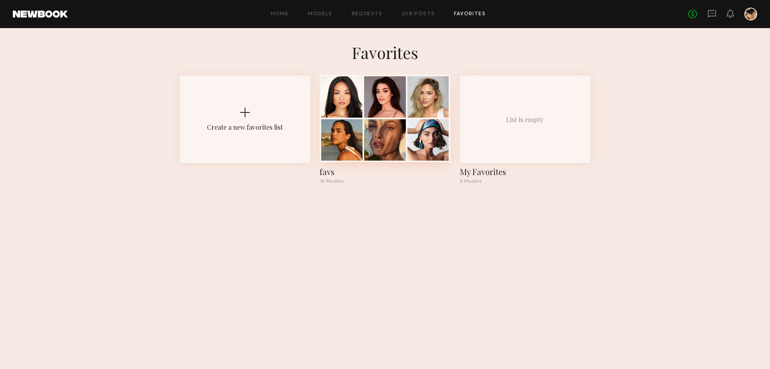
click at [393, 153] on div at bounding box center [384, 139] width 41 height 41
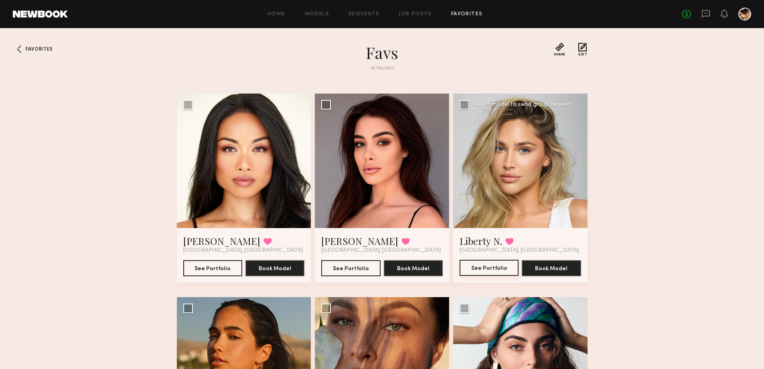
click at [481, 268] on button "See Portfolio" at bounding box center [489, 268] width 59 height 16
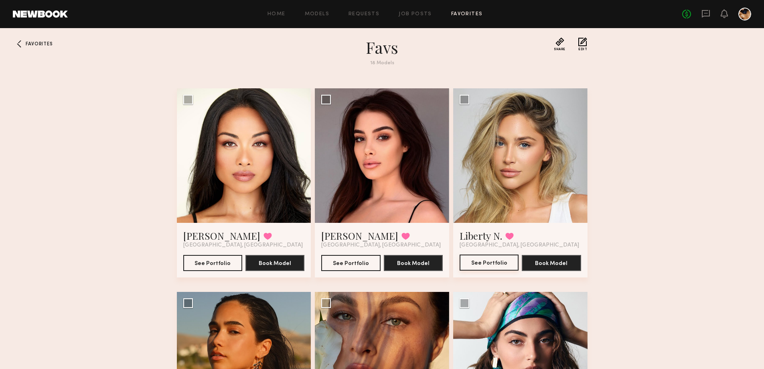
scroll to position [120, 0]
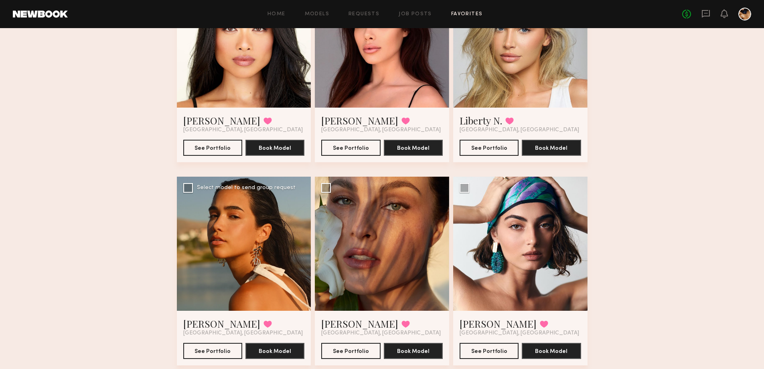
click at [244, 252] on div at bounding box center [244, 244] width 134 height 134
click at [229, 231] on div at bounding box center [244, 244] width 134 height 134
click at [208, 352] on button "See Portfolio" at bounding box center [212, 350] width 59 height 16
click at [352, 350] on button "See Portfolio" at bounding box center [350, 350] width 59 height 16
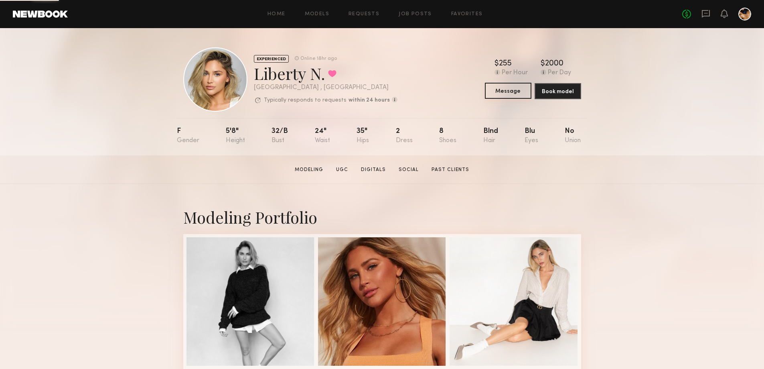
click at [514, 89] on button "Message" at bounding box center [508, 91] width 47 height 16
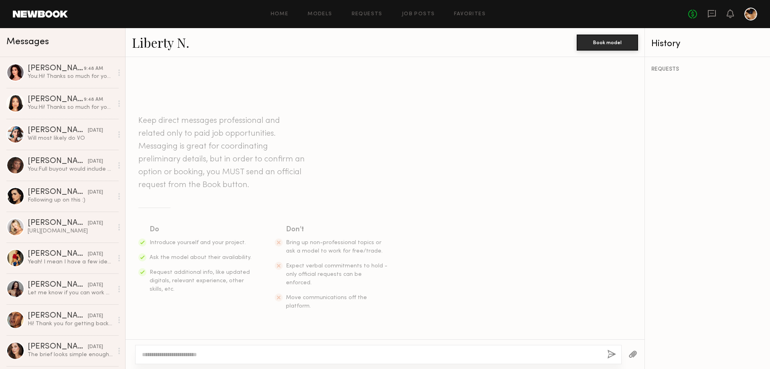
click at [225, 356] on textarea at bounding box center [371, 354] width 459 height 8
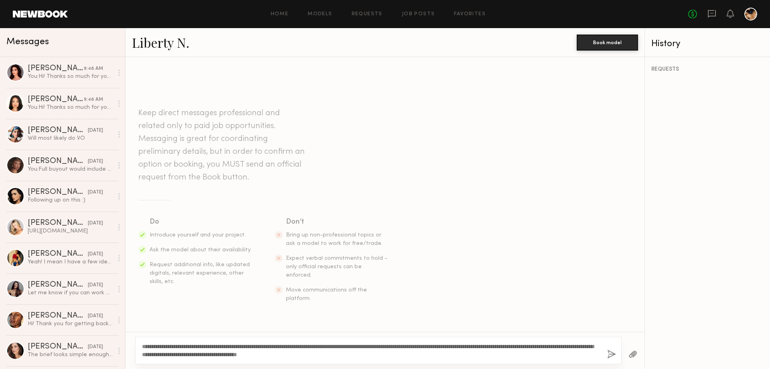
type textarea "**********"
click at [613, 351] on button "button" at bounding box center [611, 354] width 9 height 10
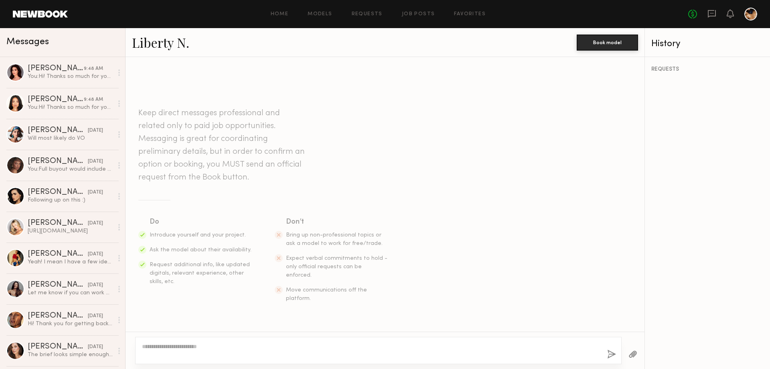
scroll to position [91, 0]
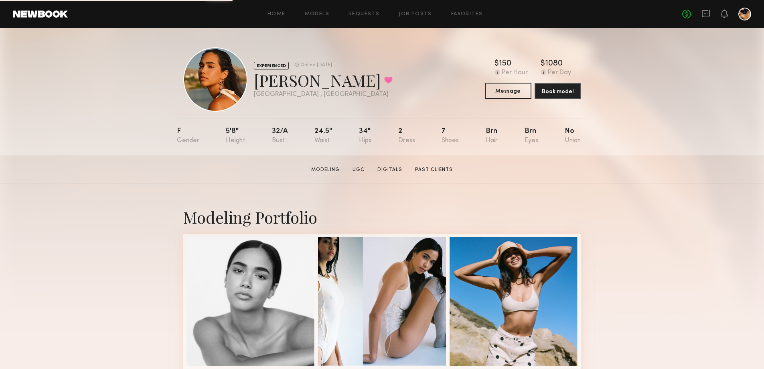
click at [515, 91] on button "Message" at bounding box center [508, 91] width 47 height 16
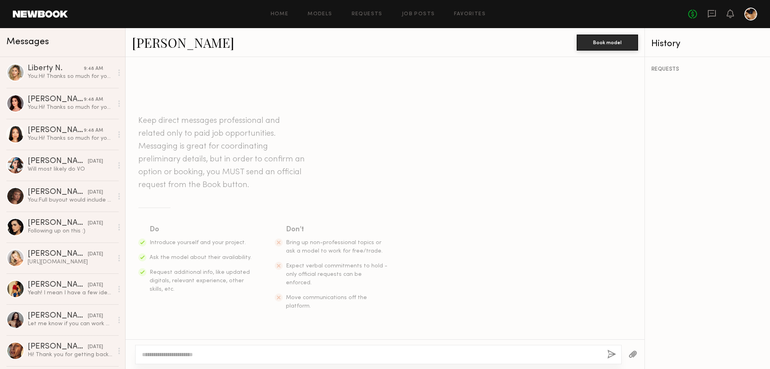
click at [201, 350] on div at bounding box center [378, 354] width 487 height 19
click at [204, 356] on textarea at bounding box center [371, 354] width 459 height 8
paste textarea "**********"
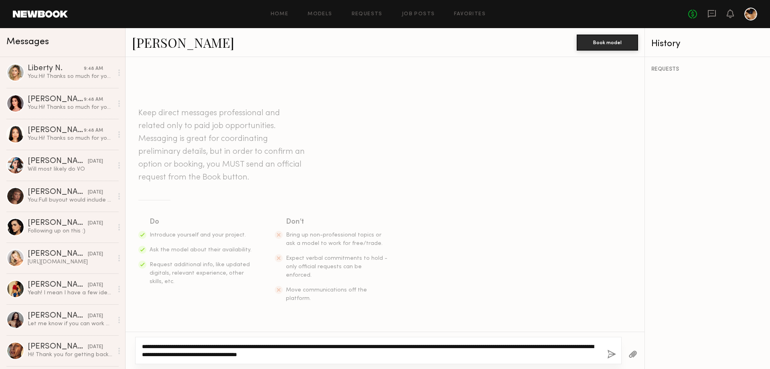
type textarea "**********"
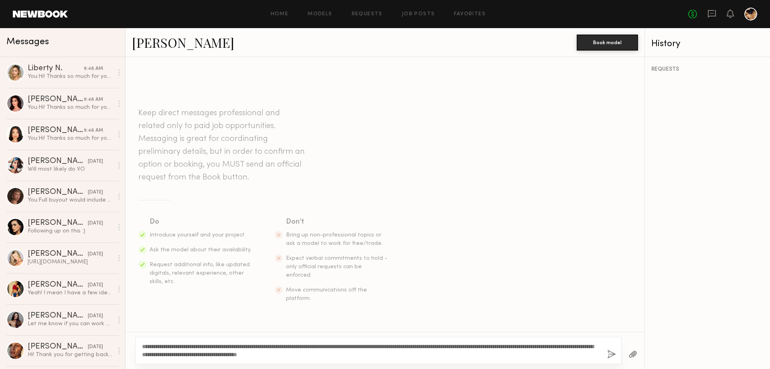
click at [611, 353] on button "button" at bounding box center [611, 354] width 9 height 10
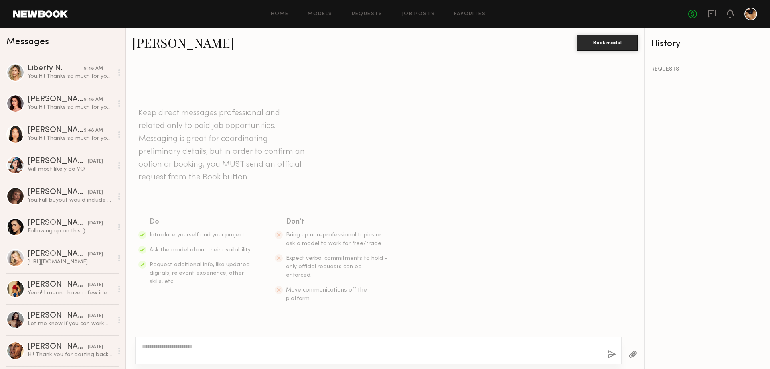
scroll to position [91, 0]
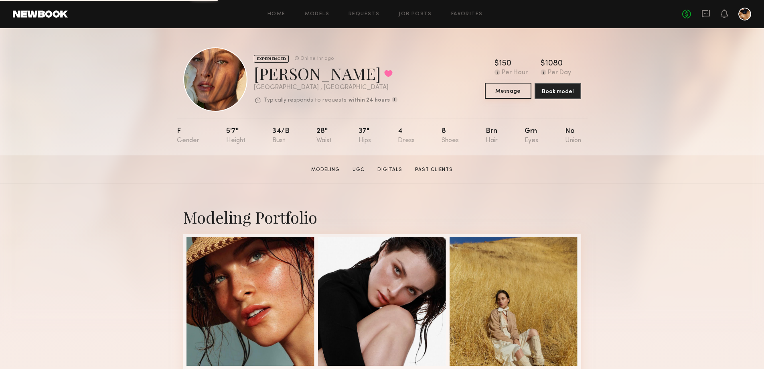
click at [504, 97] on button "Message" at bounding box center [508, 91] width 47 height 16
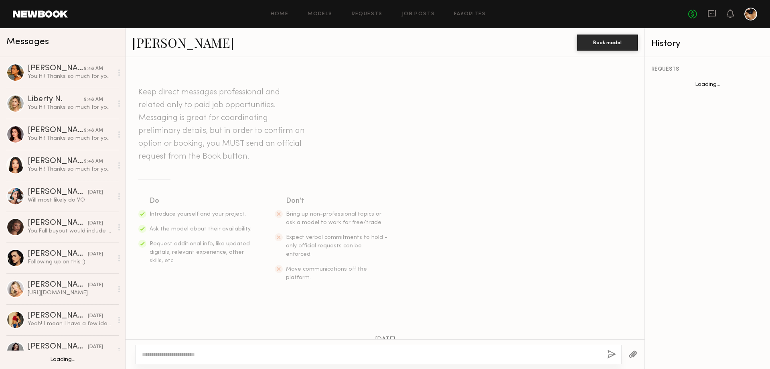
scroll to position [141, 0]
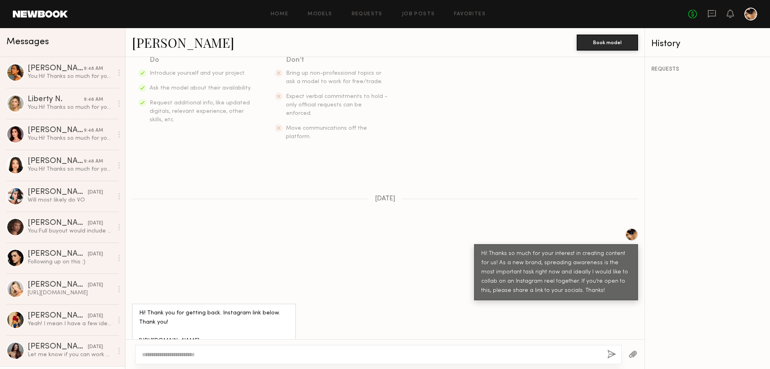
drag, startPoint x: 240, startPoint y: 322, endPoint x: 133, endPoint y: 329, distance: 107.3
click at [133, 329] on div "Hi! Thank you for getting back. Instagram link below. Thank you! [URL][DOMAIN_N…" at bounding box center [214, 326] width 164 height 47
copy div "[URL][DOMAIN_NAME]"
